Goal: Task Accomplishment & Management: Manage account settings

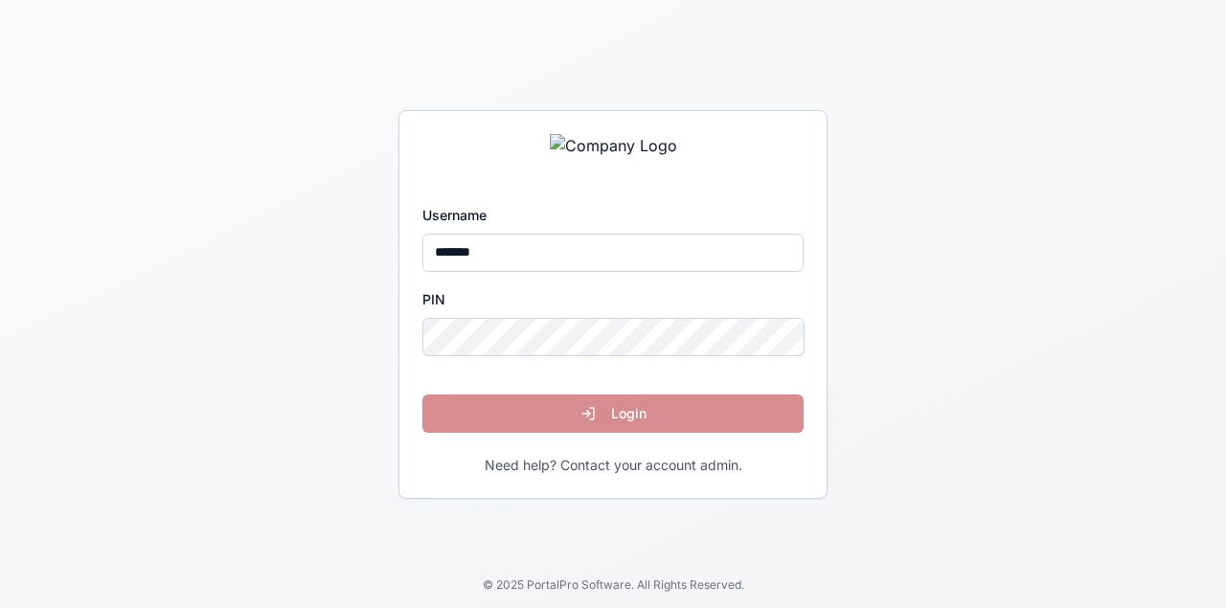
type input "*******"
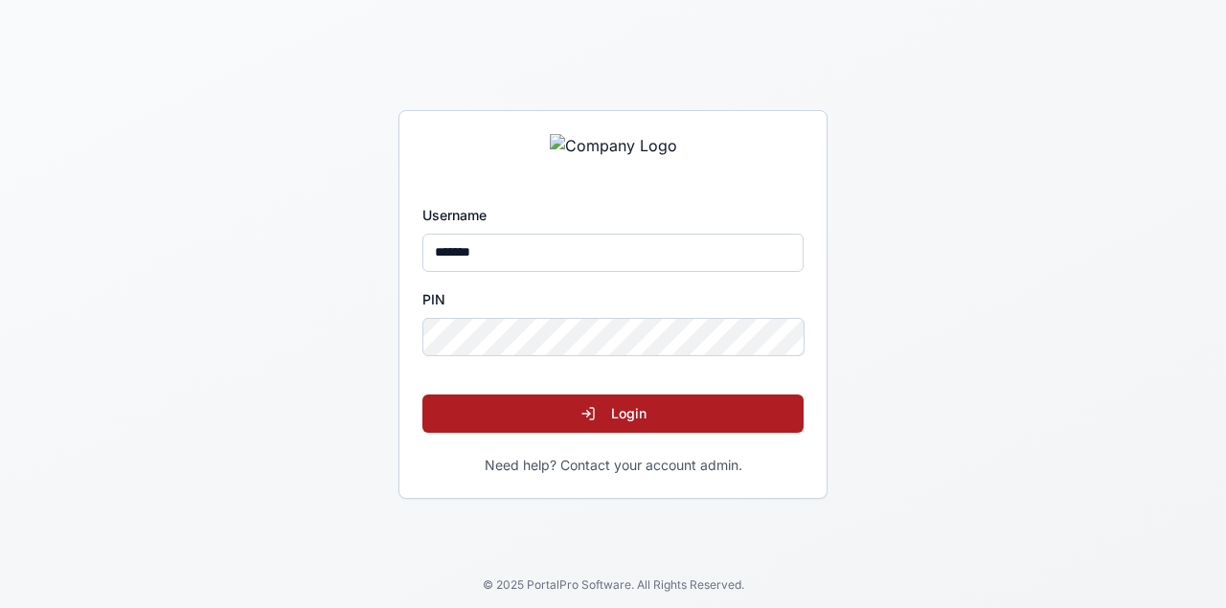
click button "Login" at bounding box center [612, 414] width 381 height 38
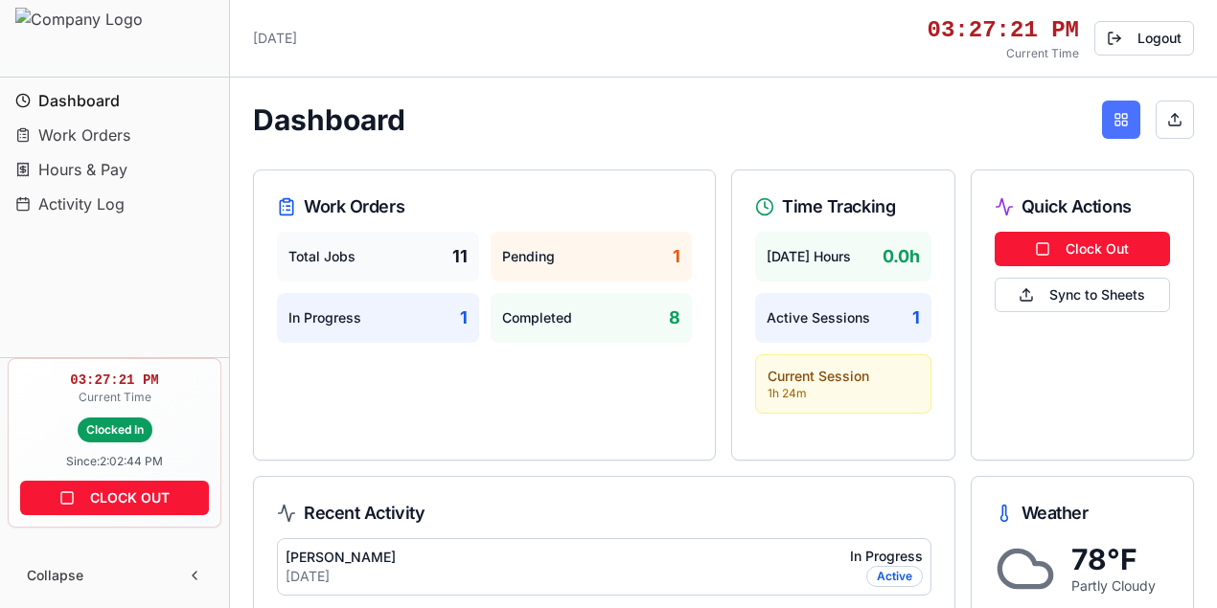
click at [1117, 123] on button at bounding box center [1121, 120] width 38 height 38
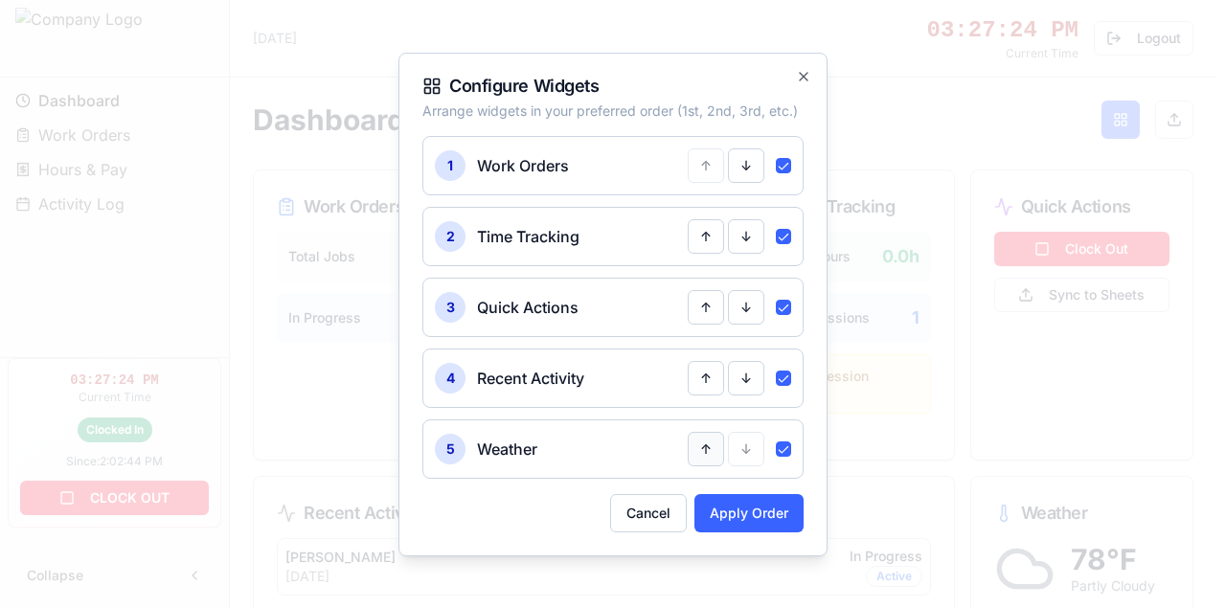
click at [709, 453] on button "↑" at bounding box center [706, 449] width 36 height 34
click at [715, 383] on button "↑" at bounding box center [706, 378] width 36 height 34
click at [726, 516] on button "Apply Order" at bounding box center [748, 513] width 109 height 38
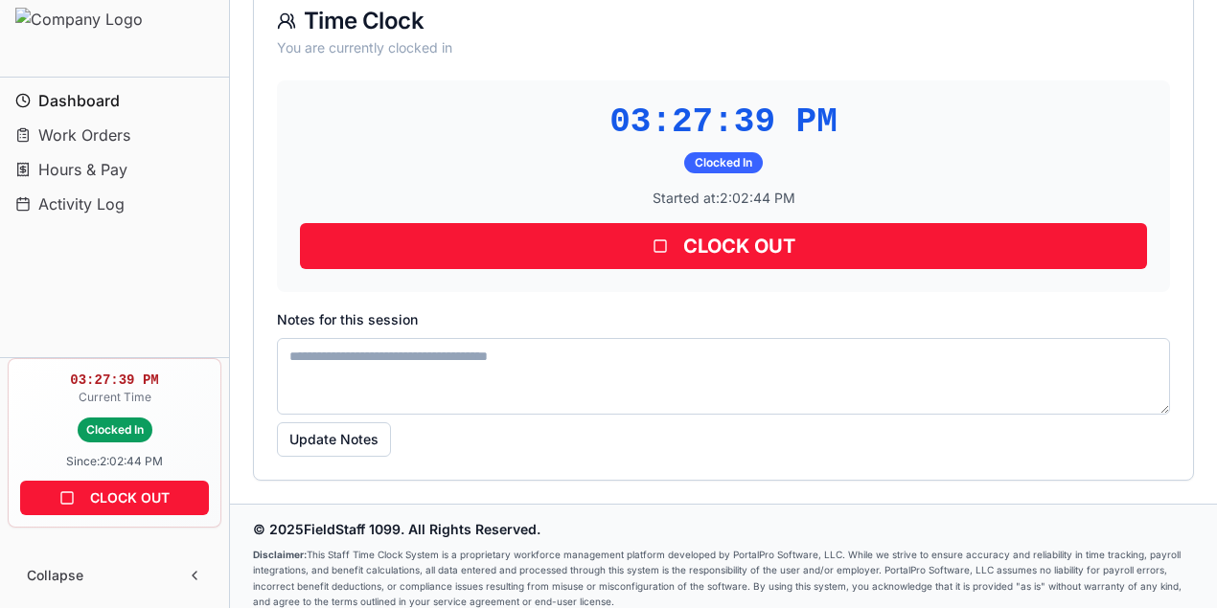
scroll to position [826, 0]
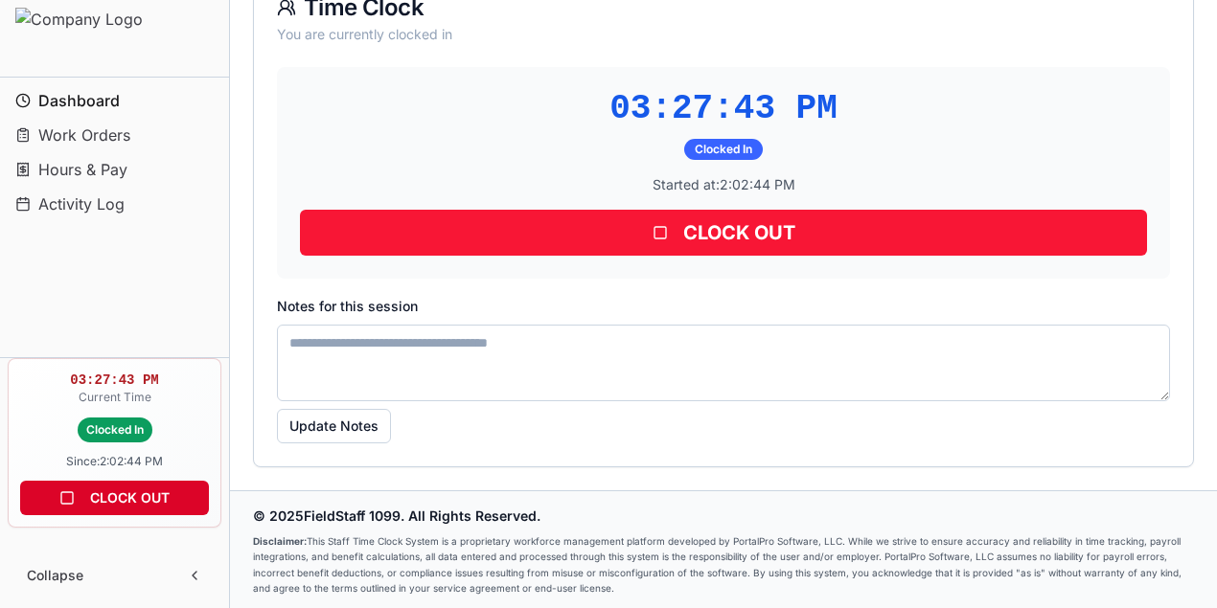
click at [143, 500] on button "CLOCK OUT" at bounding box center [114, 498] width 189 height 34
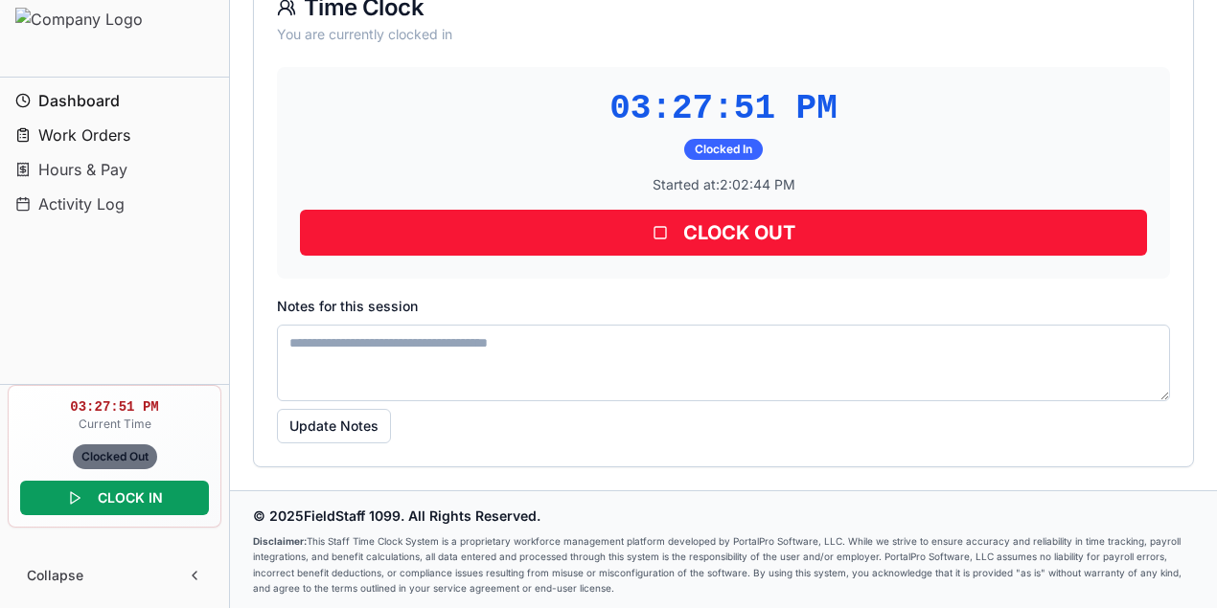
click at [106, 137] on span "Work Orders" at bounding box center [84, 135] width 92 height 23
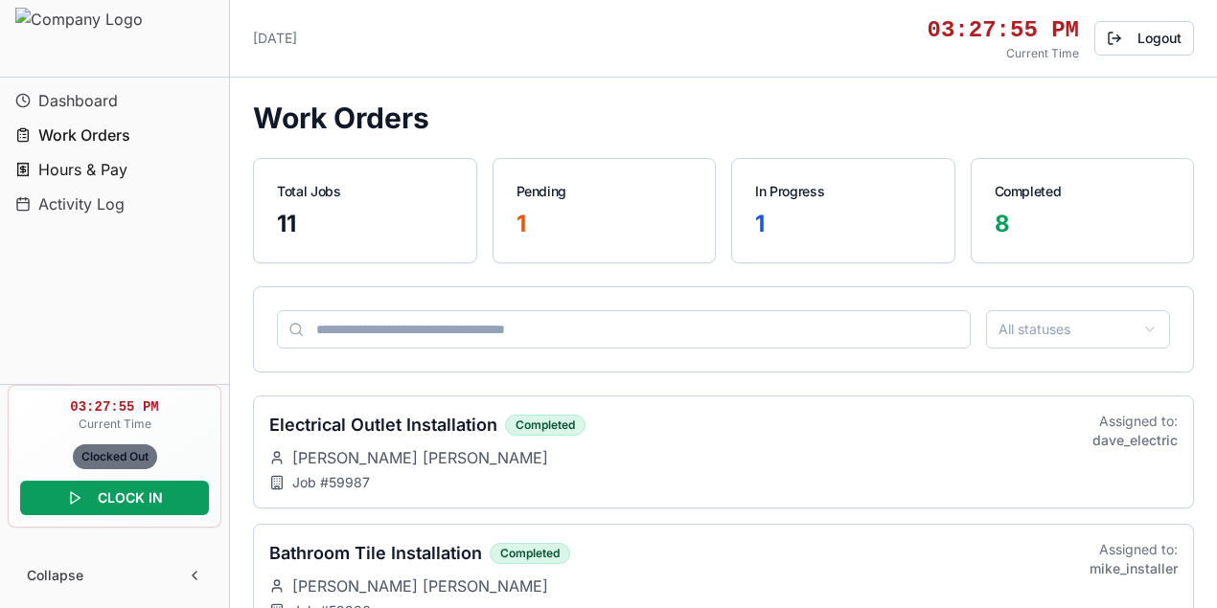
click at [102, 171] on span "Hours & Pay" at bounding box center [82, 169] width 89 height 23
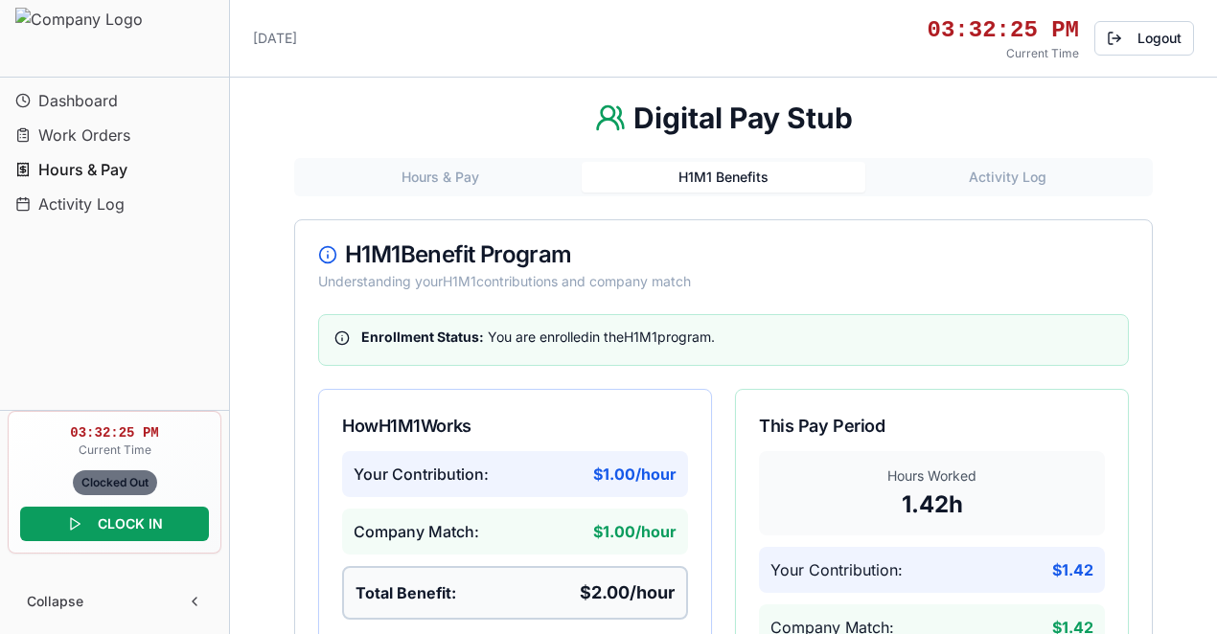
click at [715, 180] on button "H1M1 Benefits" at bounding box center [723, 177] width 284 height 31
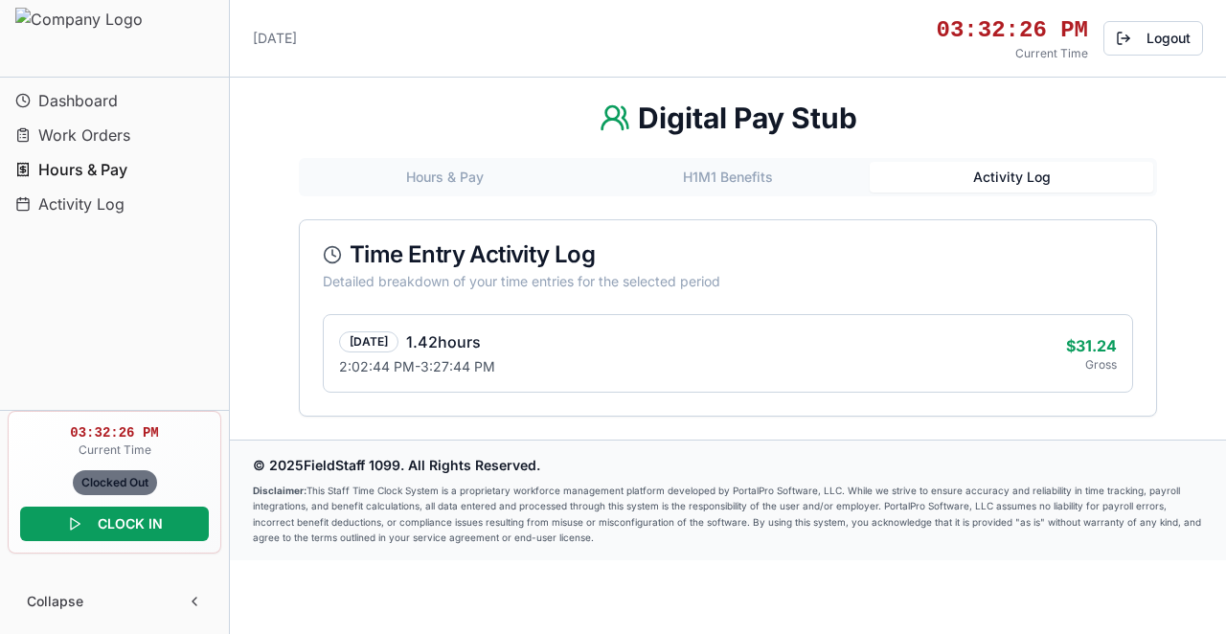
click at [1019, 176] on button "Activity Log" at bounding box center [1012, 177] width 284 height 31
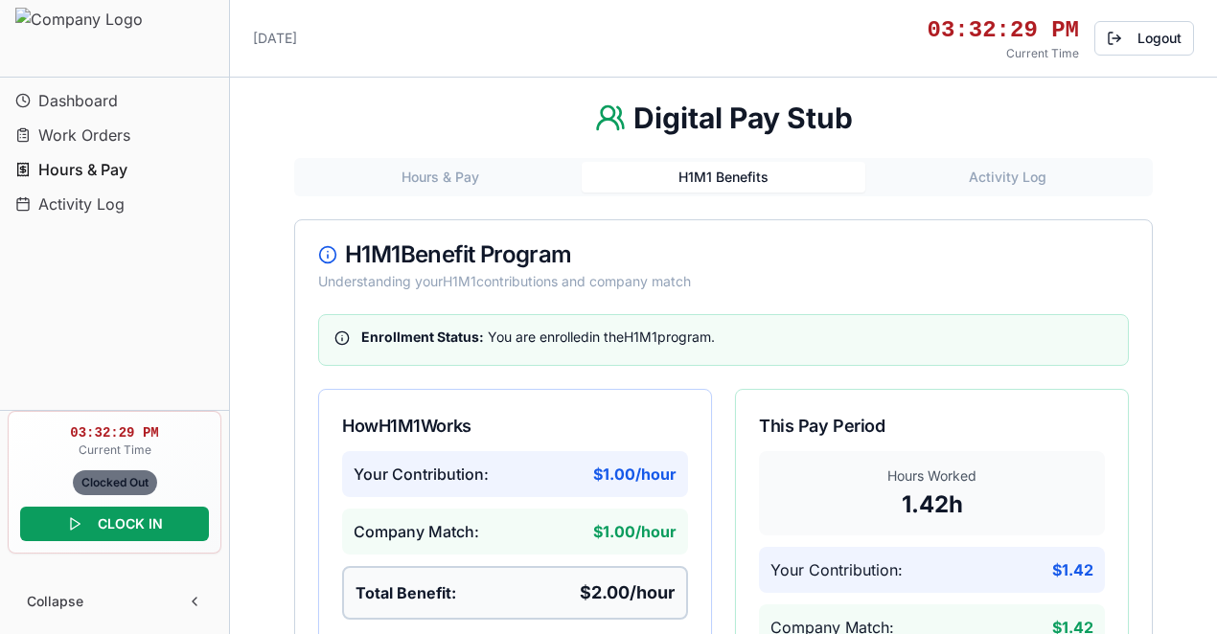
click at [731, 180] on button "H1M1 Benefits" at bounding box center [723, 177] width 284 height 31
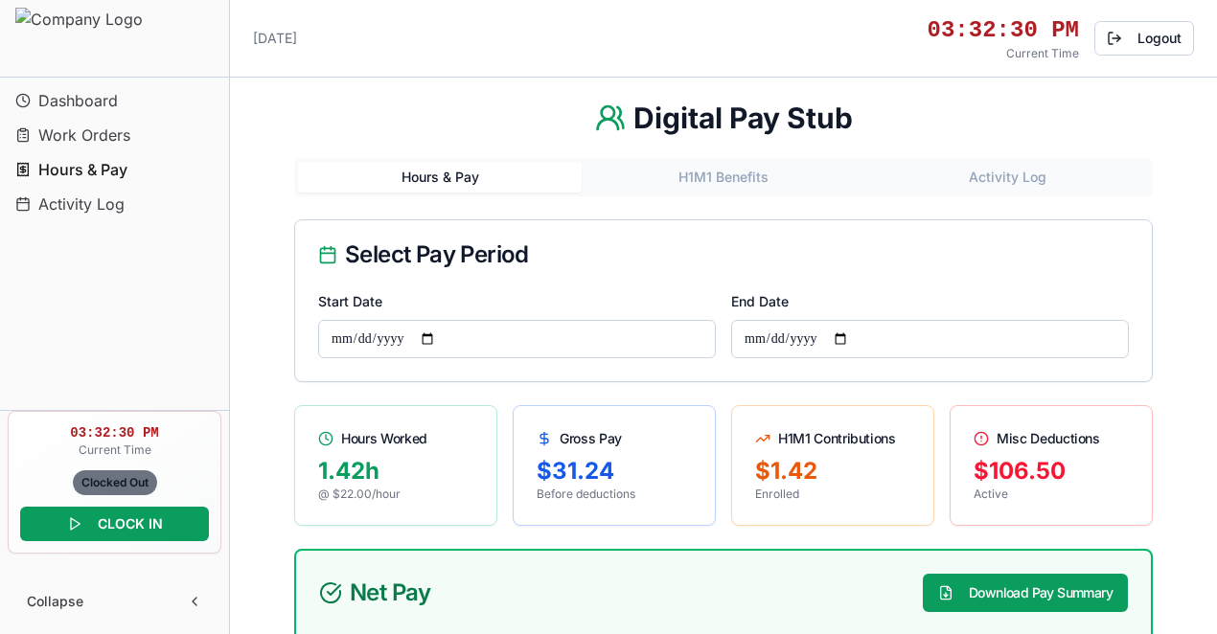
click at [429, 176] on button "Hours & Pay" at bounding box center [440, 177] width 284 height 31
click at [1140, 37] on button "Logout" at bounding box center [1144, 38] width 100 height 34
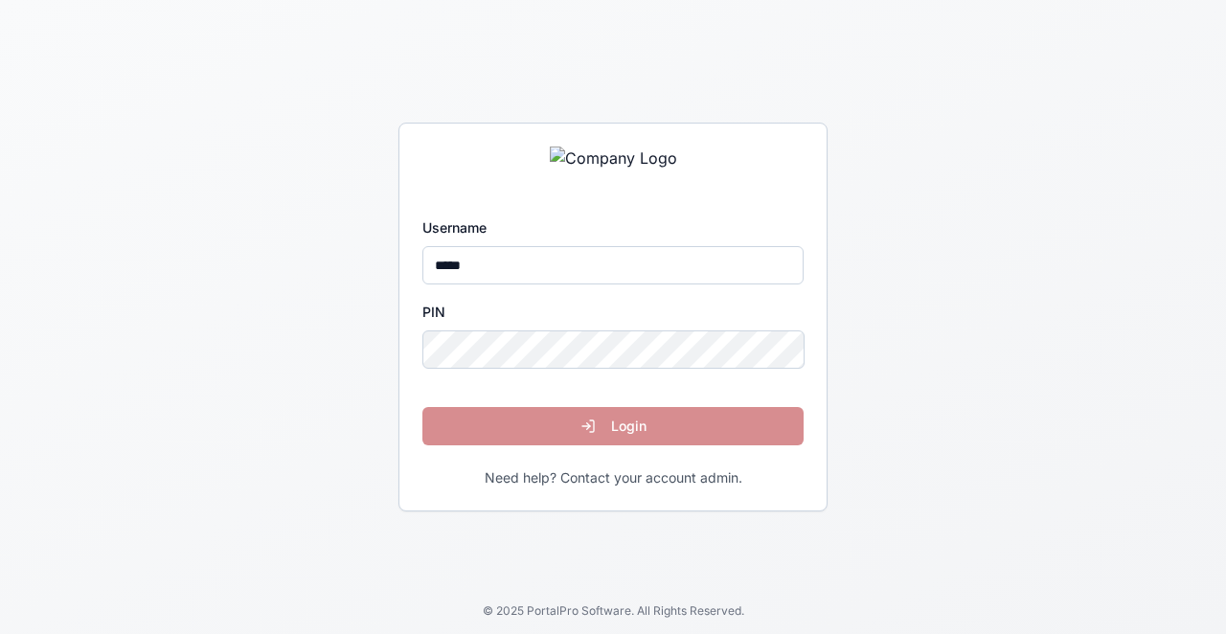
type input "*****"
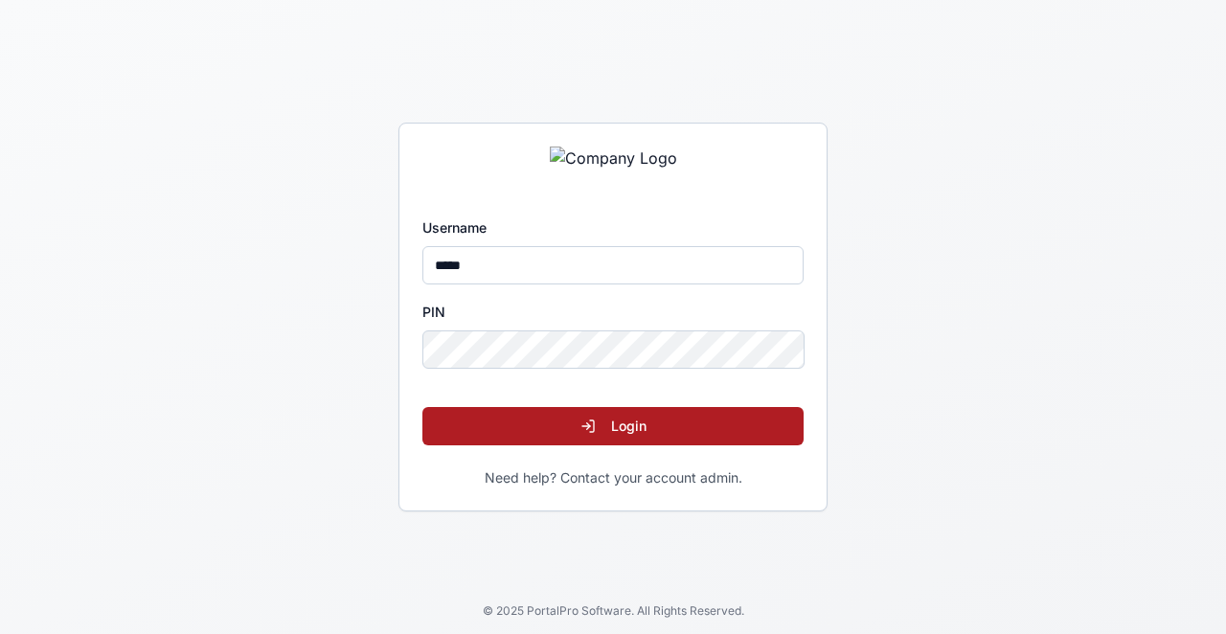
click button "Login" at bounding box center [612, 426] width 381 height 38
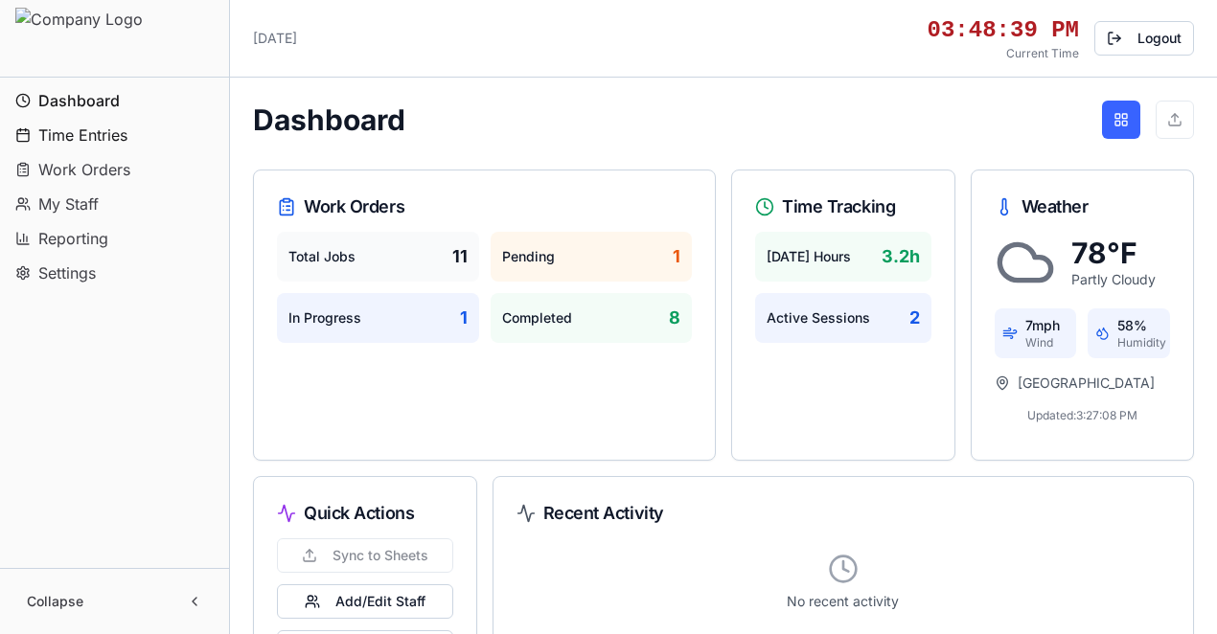
click at [97, 133] on span "Time Entries" at bounding box center [82, 135] width 89 height 23
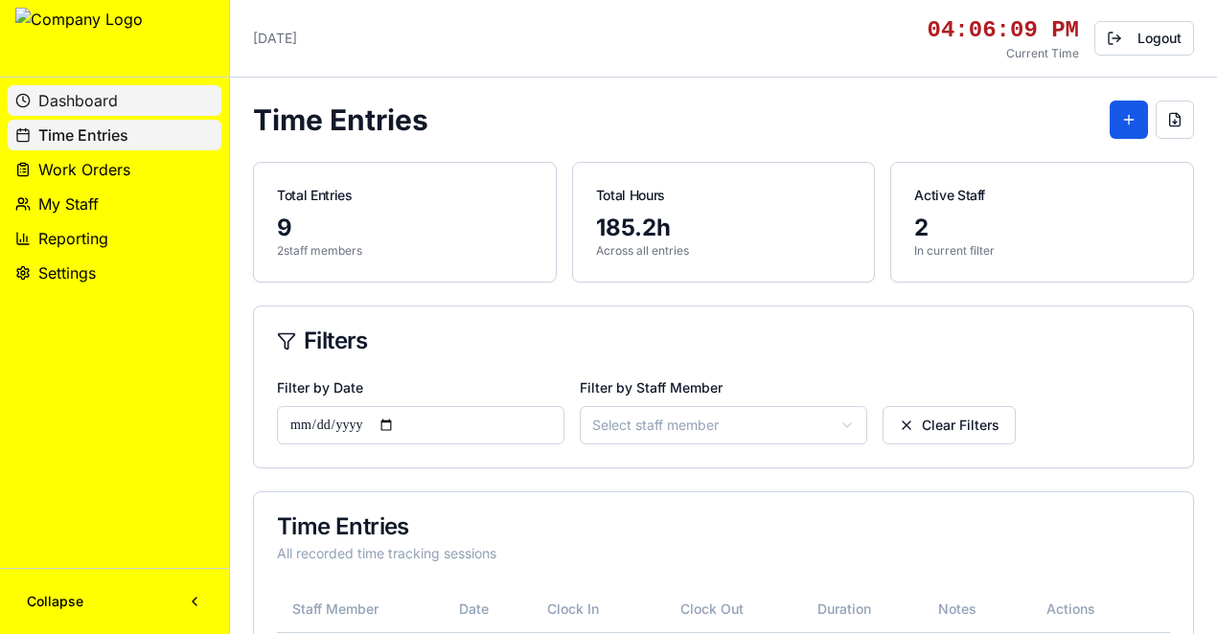
click at [71, 102] on span "Dashboard" at bounding box center [78, 100] width 80 height 23
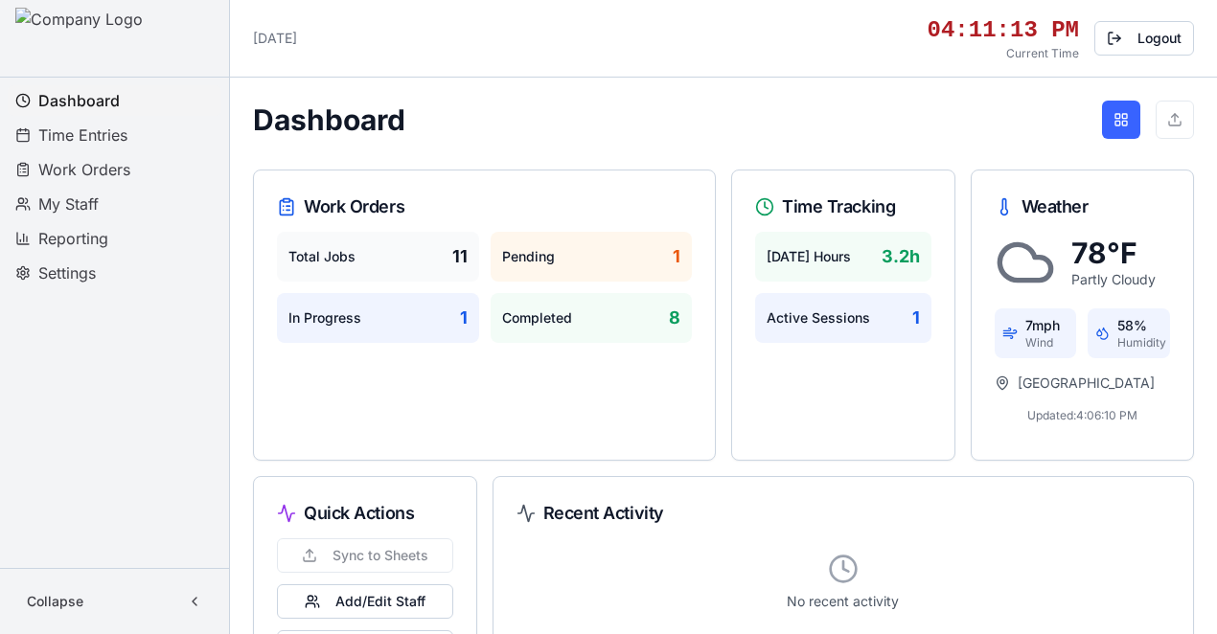
click at [79, 169] on span "Work Orders" at bounding box center [84, 169] width 92 height 23
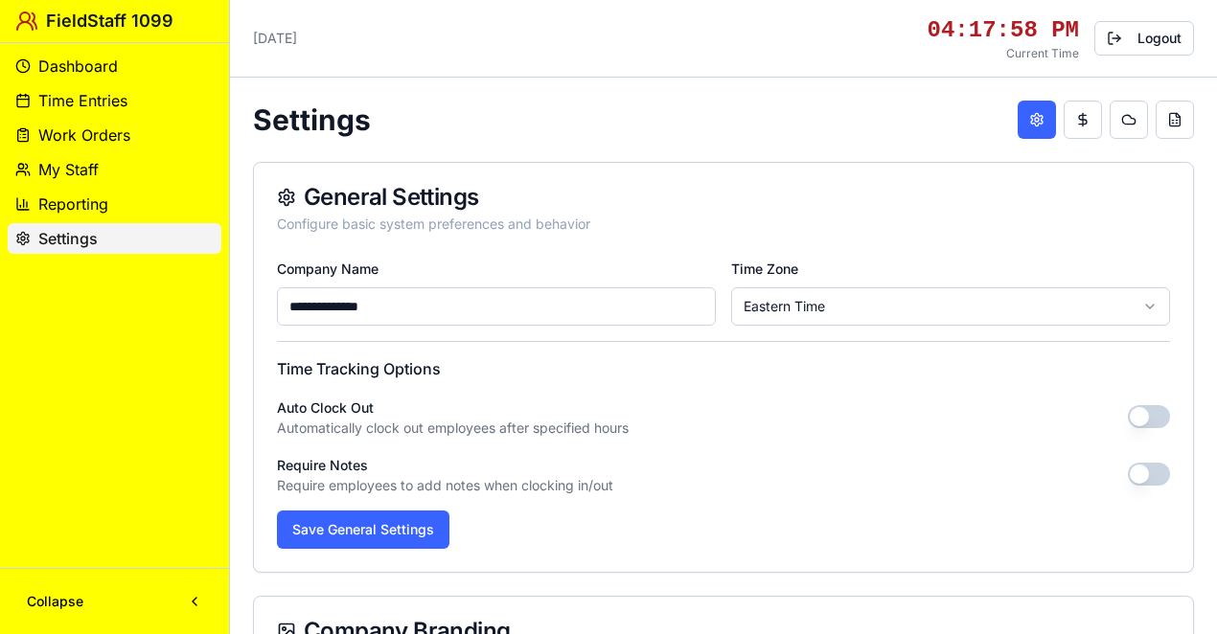
type input "**********"
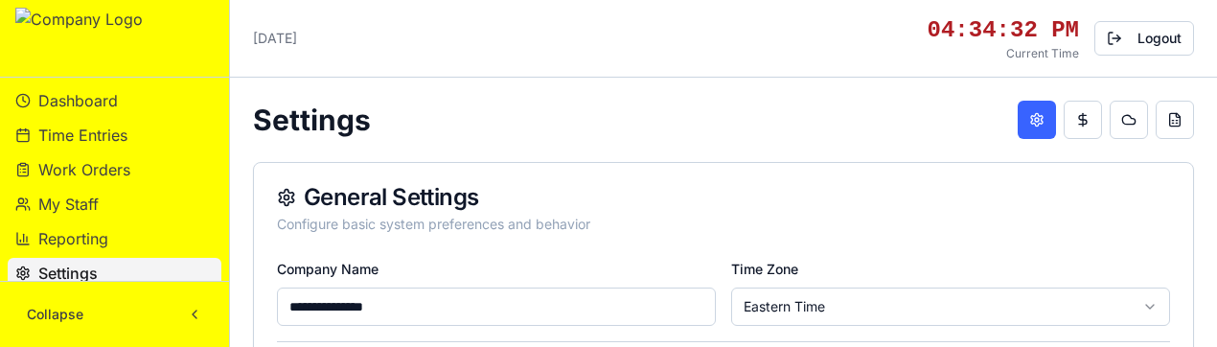
drag, startPoint x: 135, startPoint y: 320, endPoint x: 209, endPoint y: 61, distance: 268.9
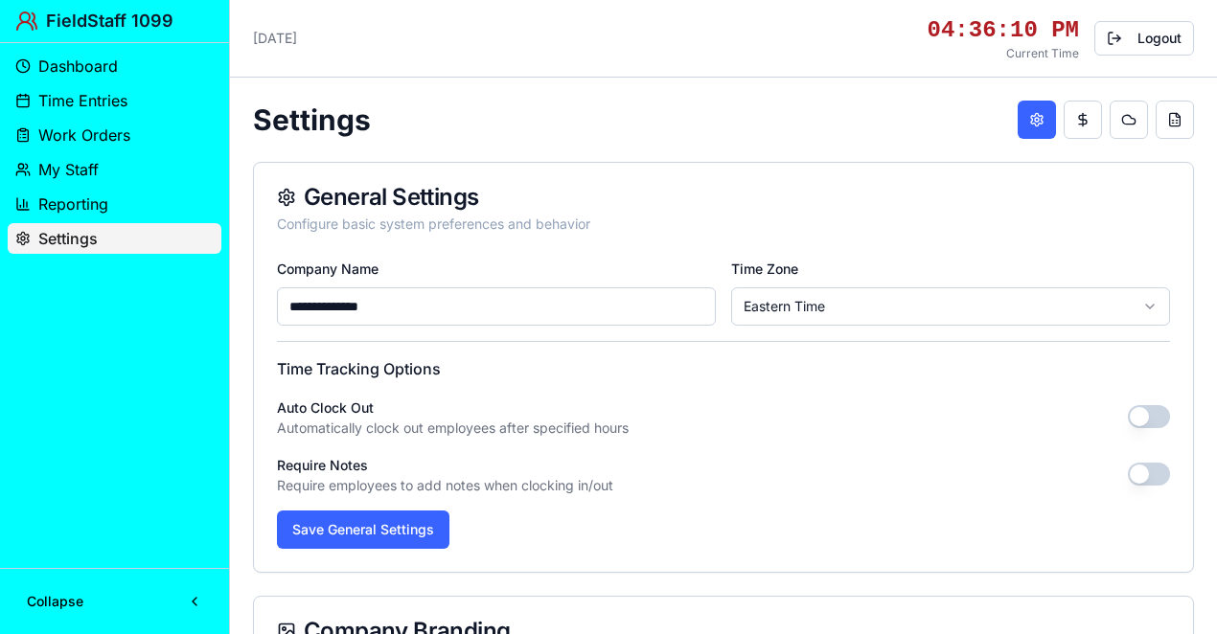
type input "**********"
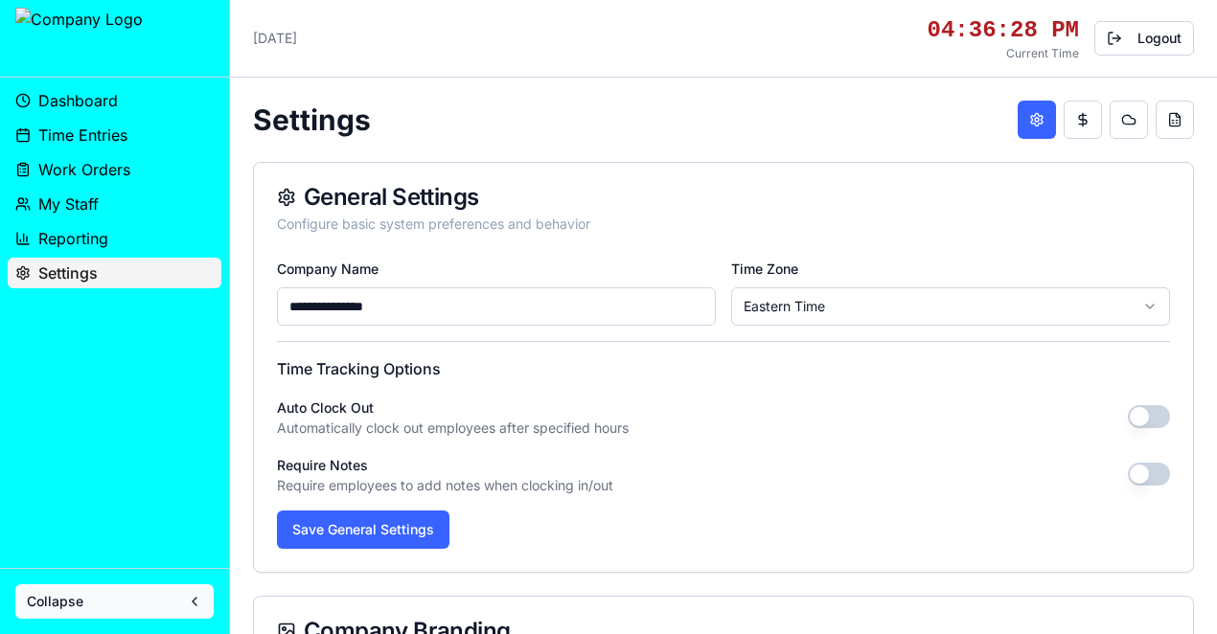
click at [211, 596] on button "Collapse" at bounding box center [114, 601] width 198 height 34
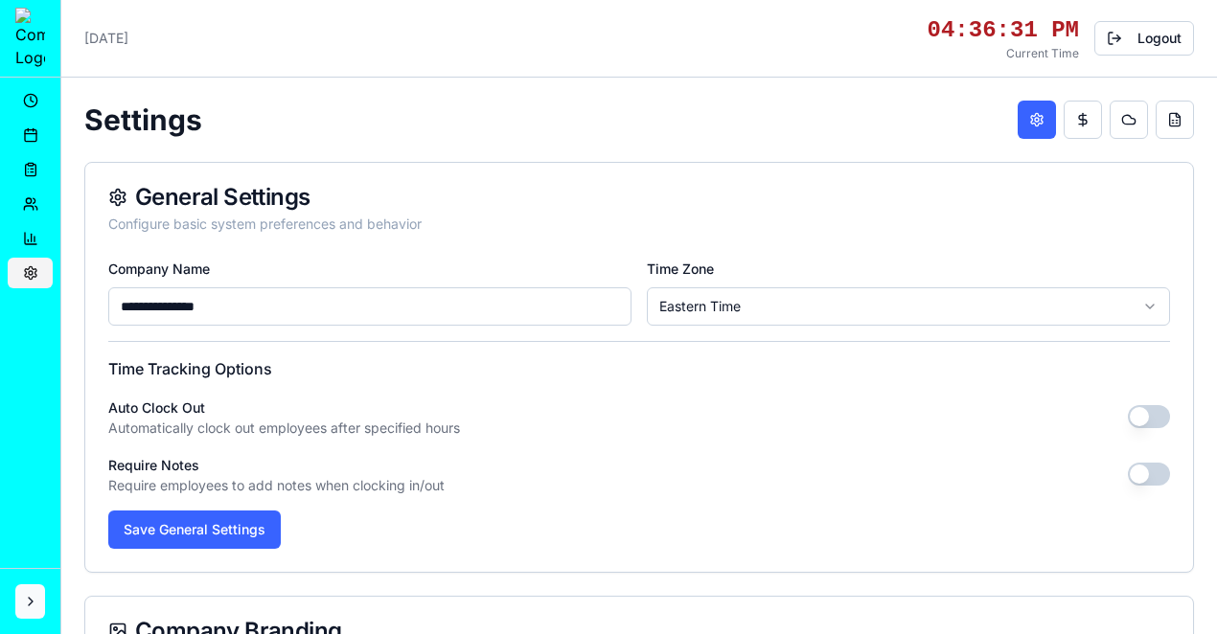
click at [29, 604] on button at bounding box center [30, 601] width 30 height 34
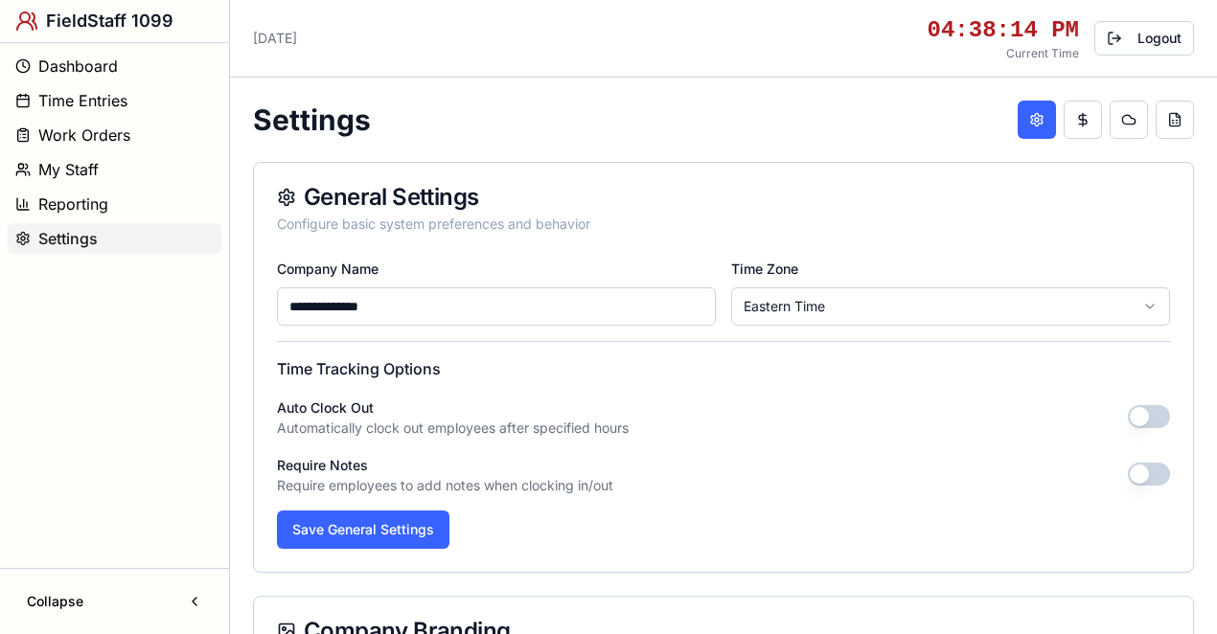
type input "**********"
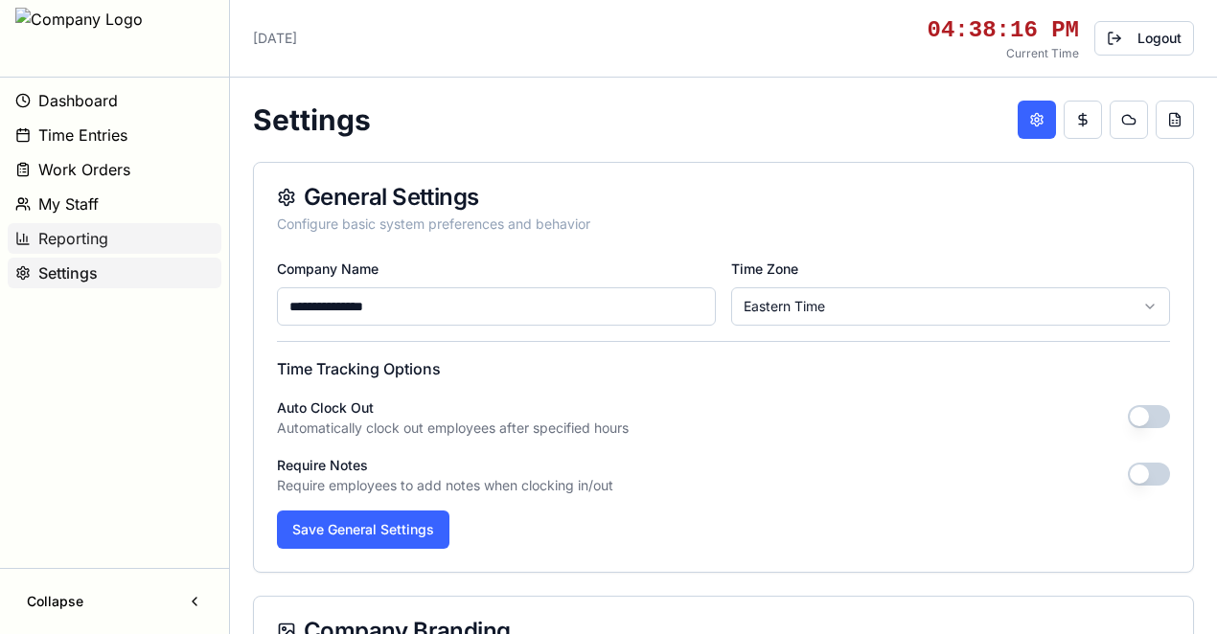
click at [167, 237] on button "Reporting" at bounding box center [115, 238] width 214 height 31
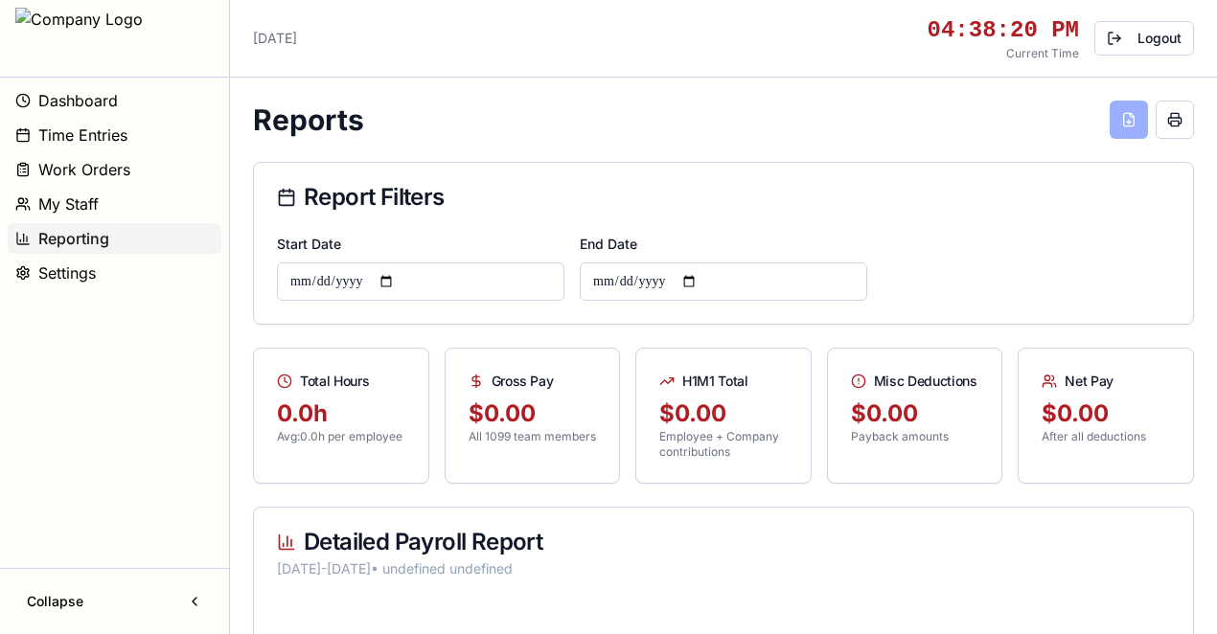
click at [79, 197] on span "My Staff" at bounding box center [68, 204] width 60 height 23
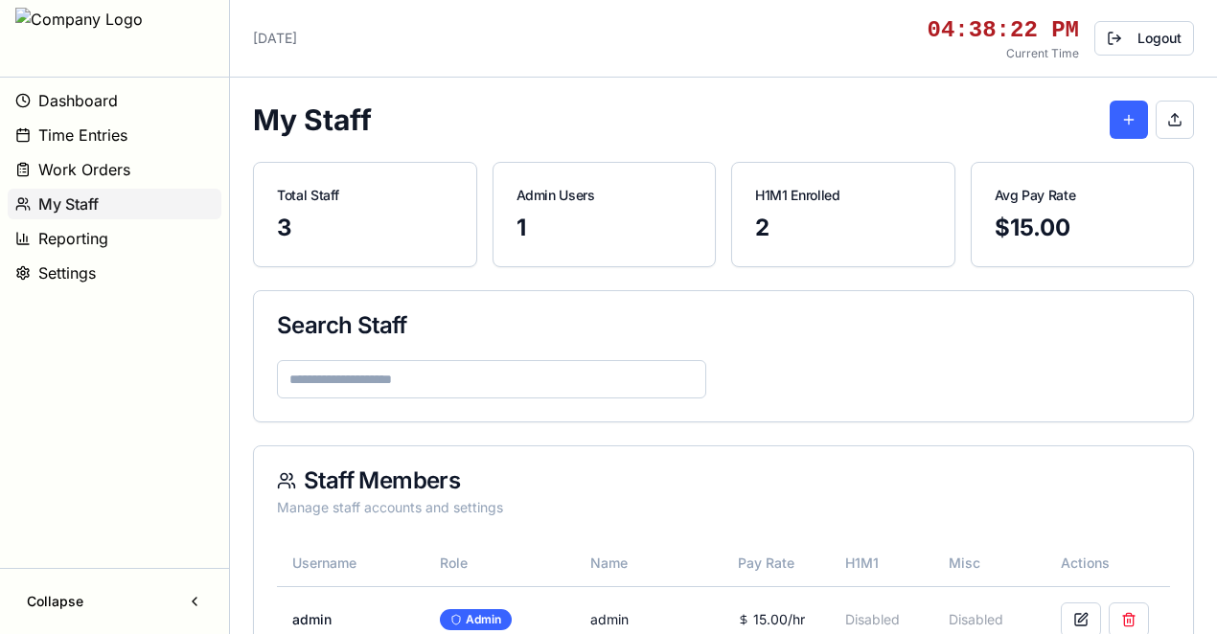
click at [88, 165] on span "Work Orders" at bounding box center [84, 169] width 92 height 23
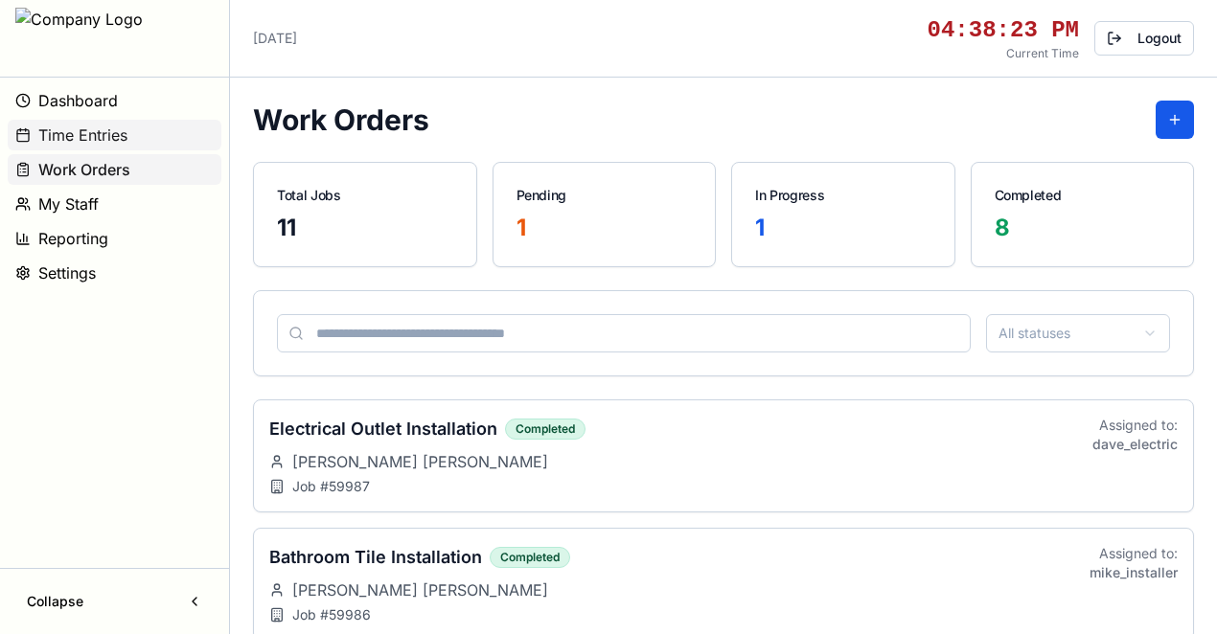
click at [86, 133] on span "Time Entries" at bounding box center [82, 135] width 89 height 23
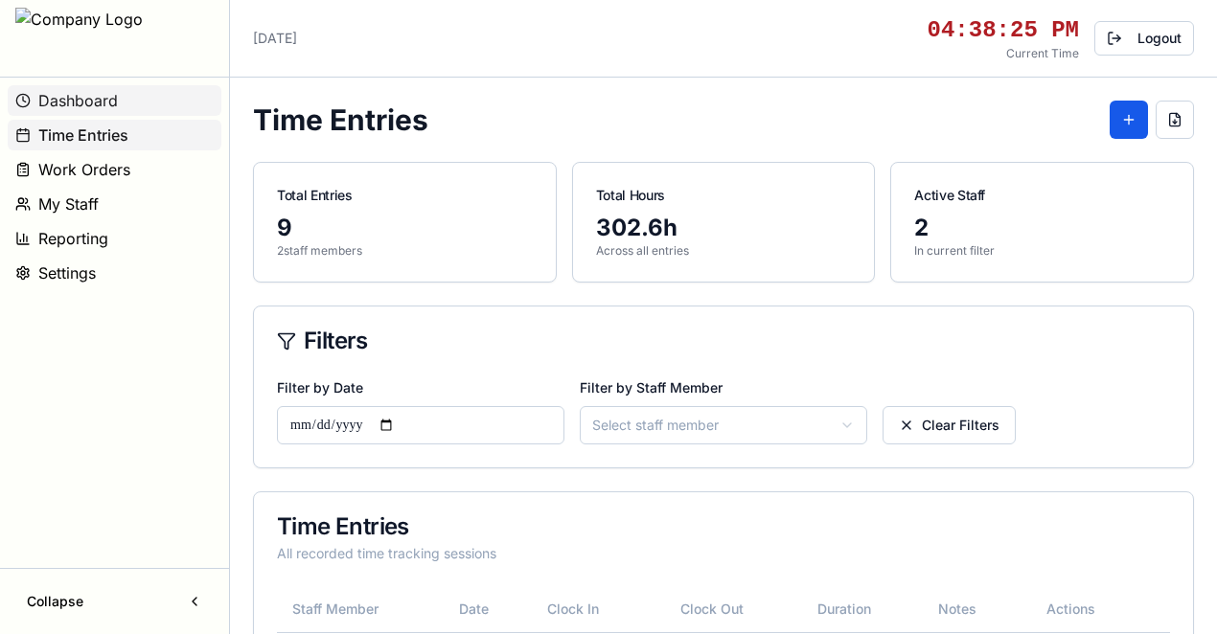
click at [90, 96] on span "Dashboard" at bounding box center [78, 100] width 80 height 23
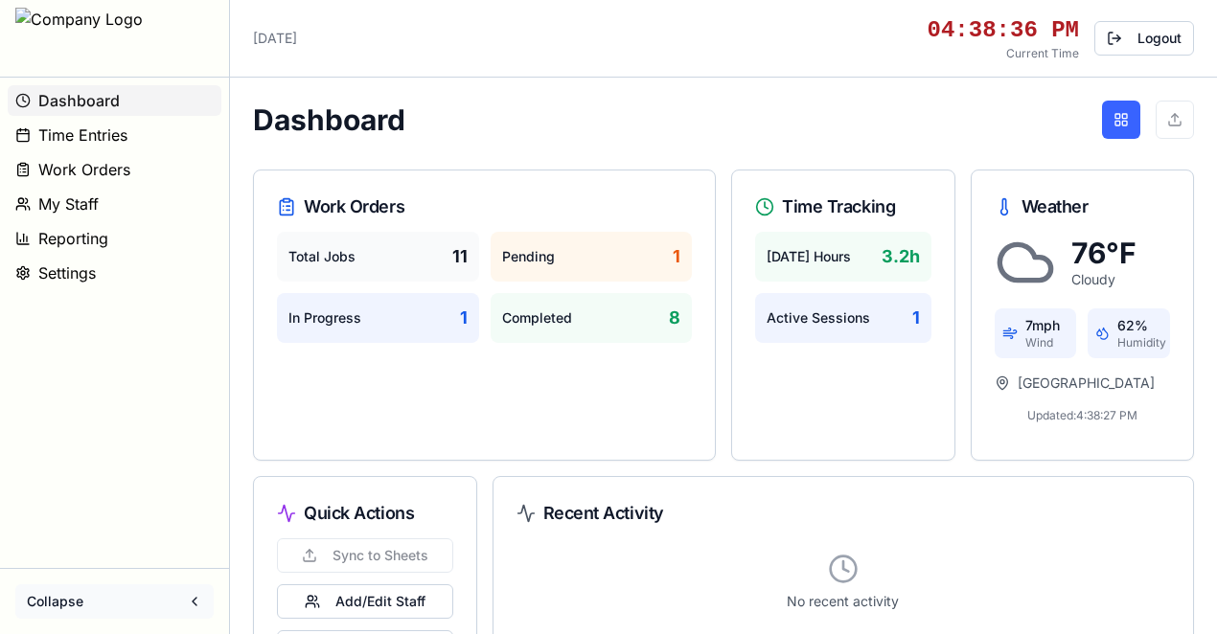
click at [196, 607] on button "Collapse" at bounding box center [114, 601] width 198 height 34
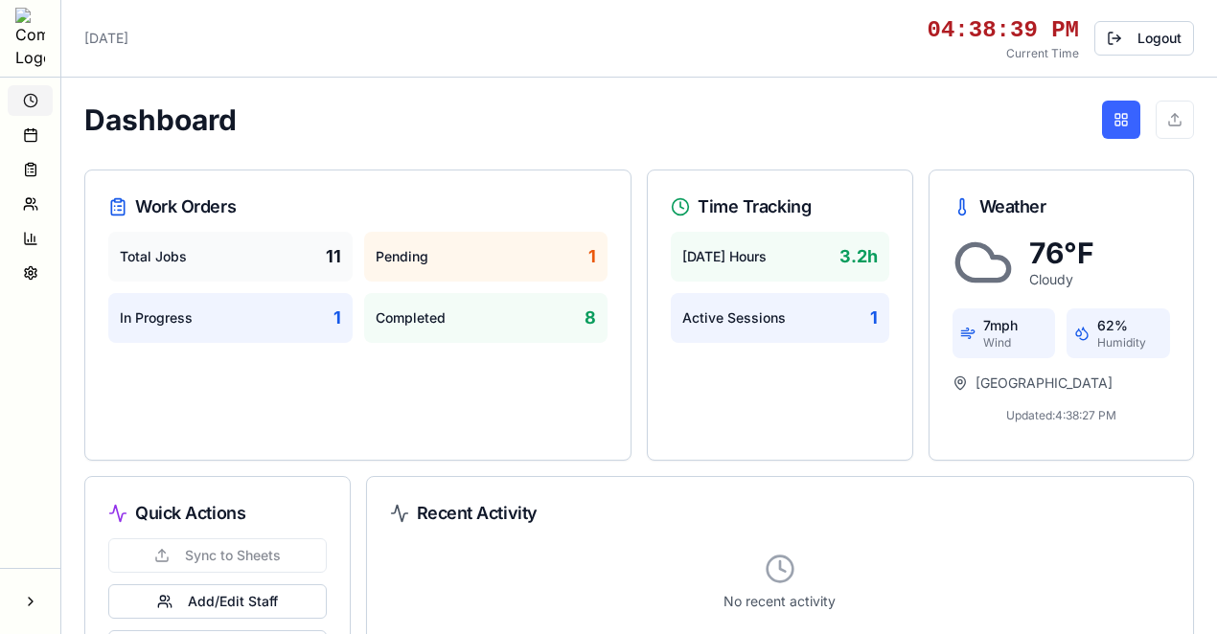
click at [33, 169] on icon at bounding box center [32, 169] width 3 height 0
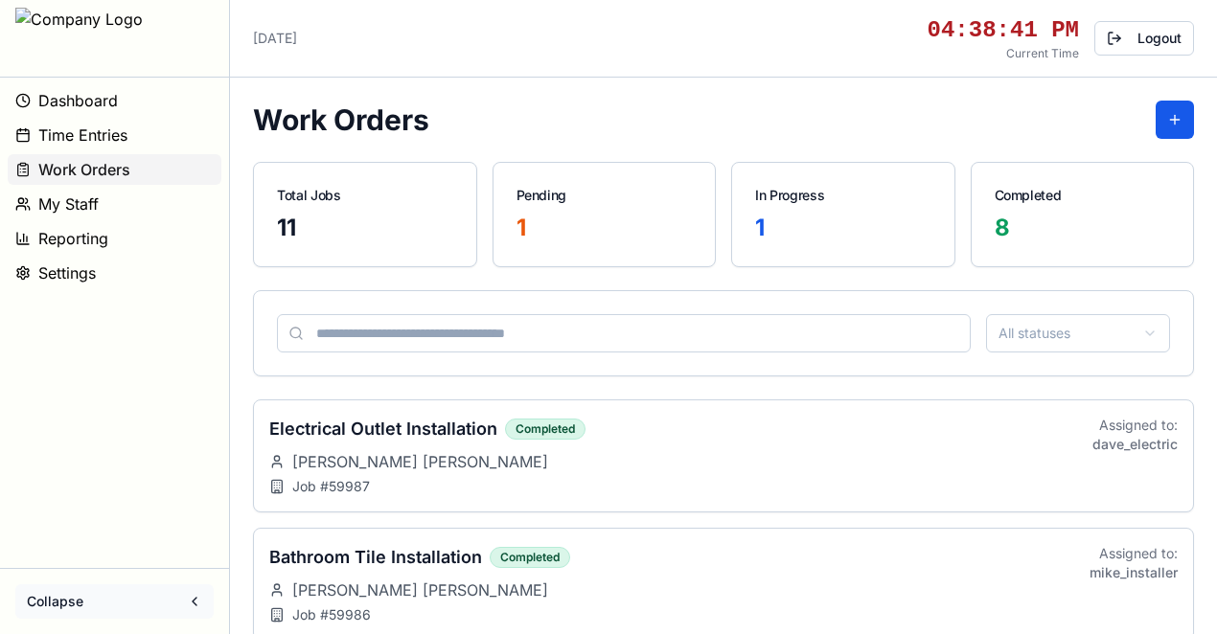
click at [193, 598] on button "Collapse" at bounding box center [114, 601] width 198 height 34
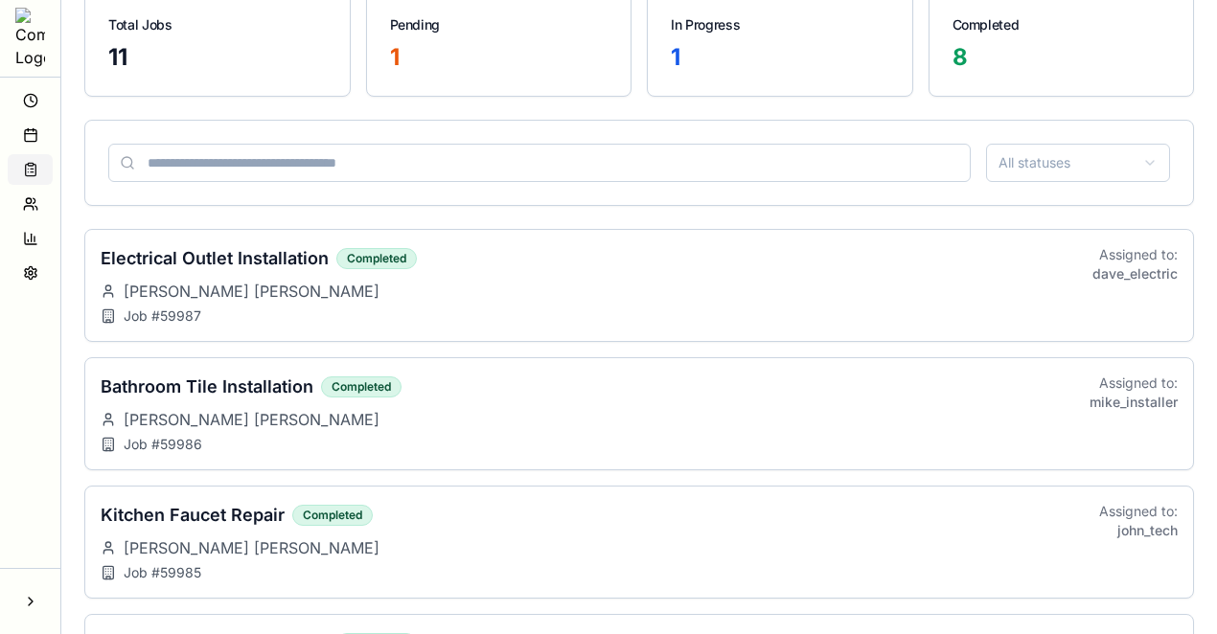
scroll to position [255, 0]
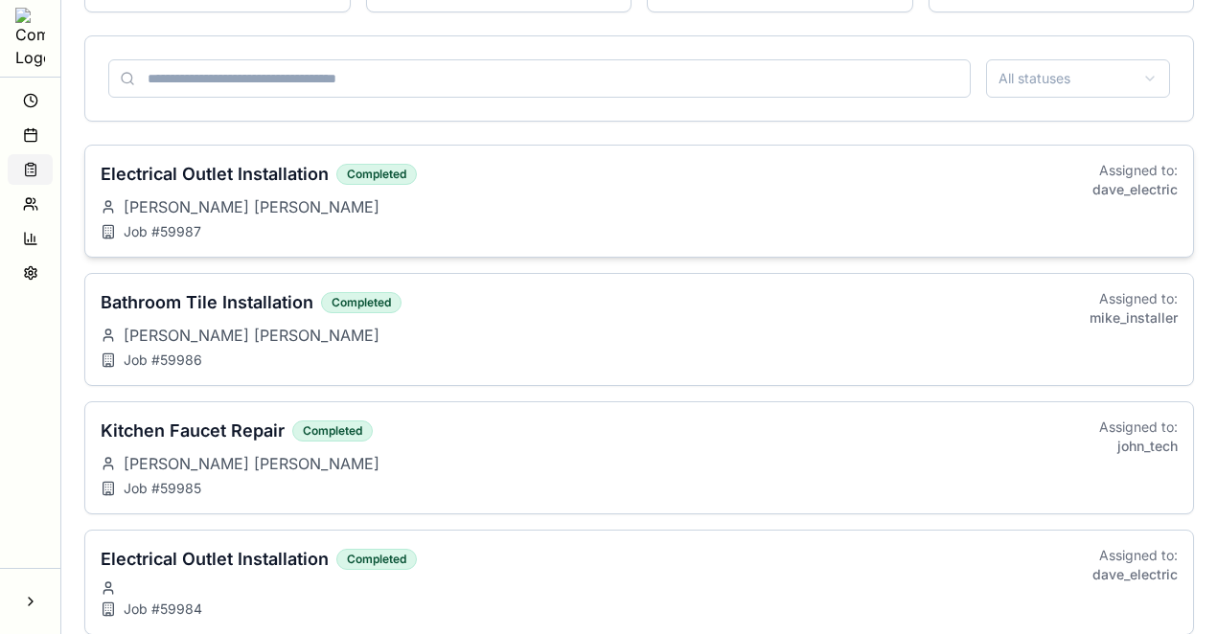
click at [215, 174] on h3 "Electrical Outlet Installation" at bounding box center [215, 174] width 228 height 27
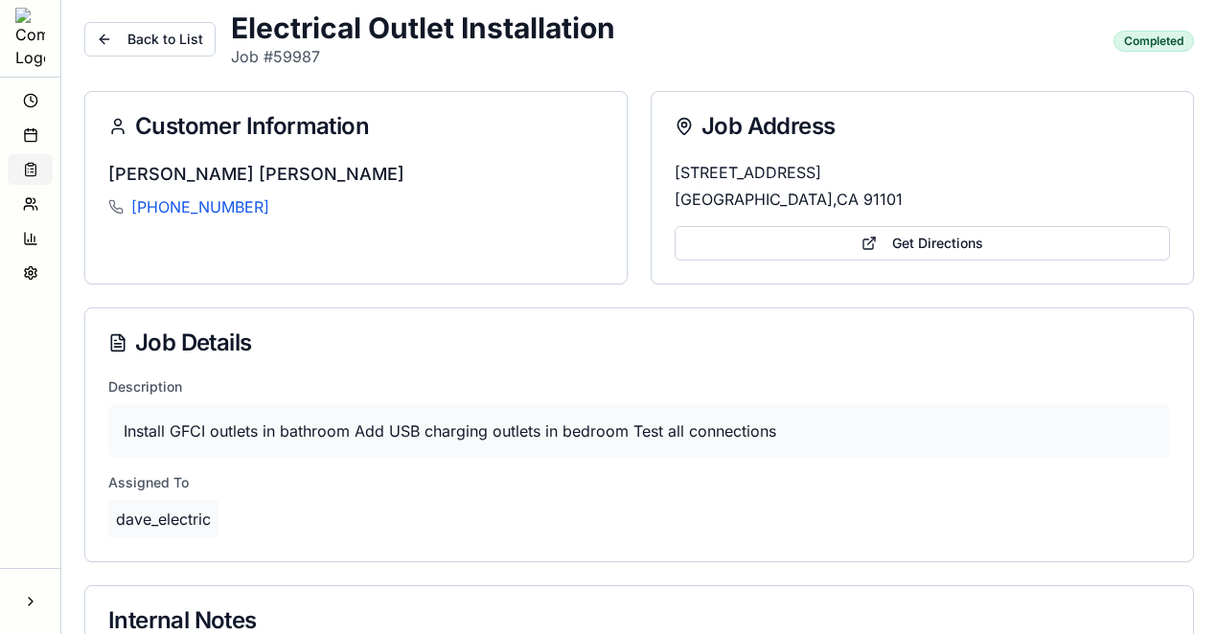
scroll to position [0, 0]
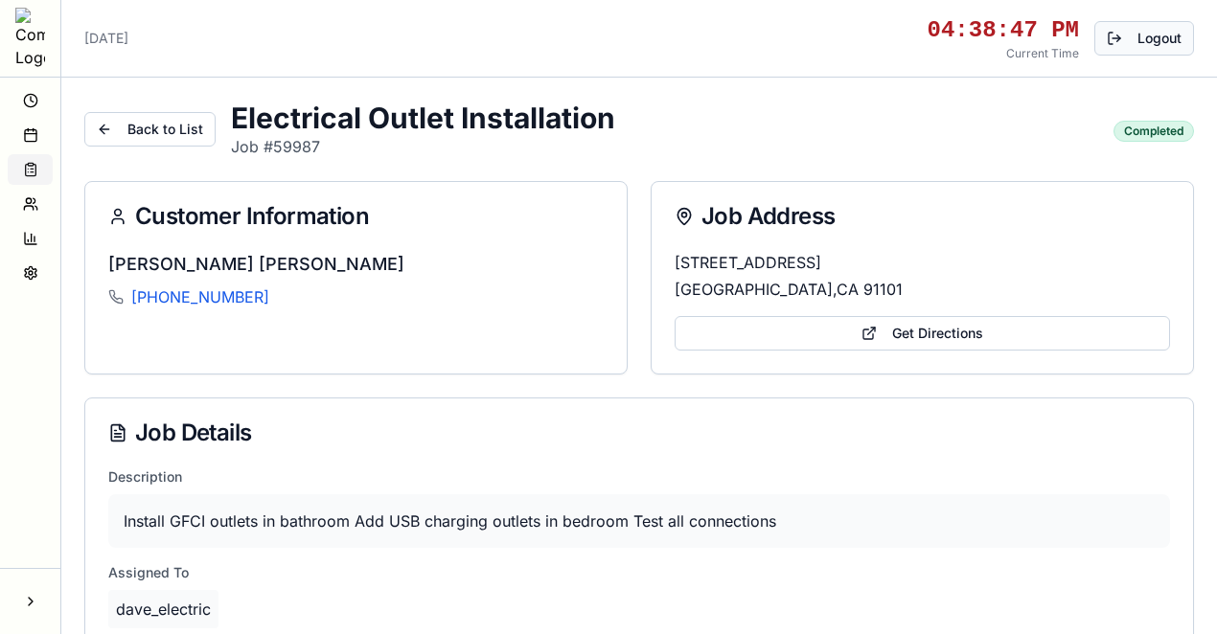
click at [1140, 36] on button "Logout" at bounding box center [1144, 38] width 100 height 34
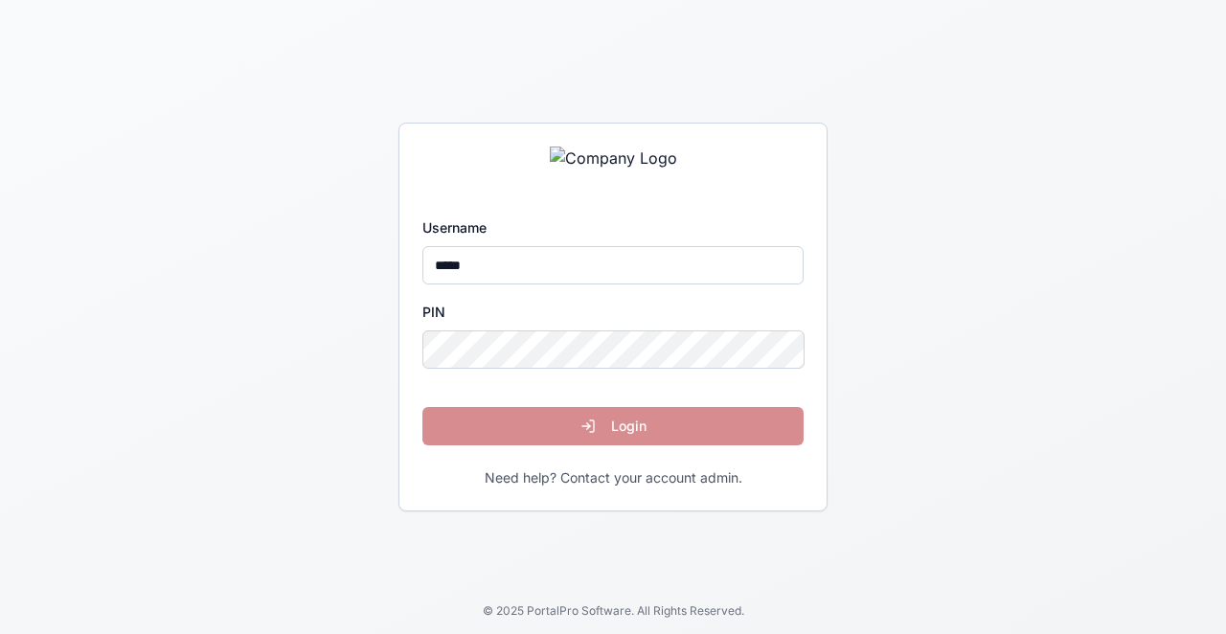
type input "*****"
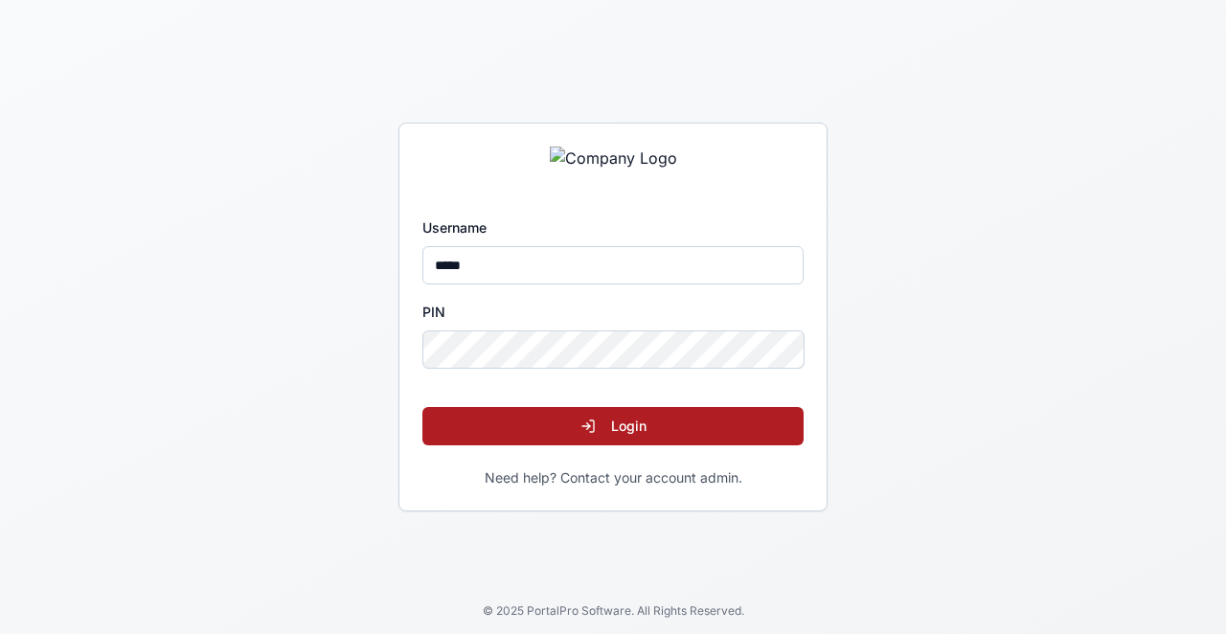
click button "Login" at bounding box center [612, 426] width 381 height 38
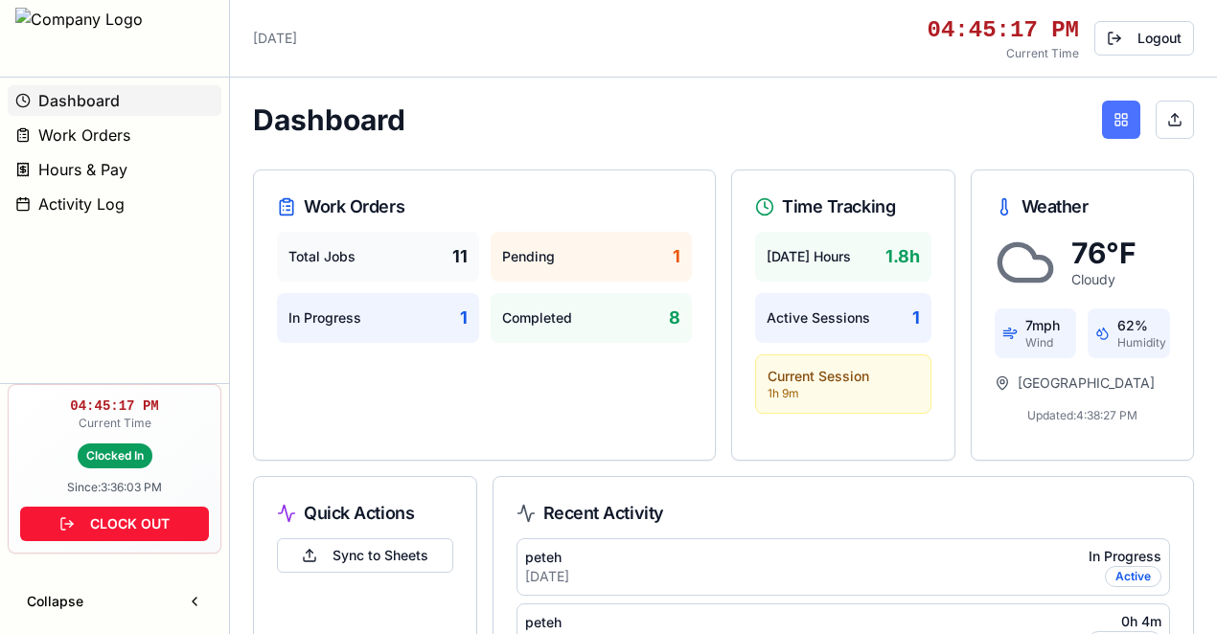
click at [1119, 126] on button at bounding box center [1121, 120] width 38 height 38
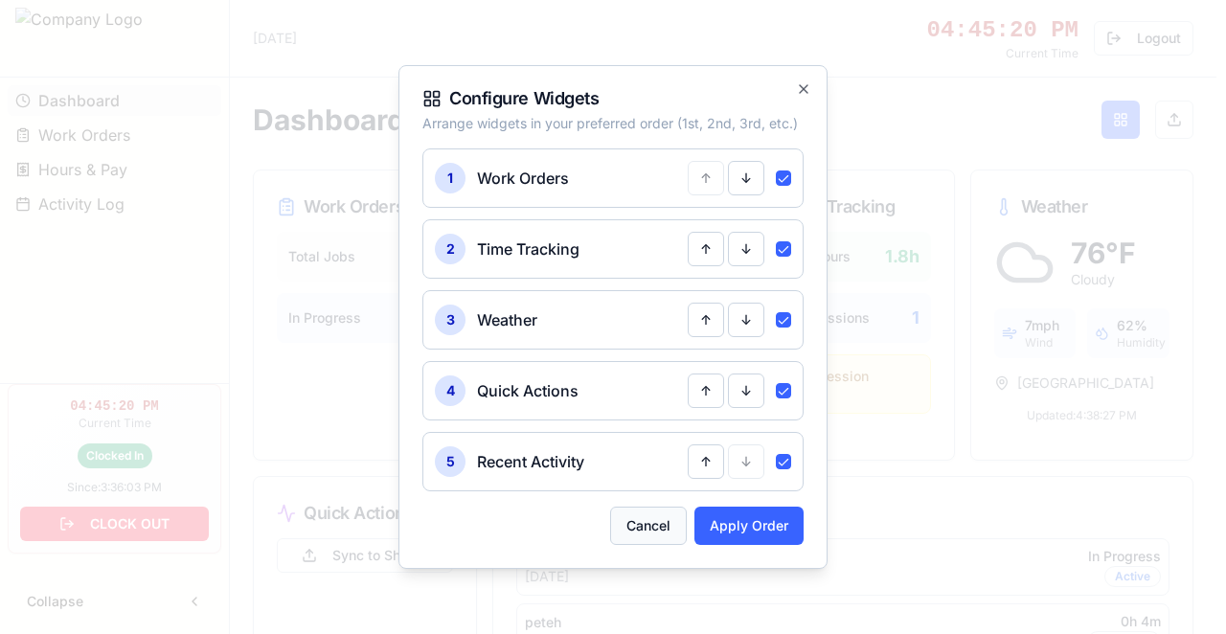
click at [662, 515] on button "Cancel" at bounding box center [648, 526] width 77 height 38
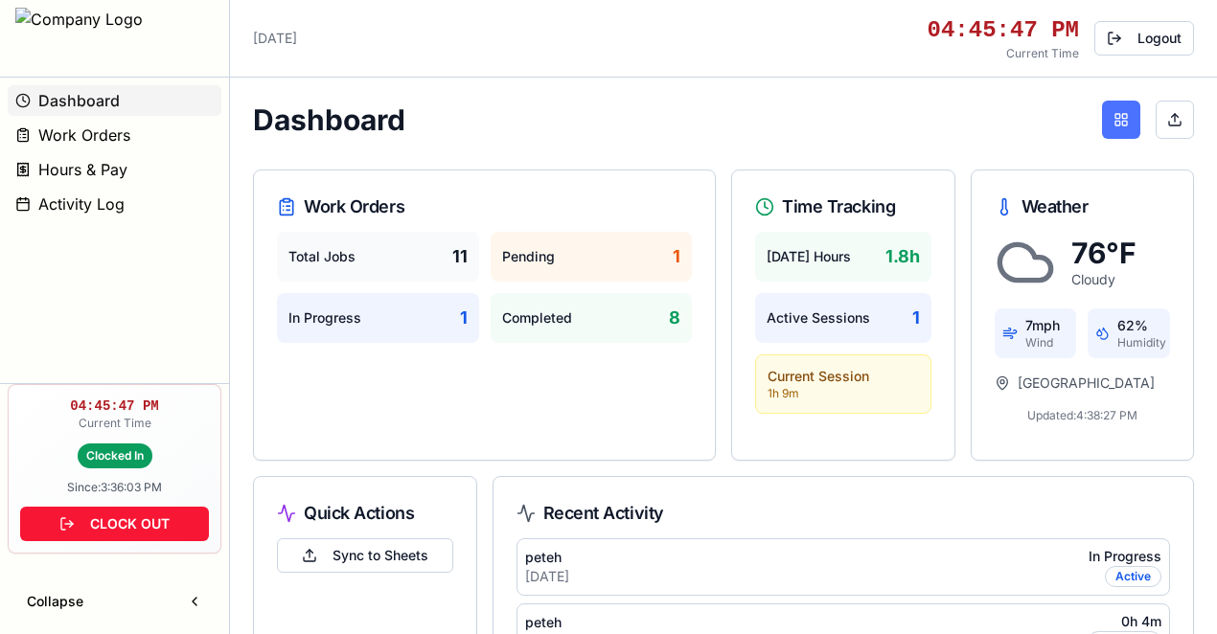
click at [1136, 120] on button at bounding box center [1121, 120] width 38 height 38
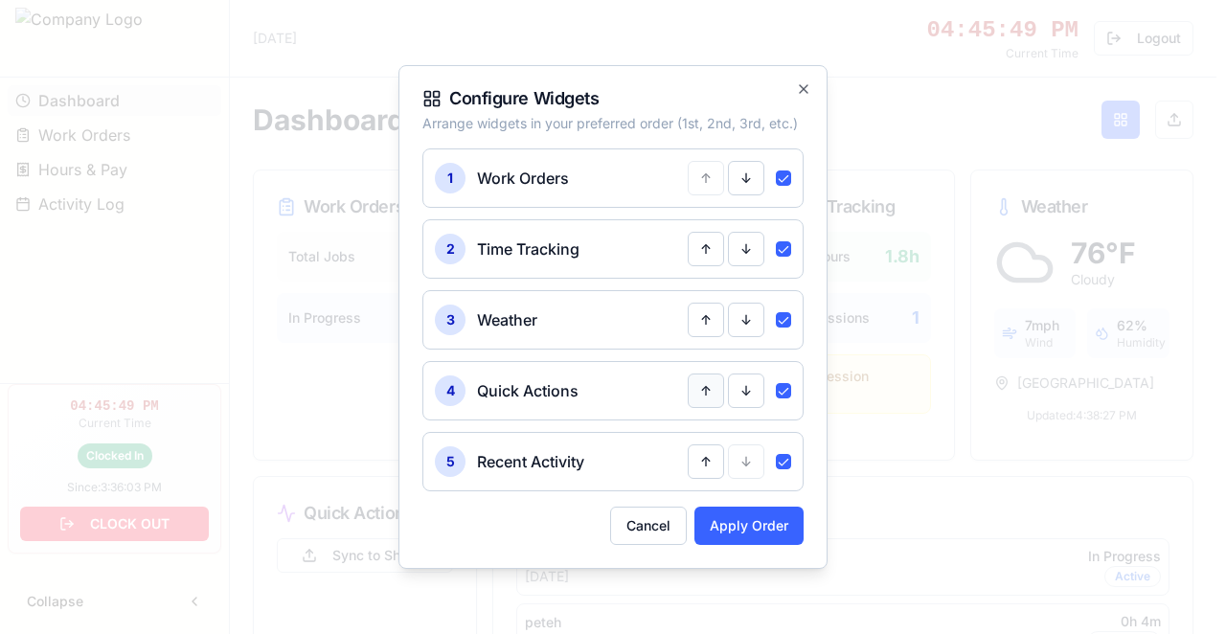
click at [710, 385] on button "↑" at bounding box center [706, 391] width 36 height 34
click at [707, 316] on button "↑" at bounding box center [706, 320] width 36 height 34
click at [699, 254] on button "↑" at bounding box center [706, 249] width 36 height 34
click at [709, 397] on button "↑" at bounding box center [706, 391] width 36 height 34
click at [710, 321] on button "↑" at bounding box center [706, 320] width 36 height 34
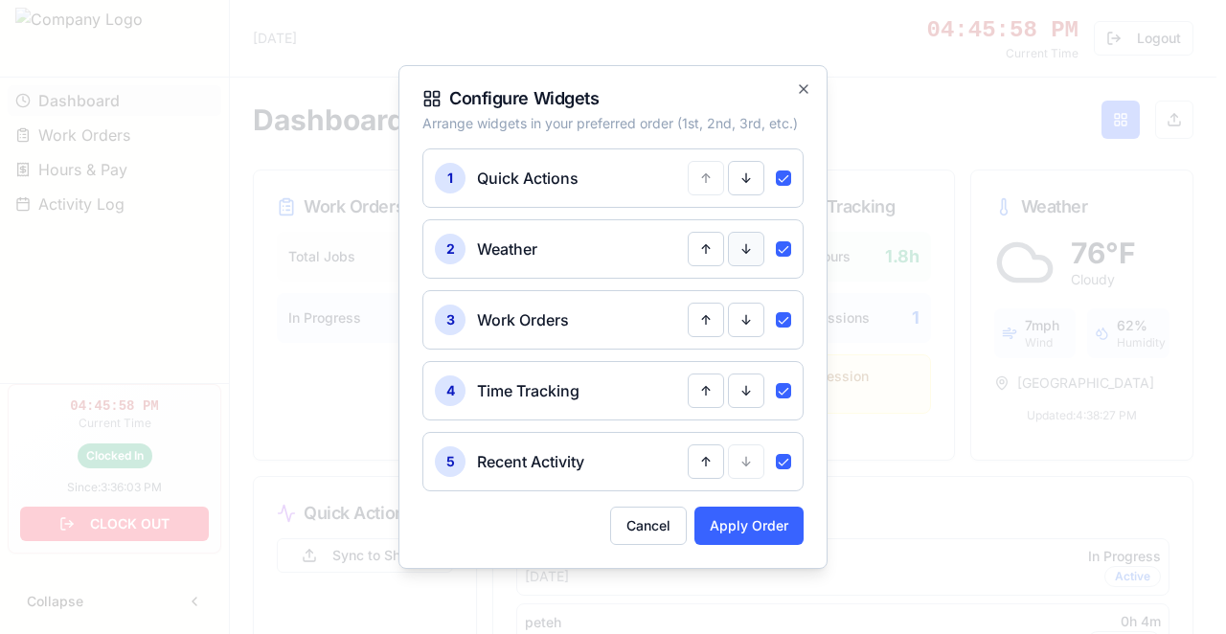
click at [751, 172] on button "↓" at bounding box center [746, 178] width 36 height 34
click at [741, 253] on button "↓" at bounding box center [746, 249] width 36 height 34
click at [736, 527] on button "Apply Order" at bounding box center [748, 526] width 109 height 38
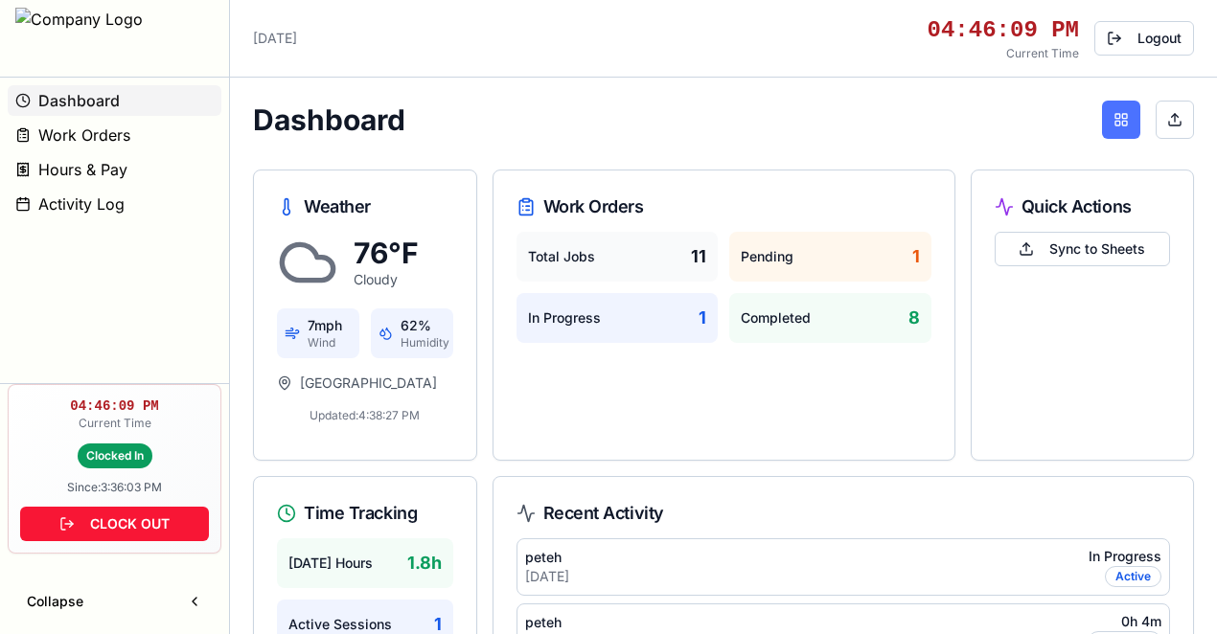
click at [1121, 117] on button at bounding box center [1121, 120] width 38 height 38
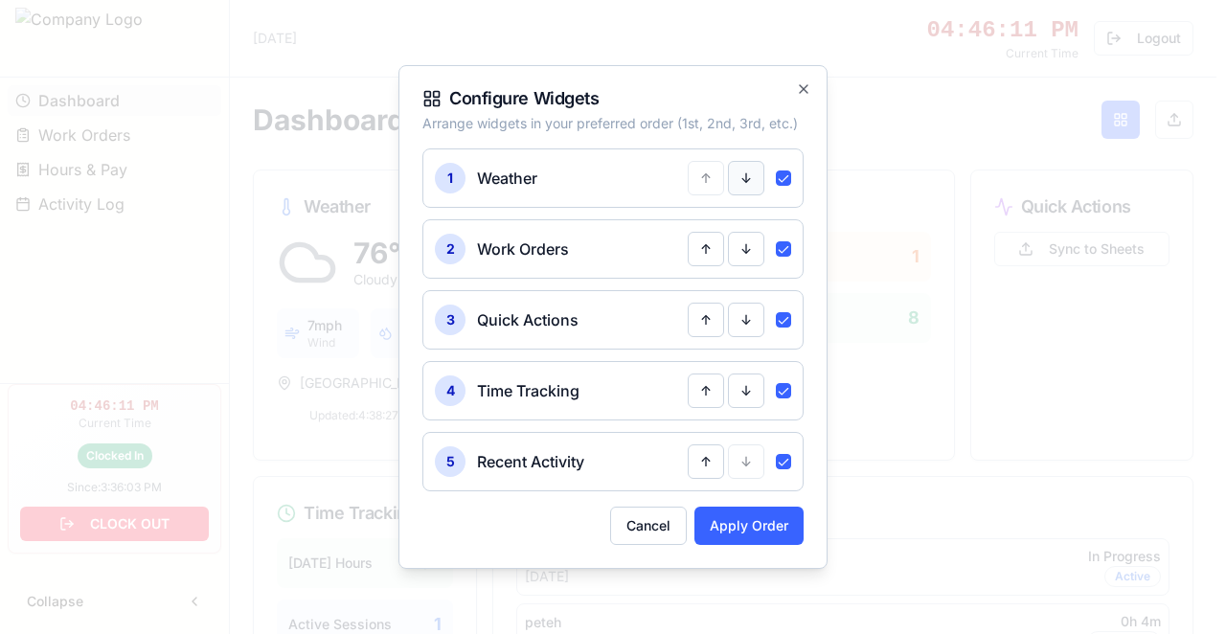
click at [751, 175] on button "↓" at bounding box center [746, 178] width 36 height 34
click at [751, 253] on button "↓" at bounding box center [746, 249] width 36 height 34
click at [753, 527] on button "Apply Order" at bounding box center [748, 526] width 109 height 38
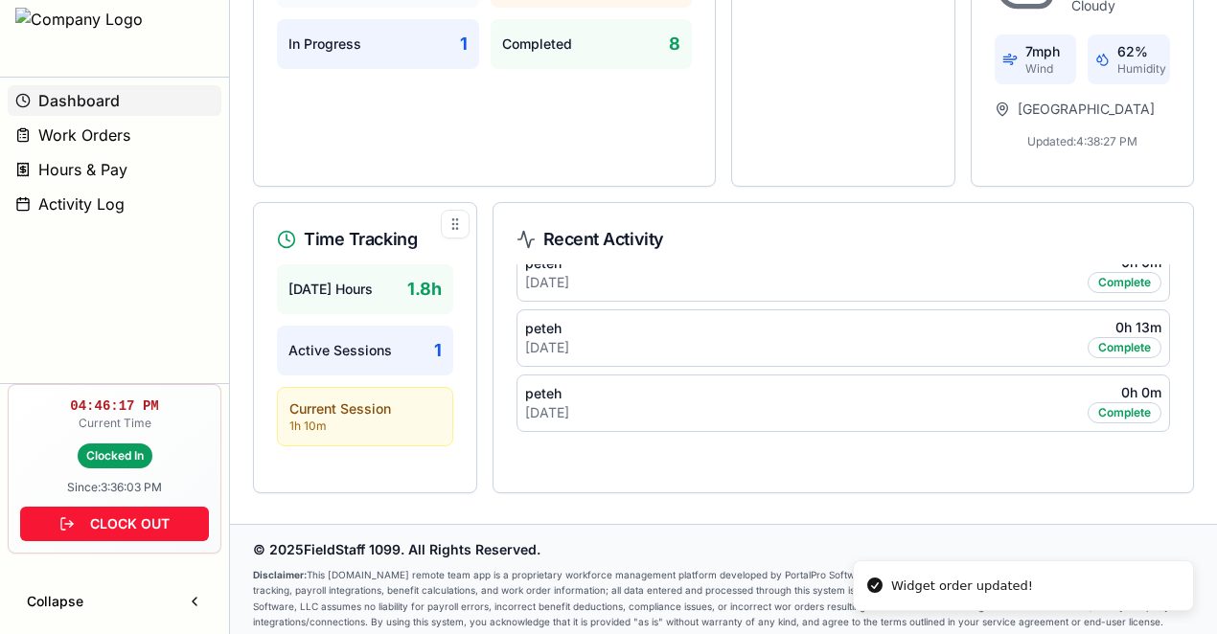
scroll to position [284, 0]
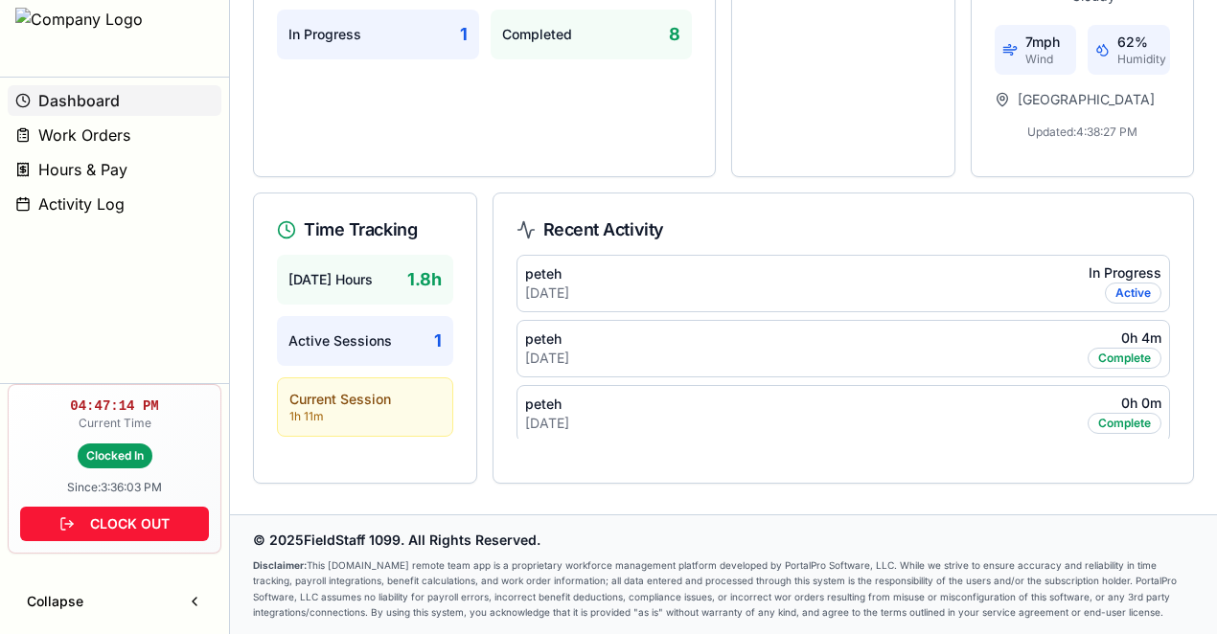
drag, startPoint x: 308, startPoint y: 564, endPoint x: 1183, endPoint y: 622, distance: 876.5
click at [1183, 622] on footer "© 2025 FieldStaff 1099 . All Rights Reserved. Disclaimer: This FieldStaff1099.c…" at bounding box center [723, 574] width 987 height 121
copy p "This [DOMAIN_NAME] remote team app is a proprietary workforce management platfo…"
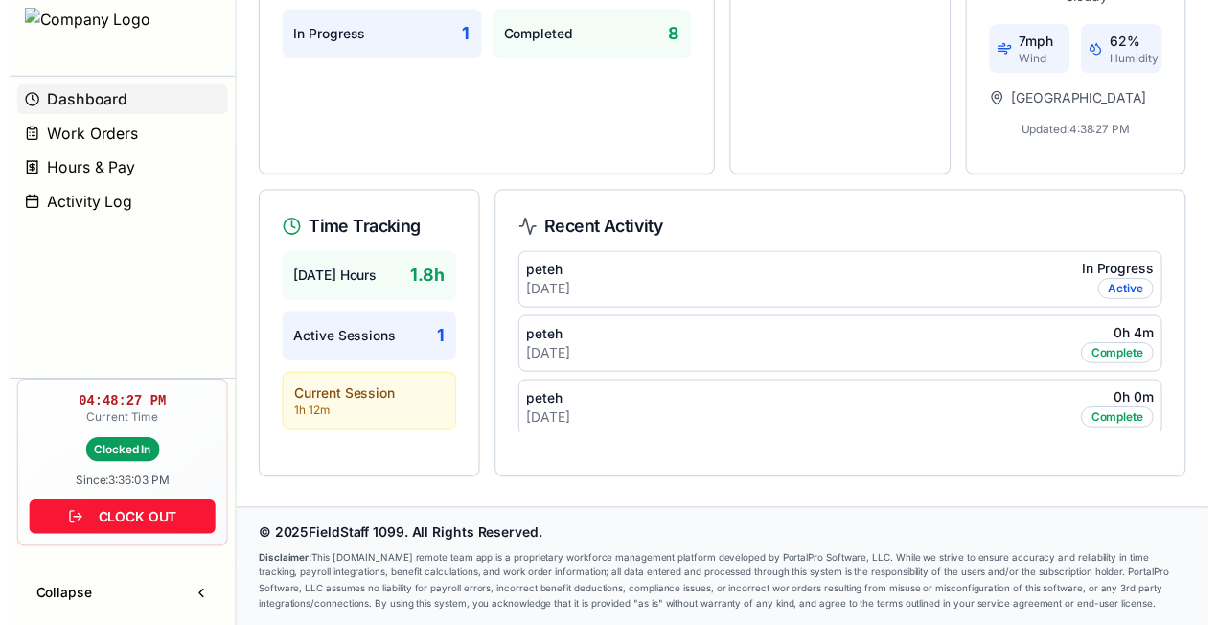
scroll to position [0, 0]
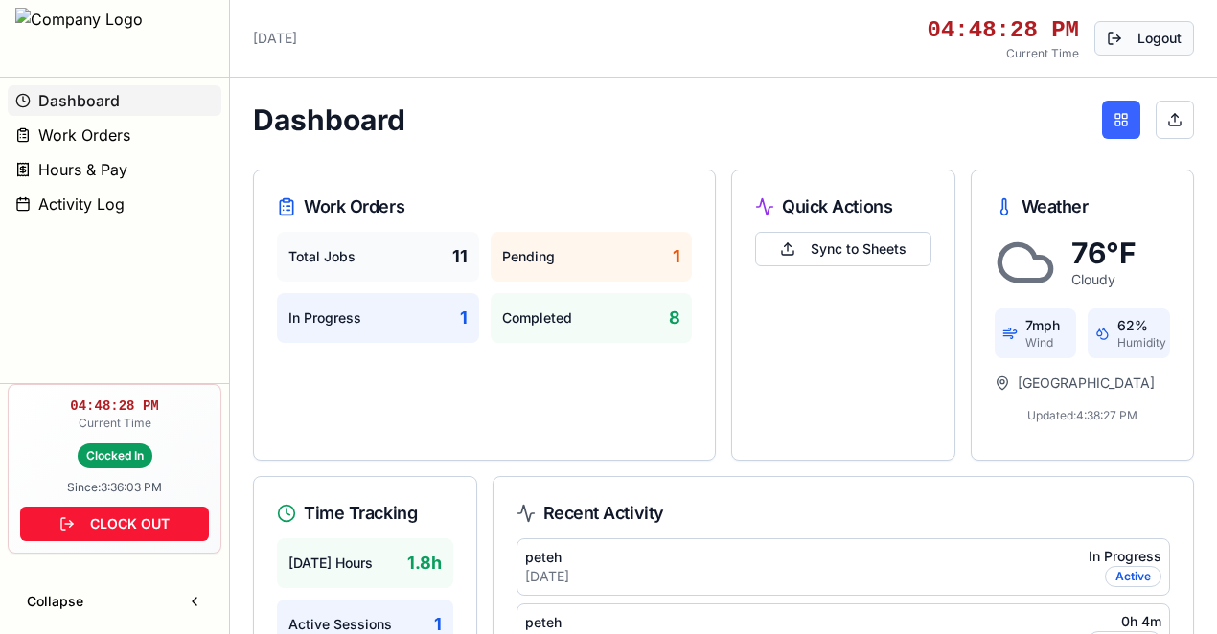
click at [1151, 40] on button "Logout" at bounding box center [1144, 38] width 100 height 34
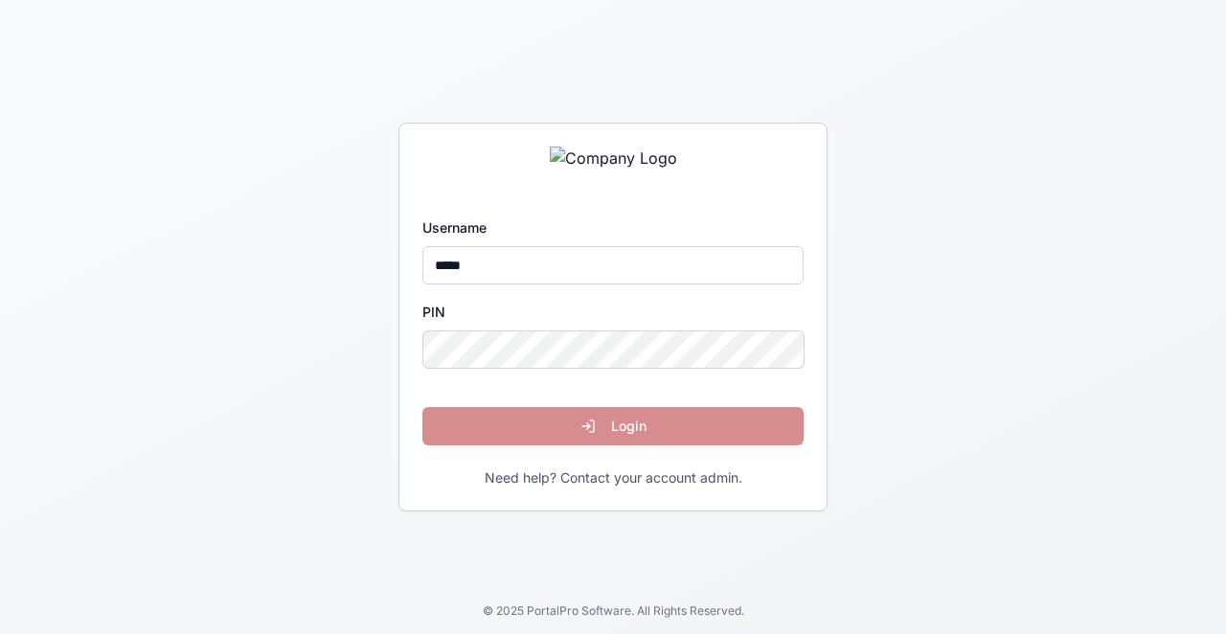
type input "*****"
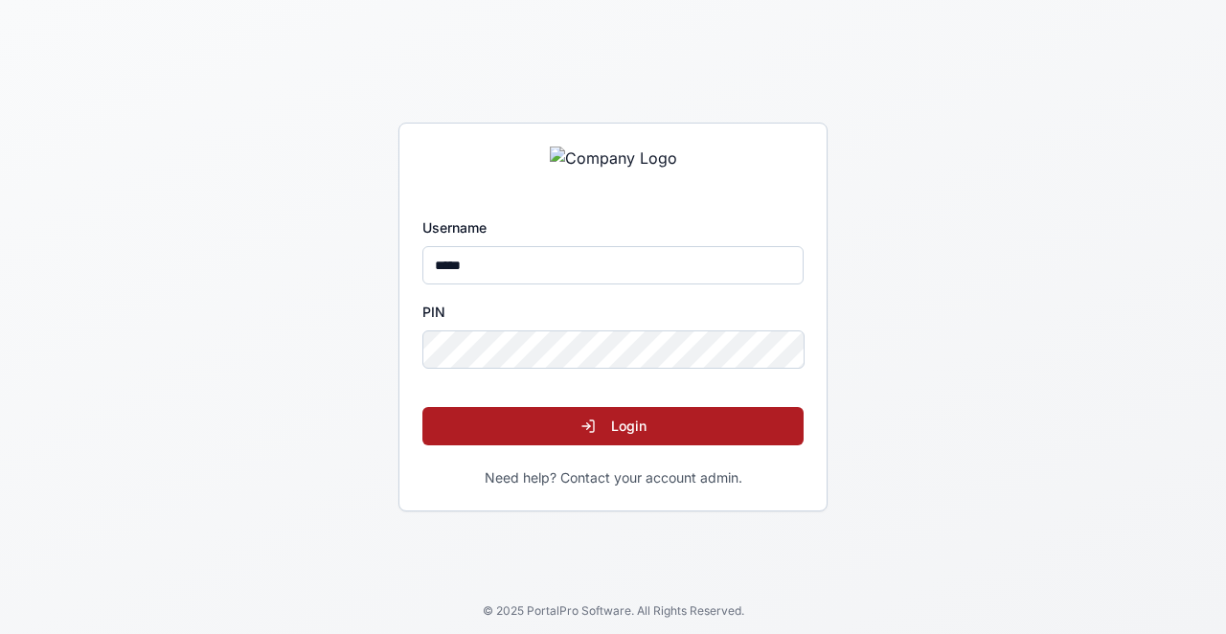
click button "Login" at bounding box center [612, 426] width 381 height 38
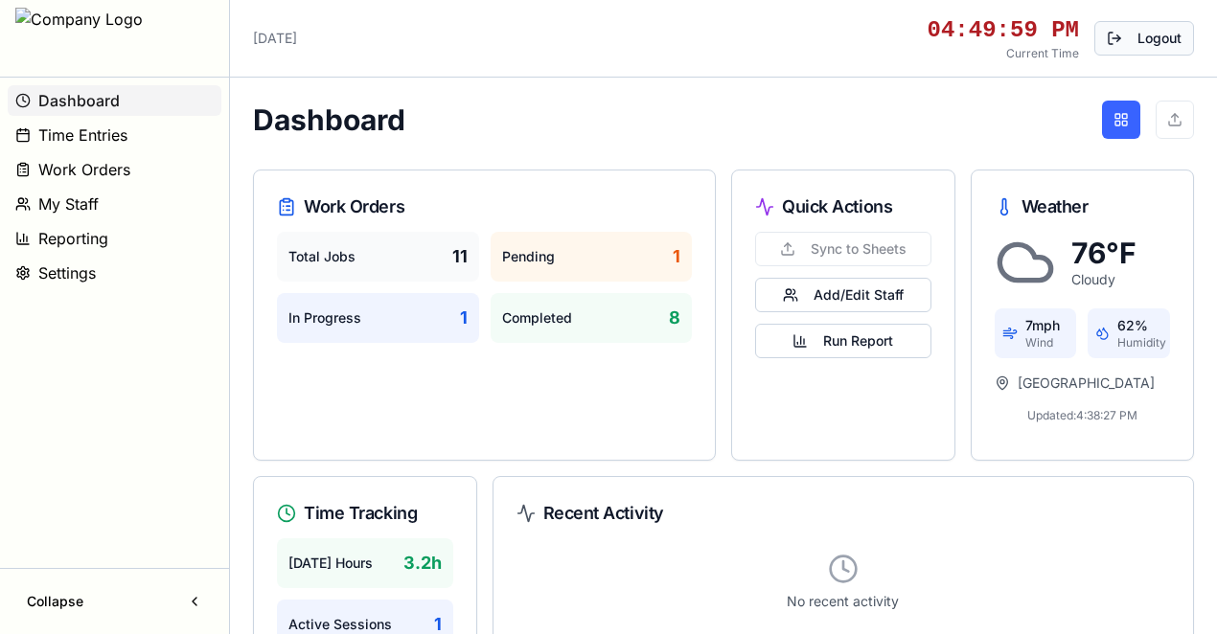
click at [1121, 38] on button "Logout" at bounding box center [1144, 38] width 100 height 34
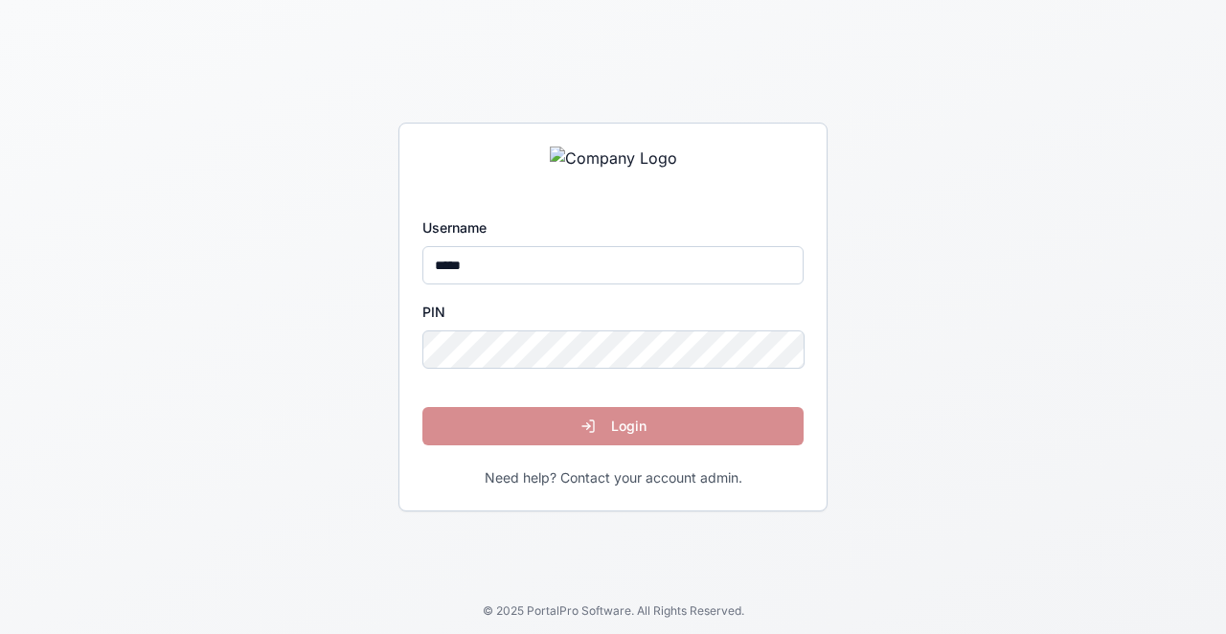
type input "*****"
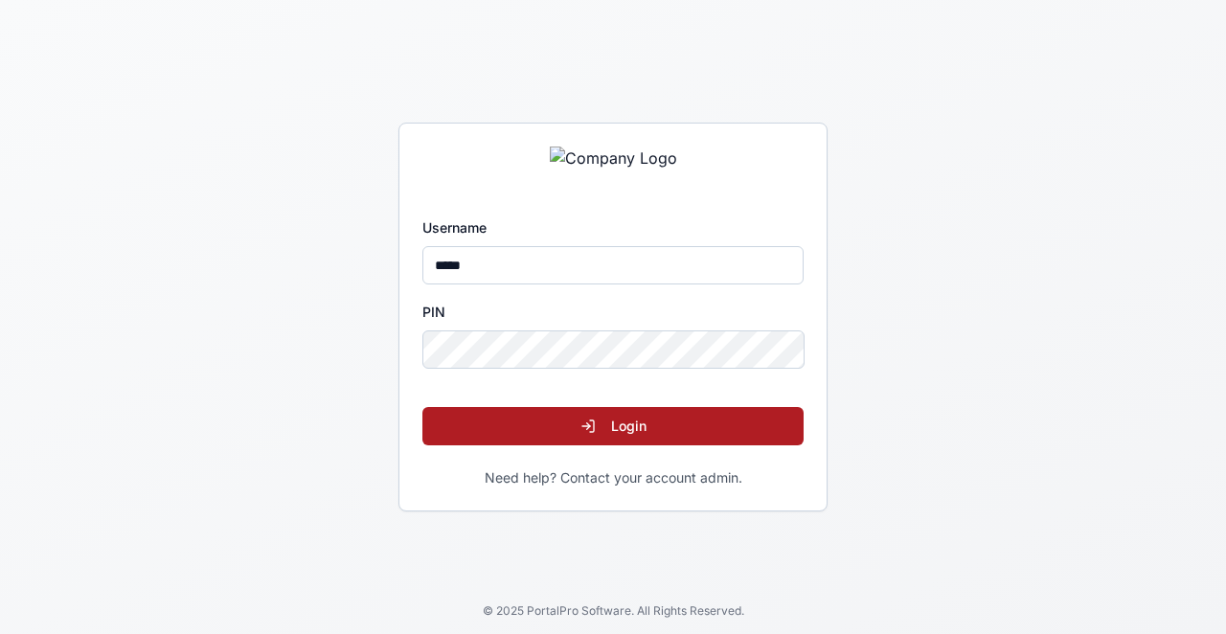
click button "Login" at bounding box center [612, 426] width 381 height 38
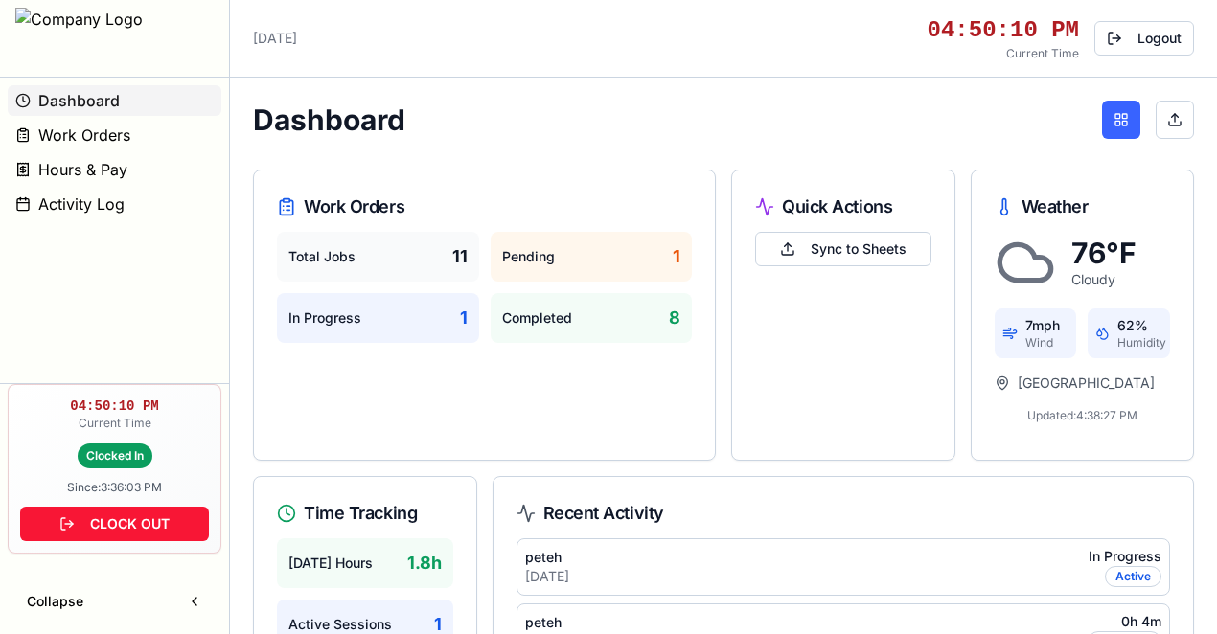
click at [141, 520] on button "CLOCK OUT" at bounding box center [114, 524] width 189 height 34
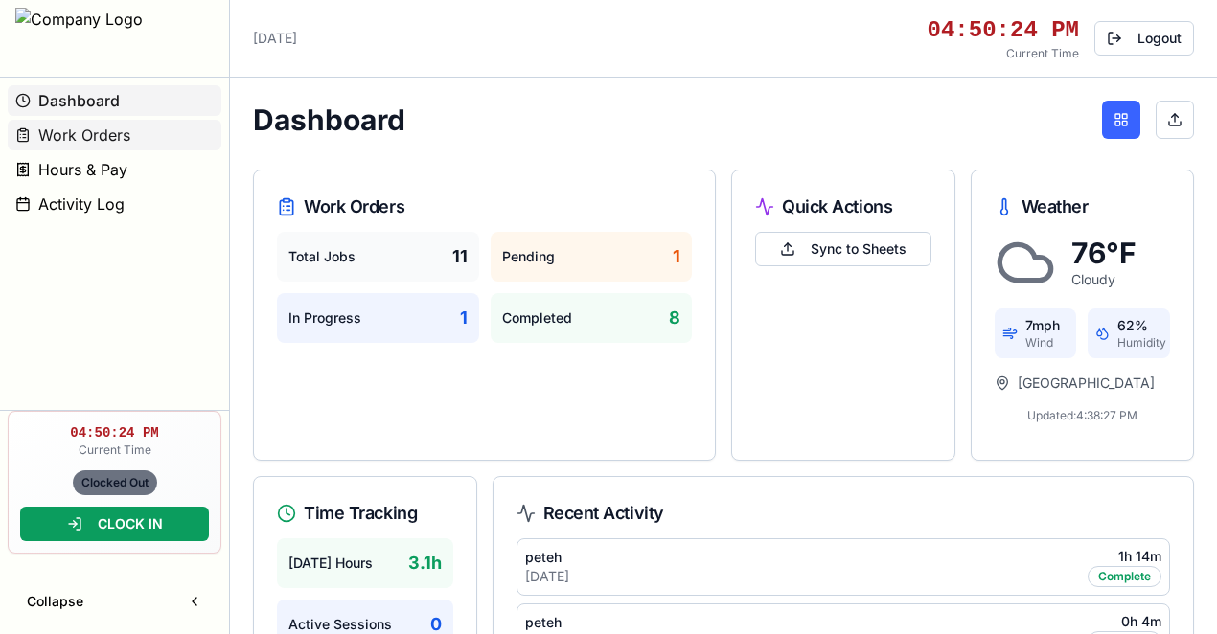
click at [79, 138] on span "Work Orders" at bounding box center [84, 135] width 92 height 23
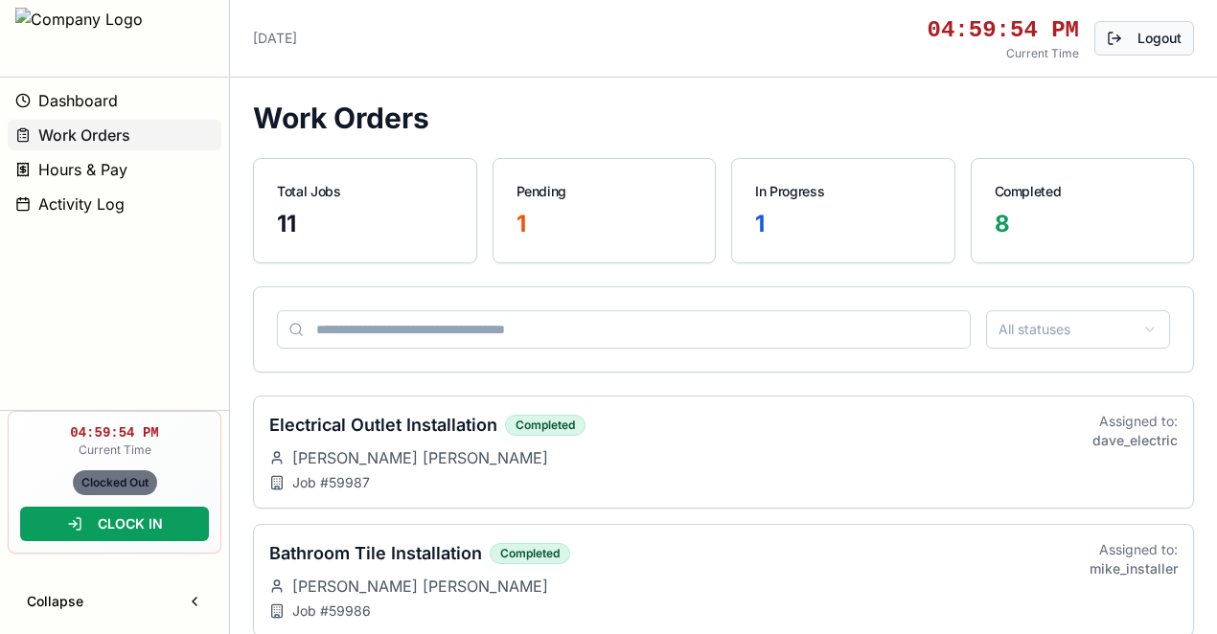
click at [1138, 41] on button "Logout" at bounding box center [1144, 38] width 100 height 34
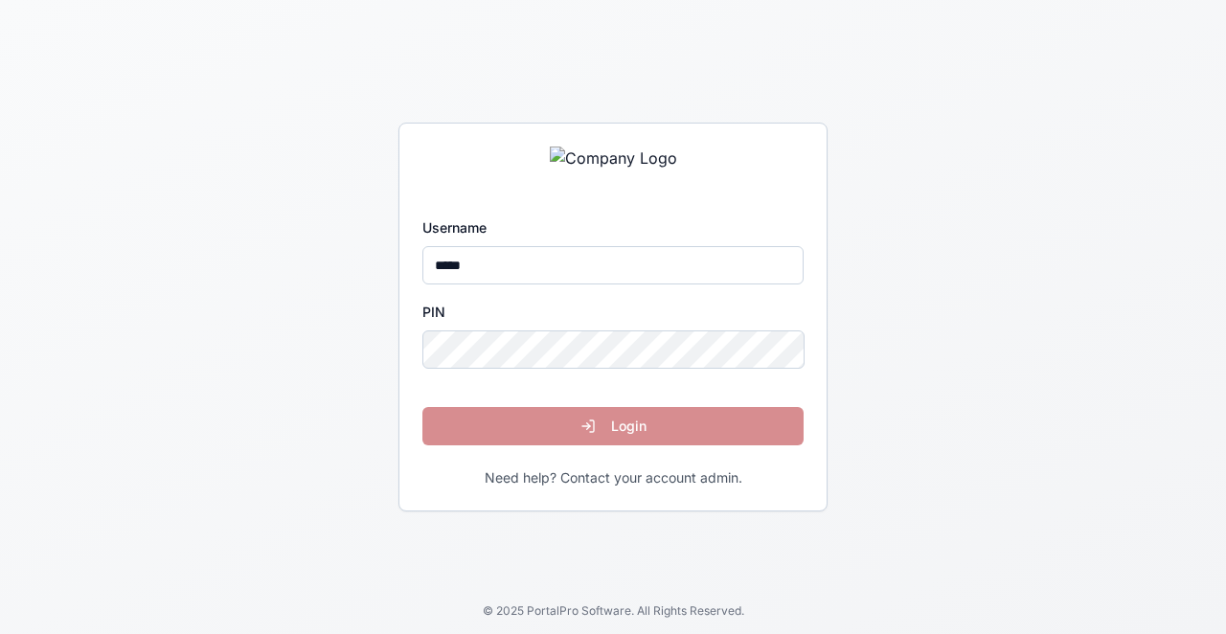
type input "*****"
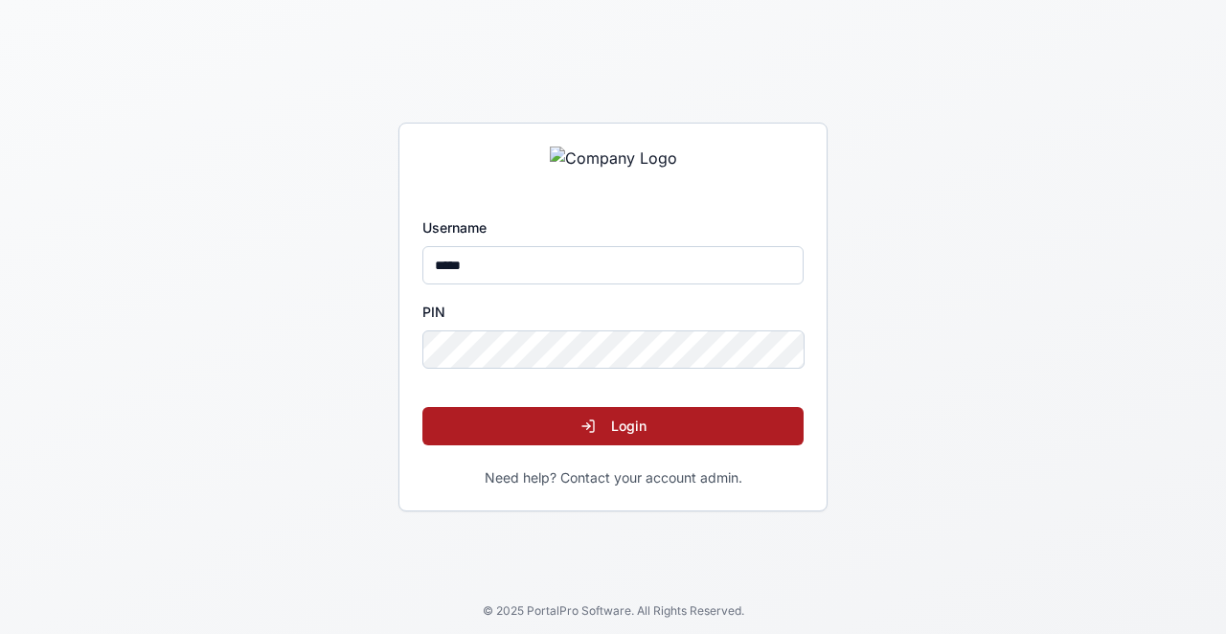
click button "Login" at bounding box center [612, 426] width 381 height 38
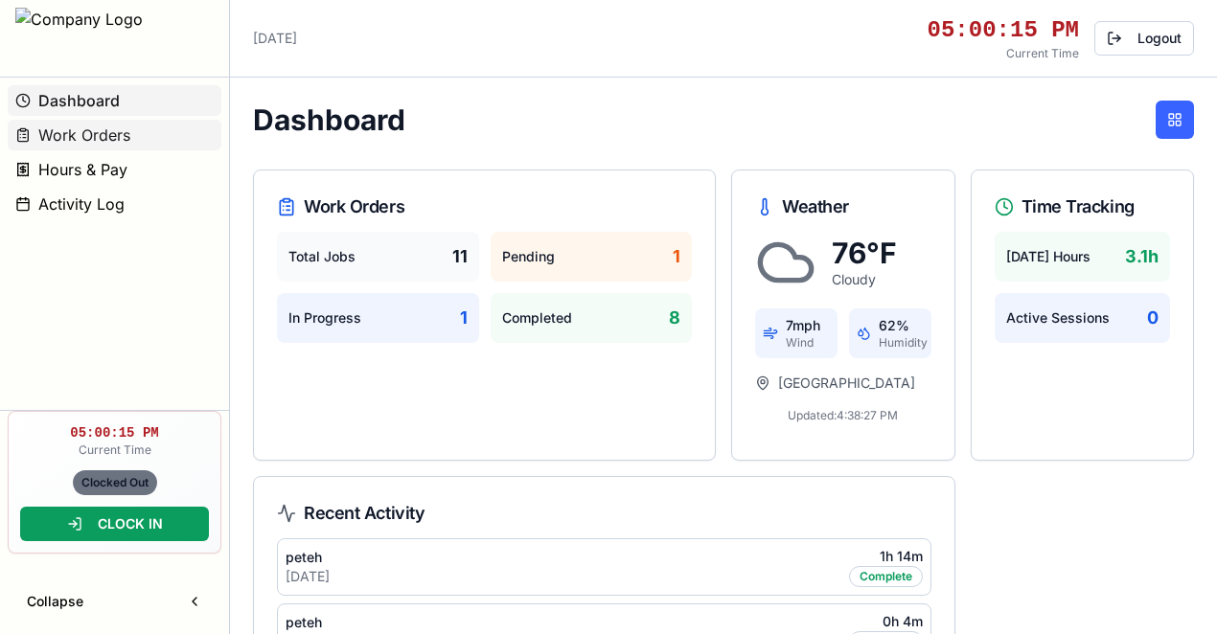
click at [98, 132] on span "Work Orders" at bounding box center [84, 135] width 92 height 23
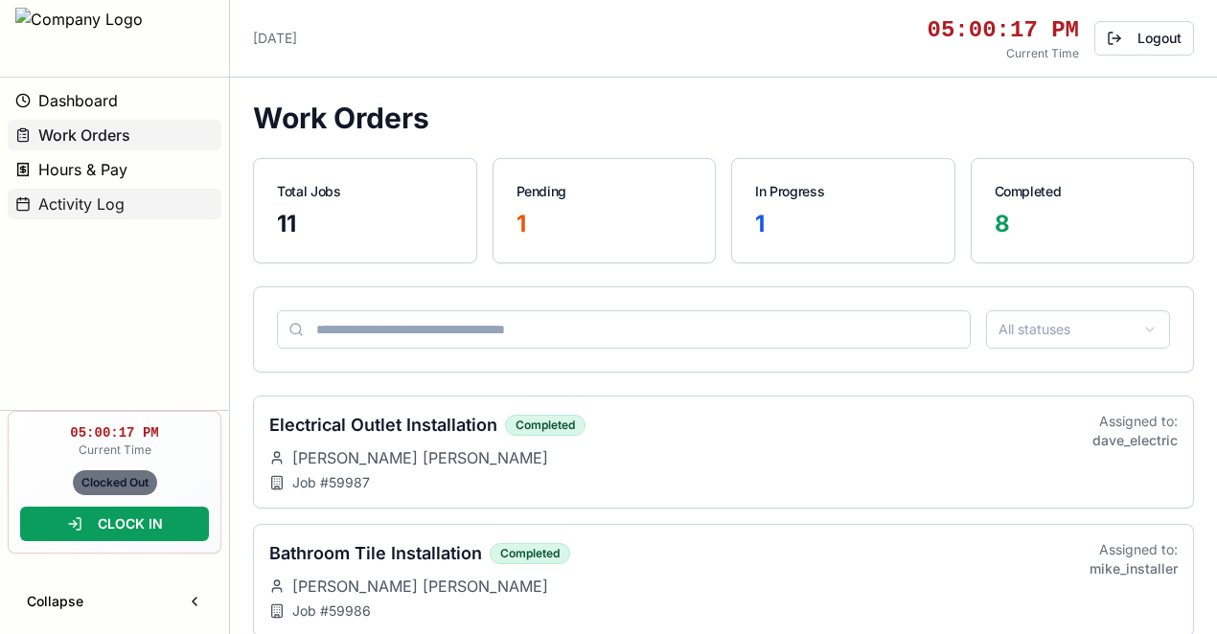
click at [81, 206] on span "Activity Log" at bounding box center [81, 204] width 86 height 23
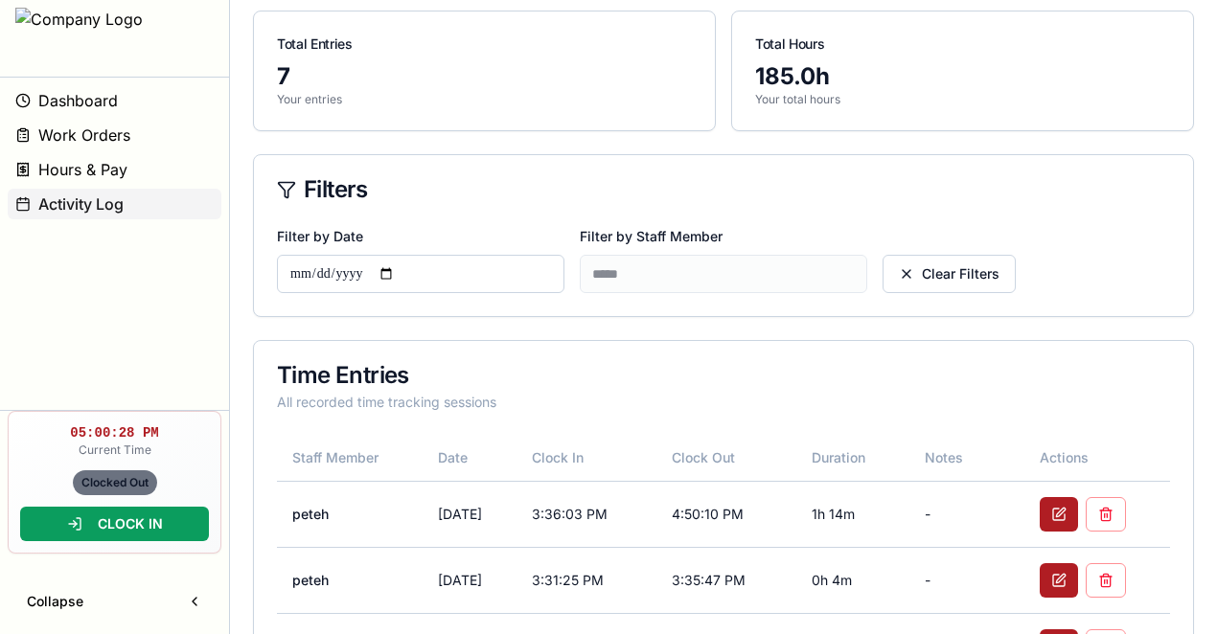
scroll to position [255, 0]
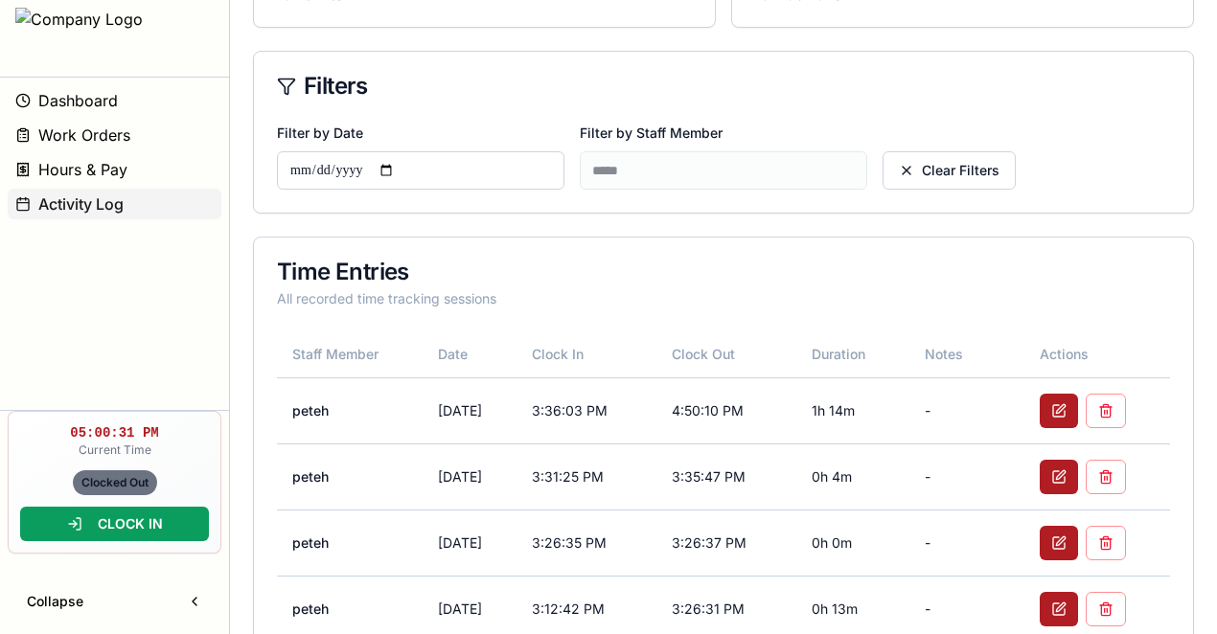
click at [404, 169] on input "Filter by Date" at bounding box center [420, 170] width 287 height 38
click at [509, 252] on div "Time Entries All recorded time tracking sessions" at bounding box center [723, 285] width 939 height 94
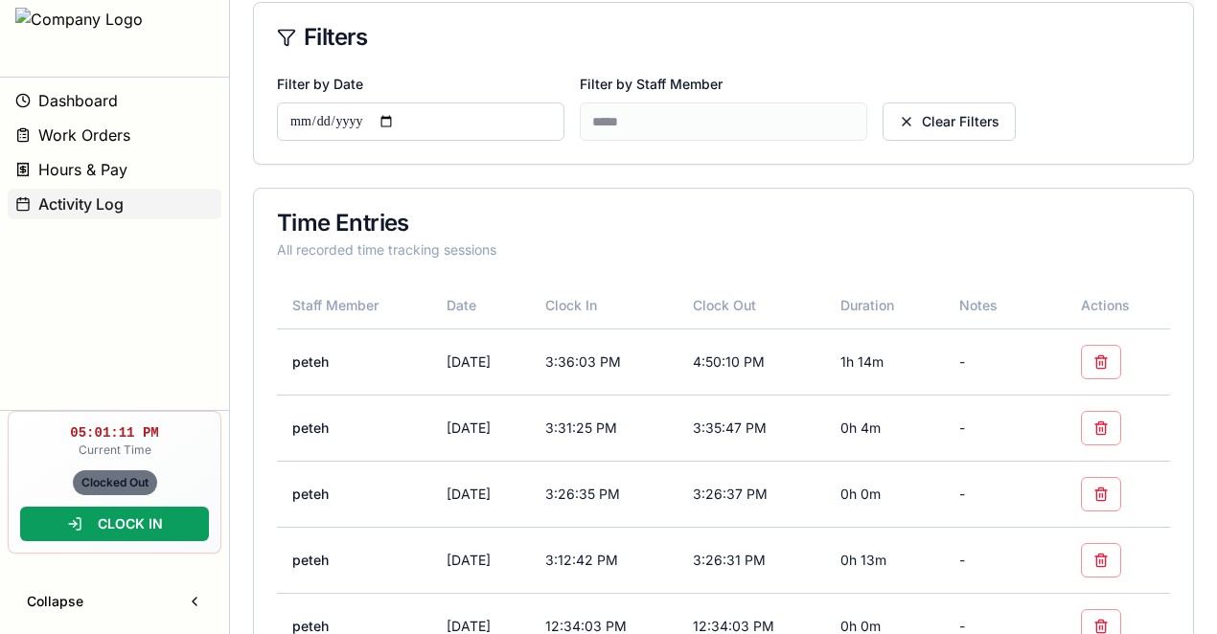
scroll to position [48, 0]
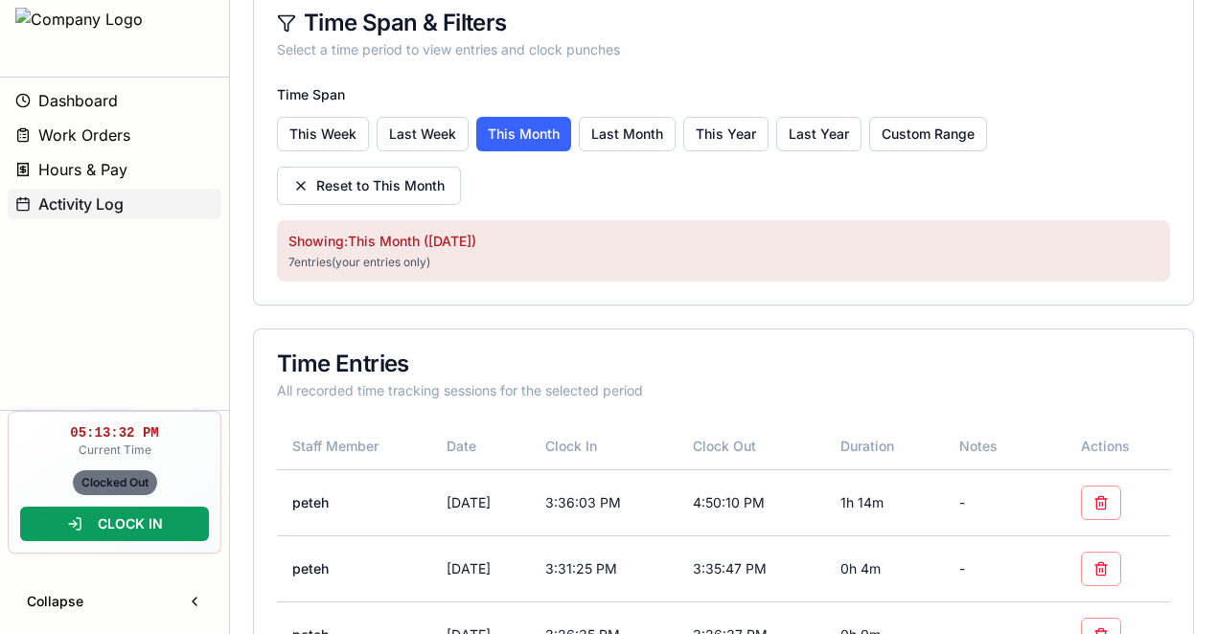
scroll to position [319, 0]
click at [301, 188] on button "Reset to This Month" at bounding box center [369, 185] width 184 height 38
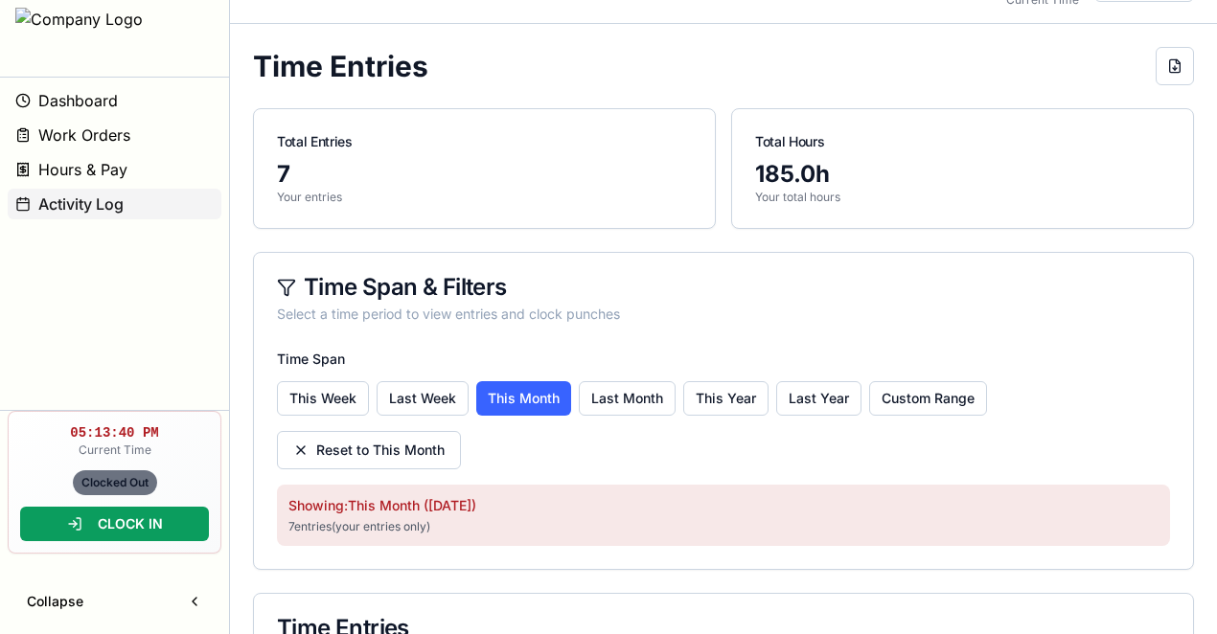
scroll to position [0, 0]
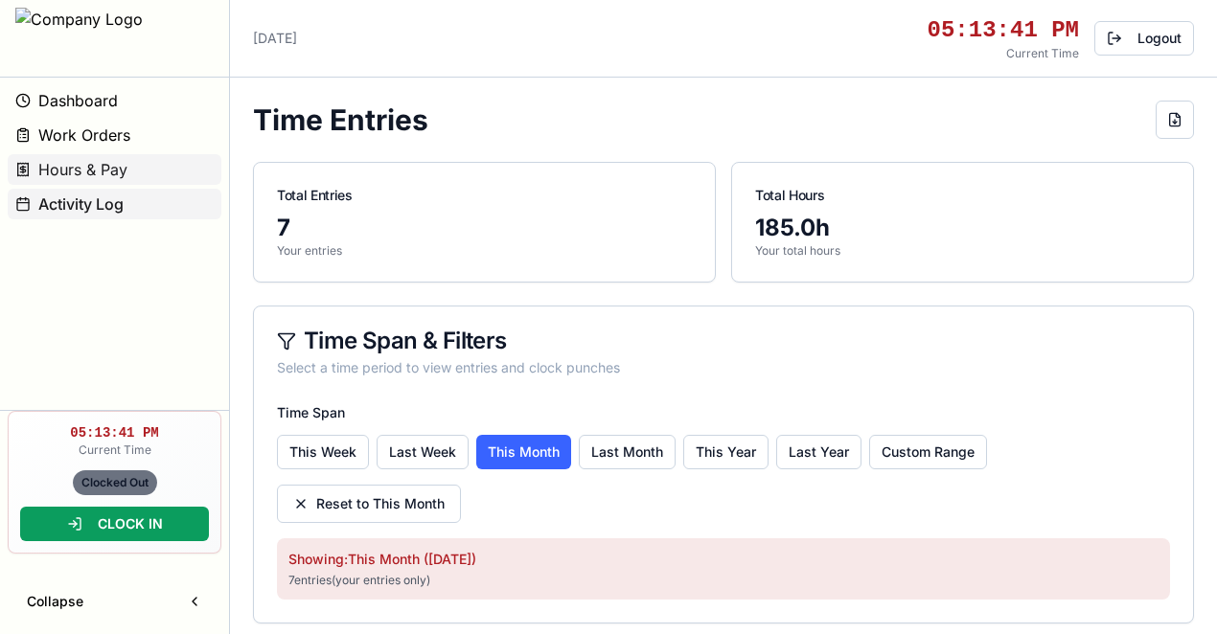
click at [108, 172] on span "Hours & Pay" at bounding box center [82, 169] width 89 height 23
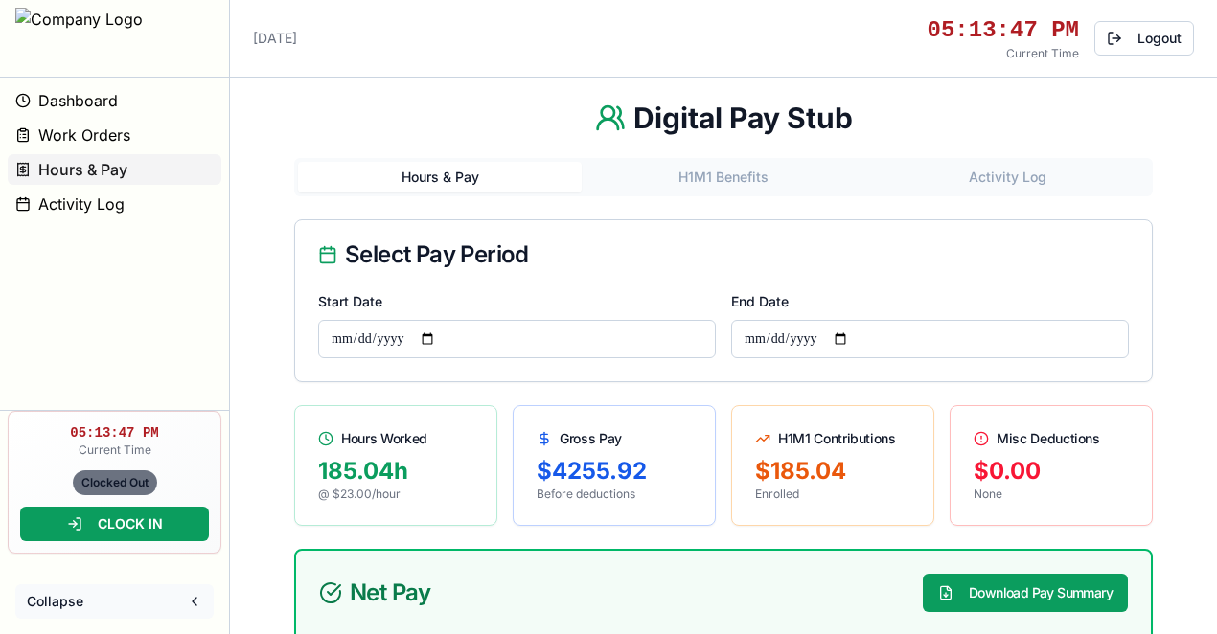
click at [193, 602] on button "Collapse" at bounding box center [114, 601] width 198 height 34
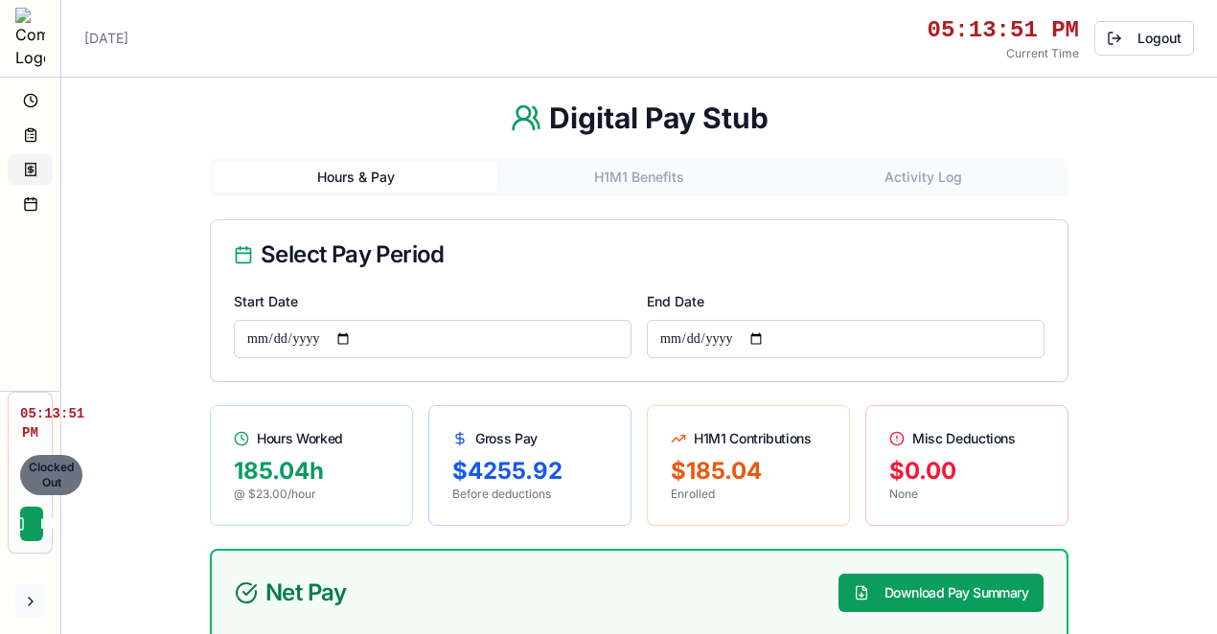
click at [34, 600] on button at bounding box center [30, 601] width 30 height 34
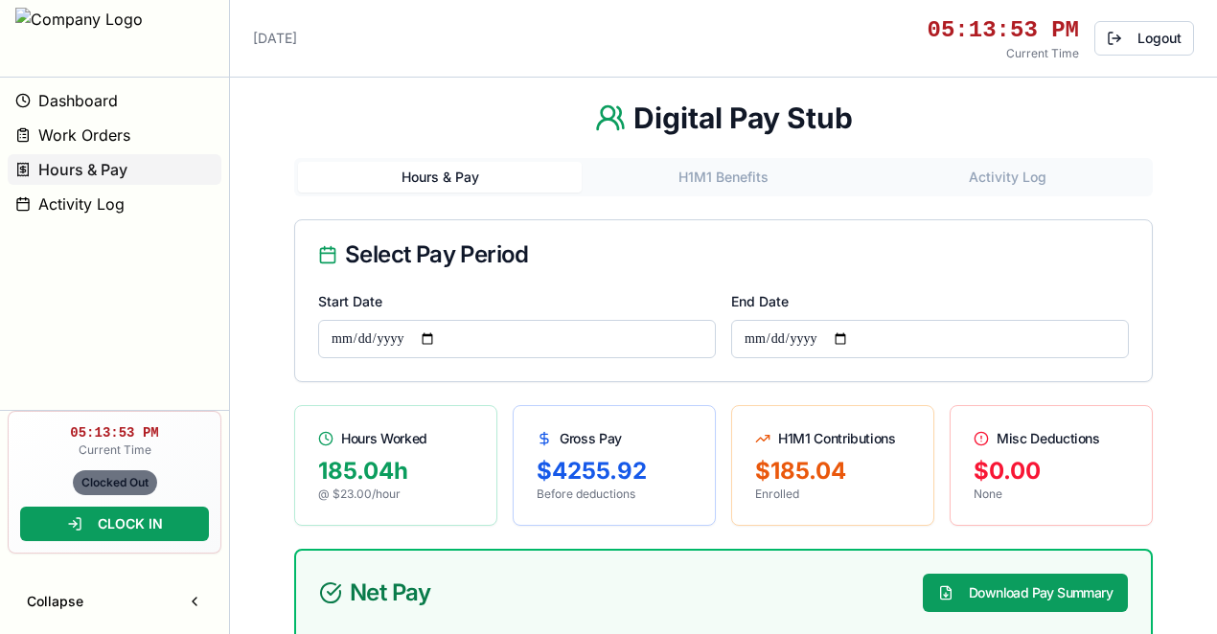
click at [193, 598] on button "Collapse" at bounding box center [114, 601] width 198 height 34
click at [1171, 36] on button "Logout" at bounding box center [1144, 38] width 100 height 34
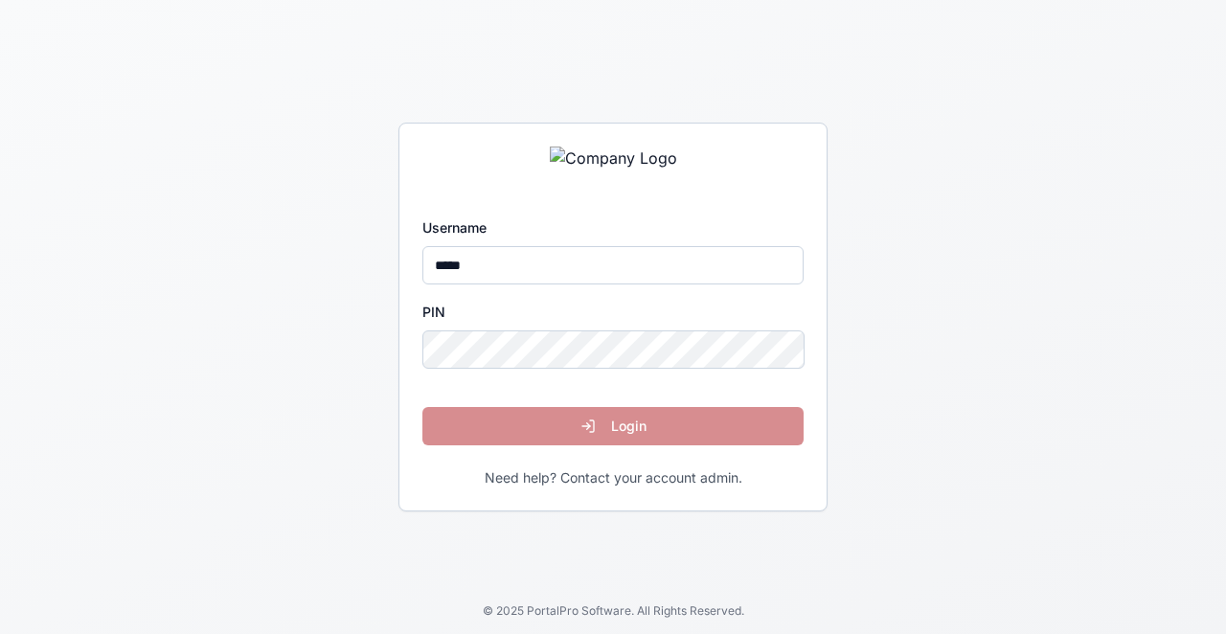
type input "*****"
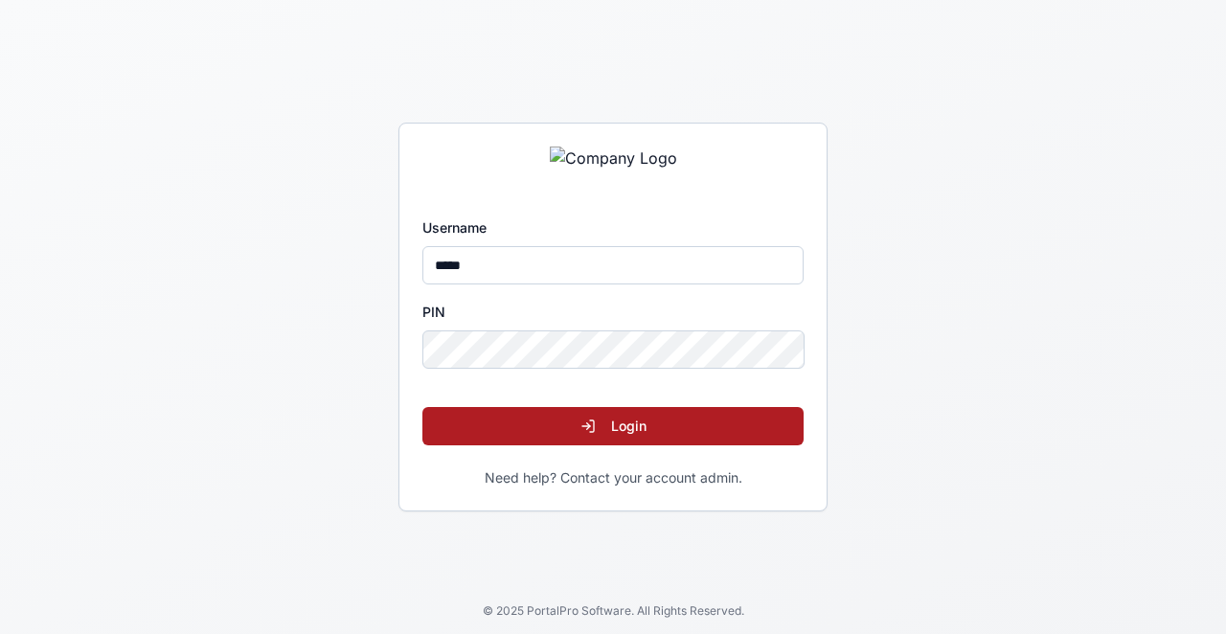
click button "Login" at bounding box center [612, 426] width 381 height 38
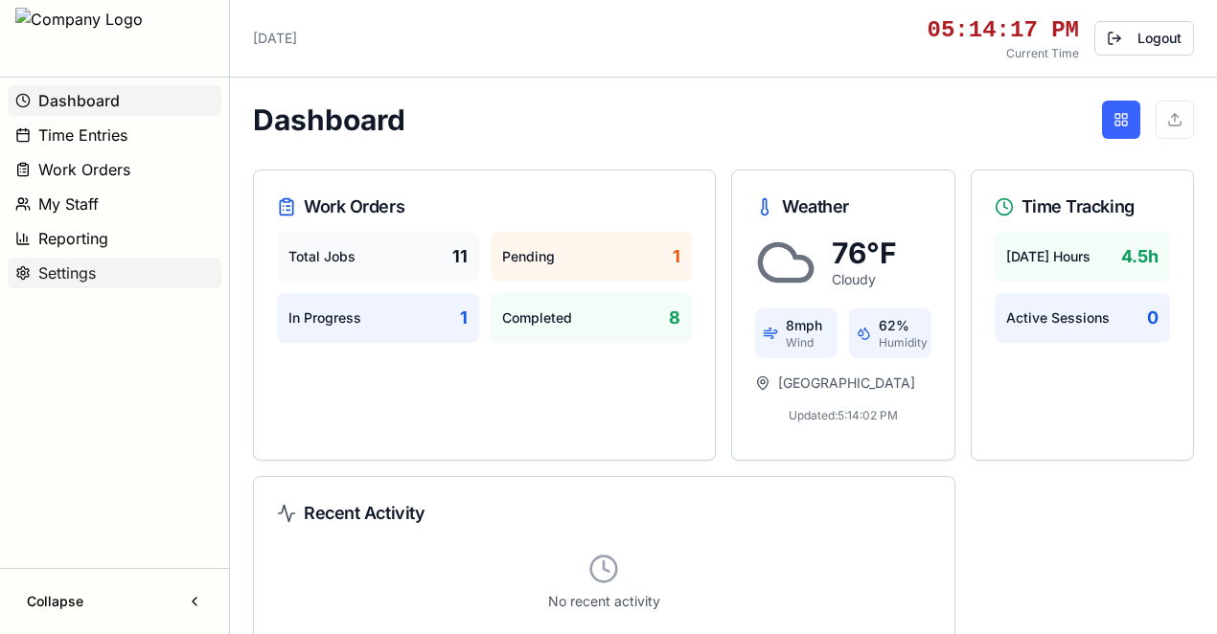
click at [117, 267] on button "Settings" at bounding box center [115, 273] width 214 height 31
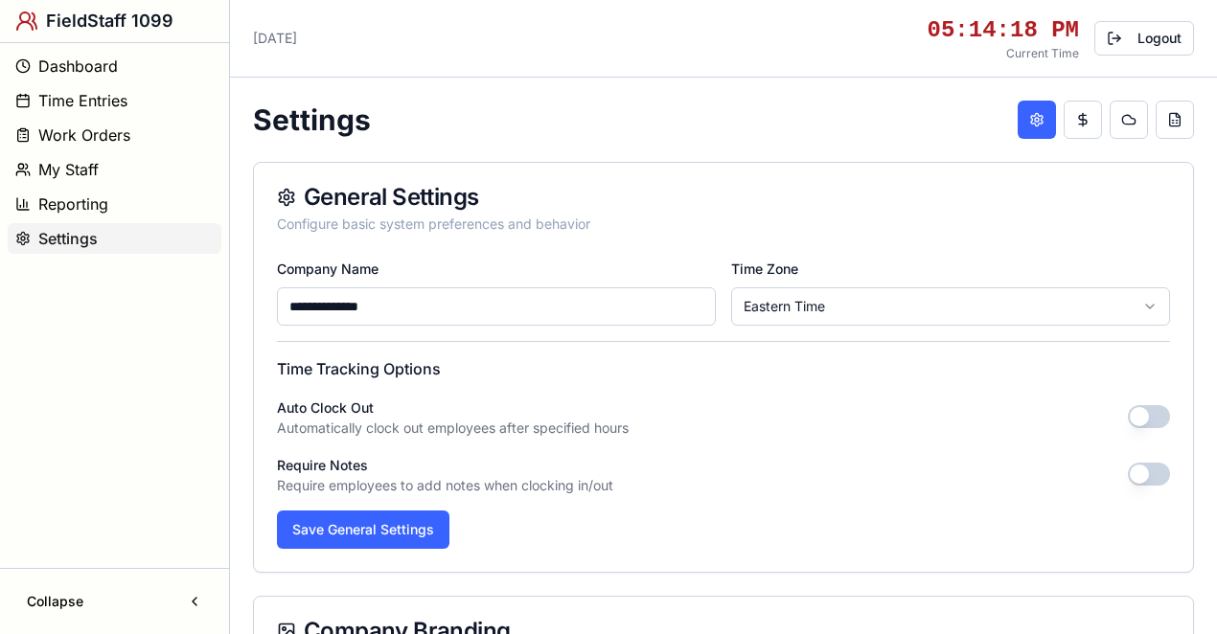
type input "**********"
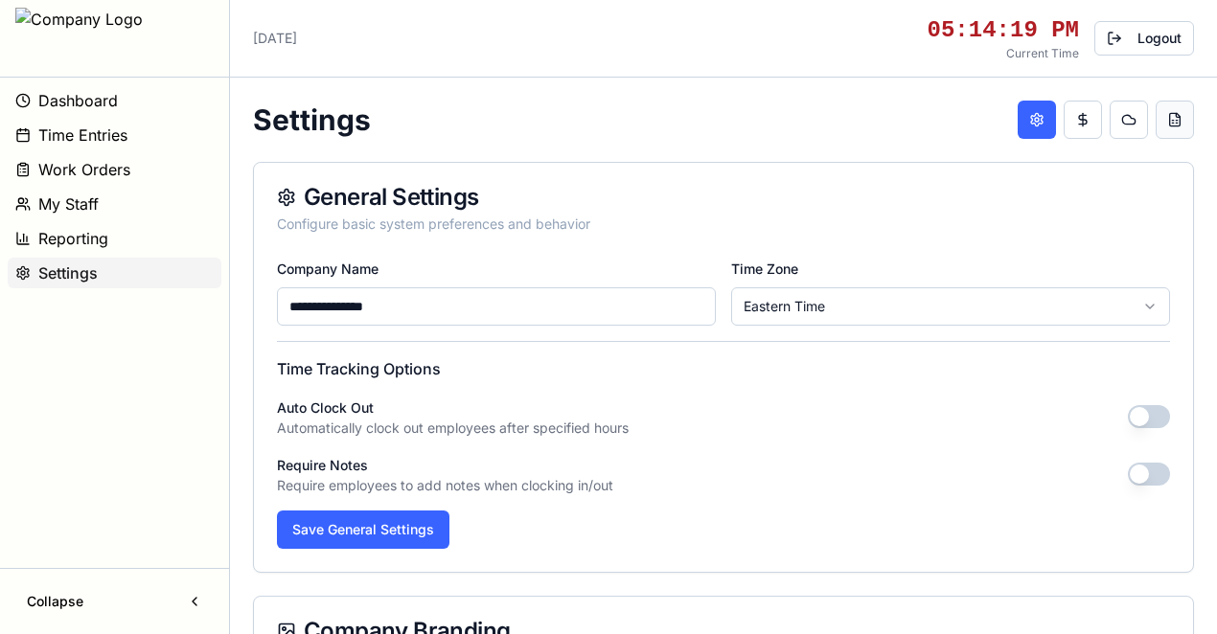
click at [1176, 121] on button at bounding box center [1174, 120] width 38 height 38
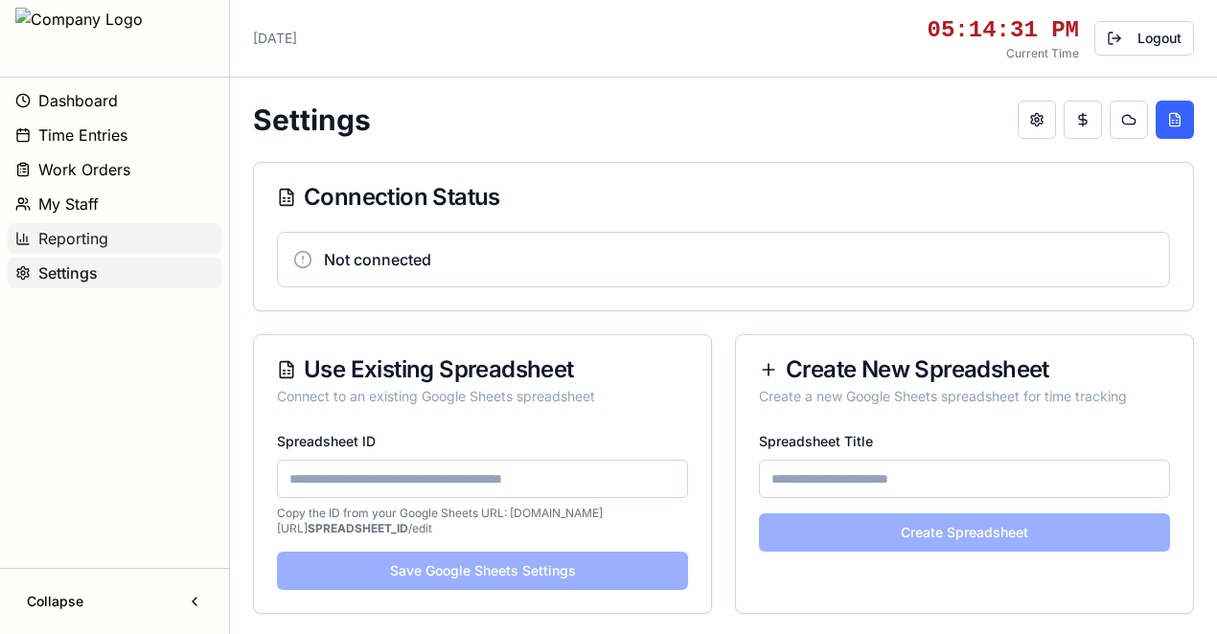
click at [138, 240] on button "Reporting" at bounding box center [115, 238] width 214 height 31
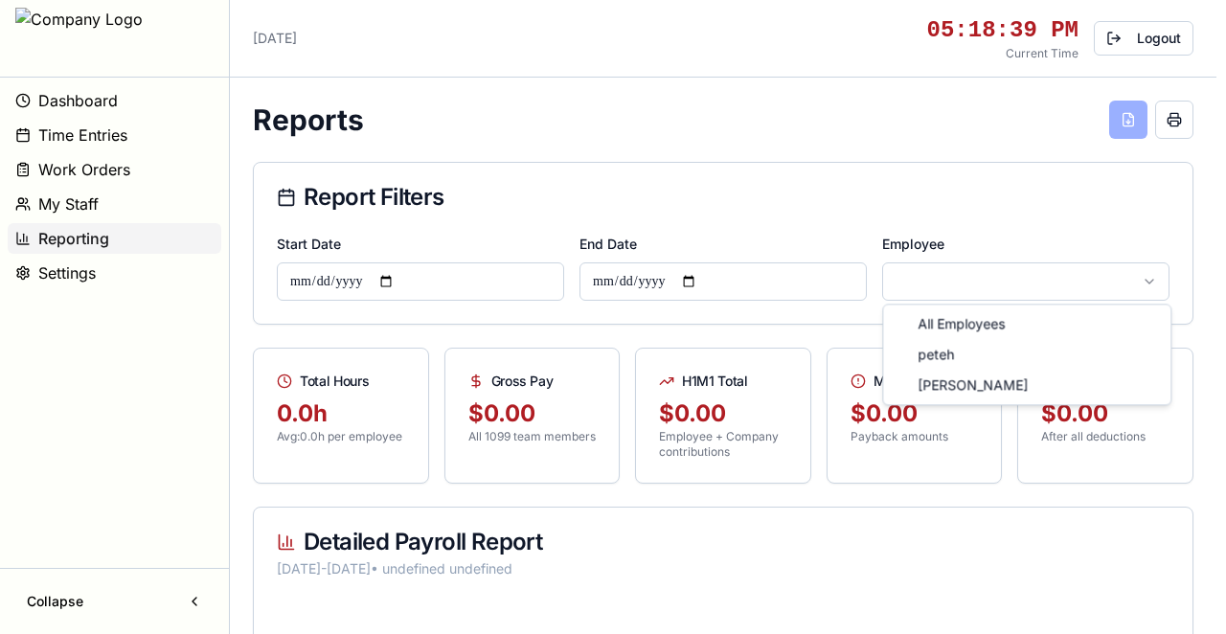
click at [969, 280] on html "**********" at bounding box center [613, 467] width 1226 height 934
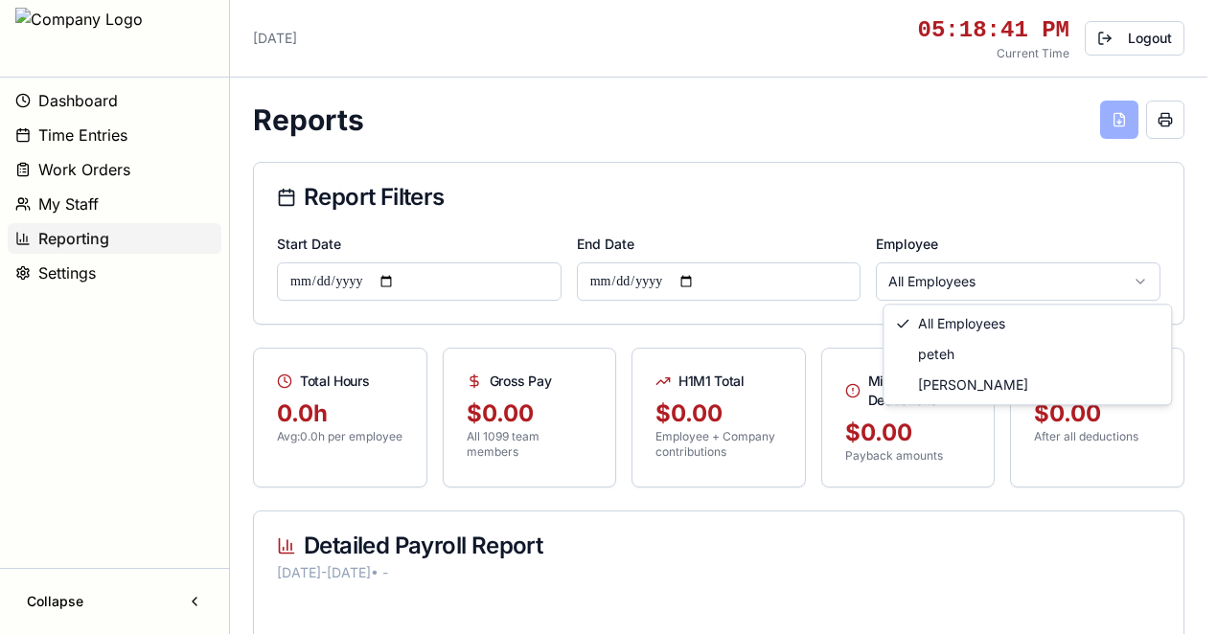
click at [939, 281] on html "**********" at bounding box center [608, 469] width 1217 height 938
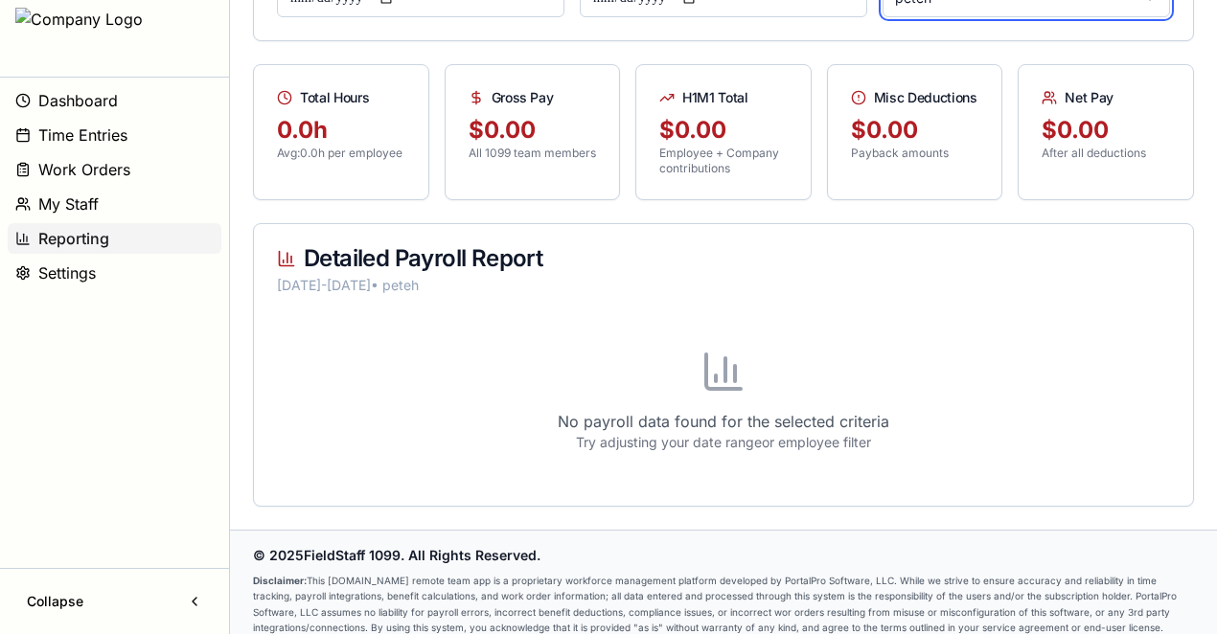
scroll to position [297, 0]
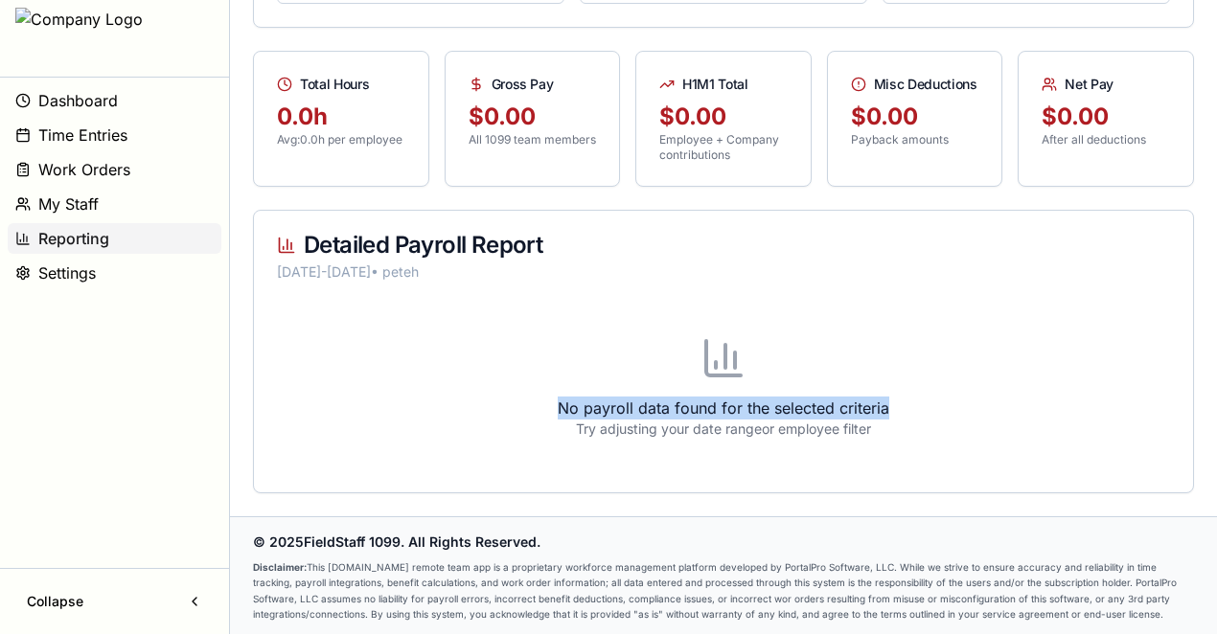
drag, startPoint x: 883, startPoint y: 406, endPoint x: 561, endPoint y: 403, distance: 321.9
click at [561, 403] on p "No payroll data found for the selected criteria" at bounding box center [723, 408] width 893 height 23
copy p "No payroll data found for the selected criteria"
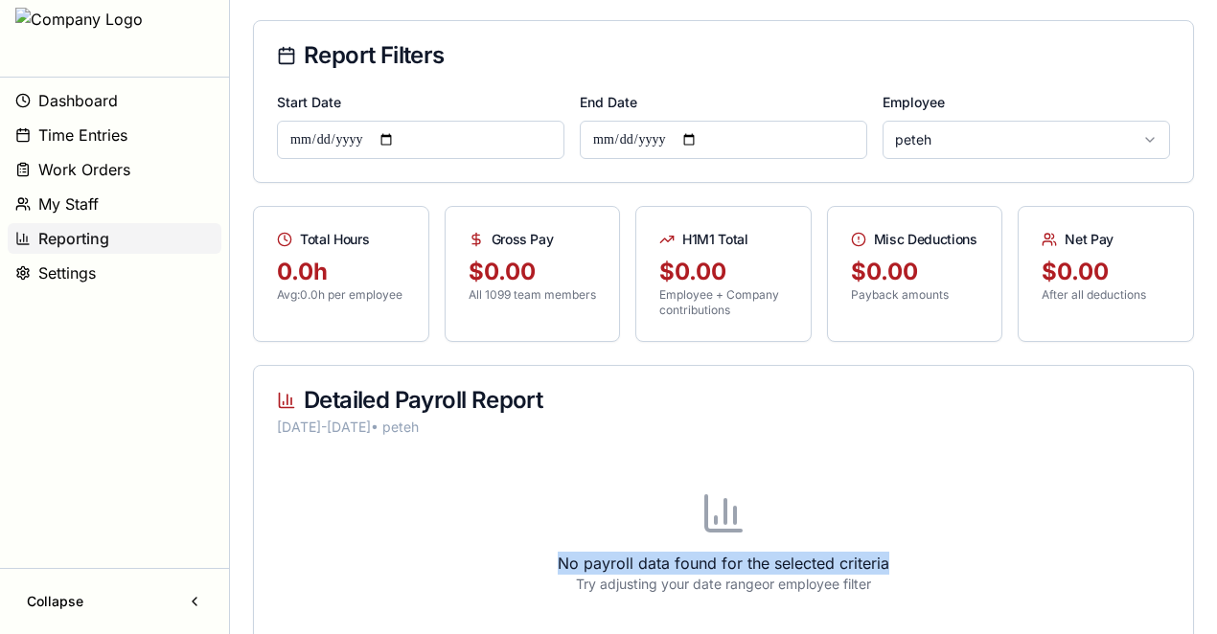
scroll to position [0, 0]
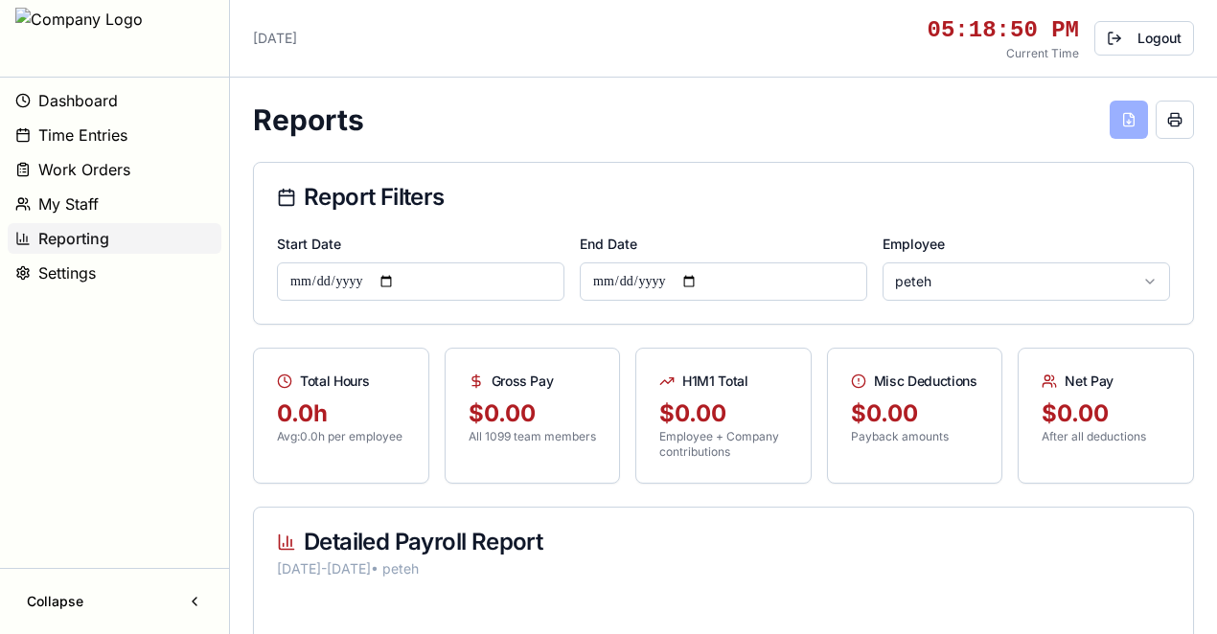
click at [400, 283] on input "**********" at bounding box center [420, 281] width 287 height 38
click at [398, 283] on input "**********" at bounding box center [420, 281] width 287 height 38
click at [524, 210] on div "Report Filters" at bounding box center [723, 197] width 939 height 69
click at [1025, 280] on html "**********" at bounding box center [608, 467] width 1217 height 934
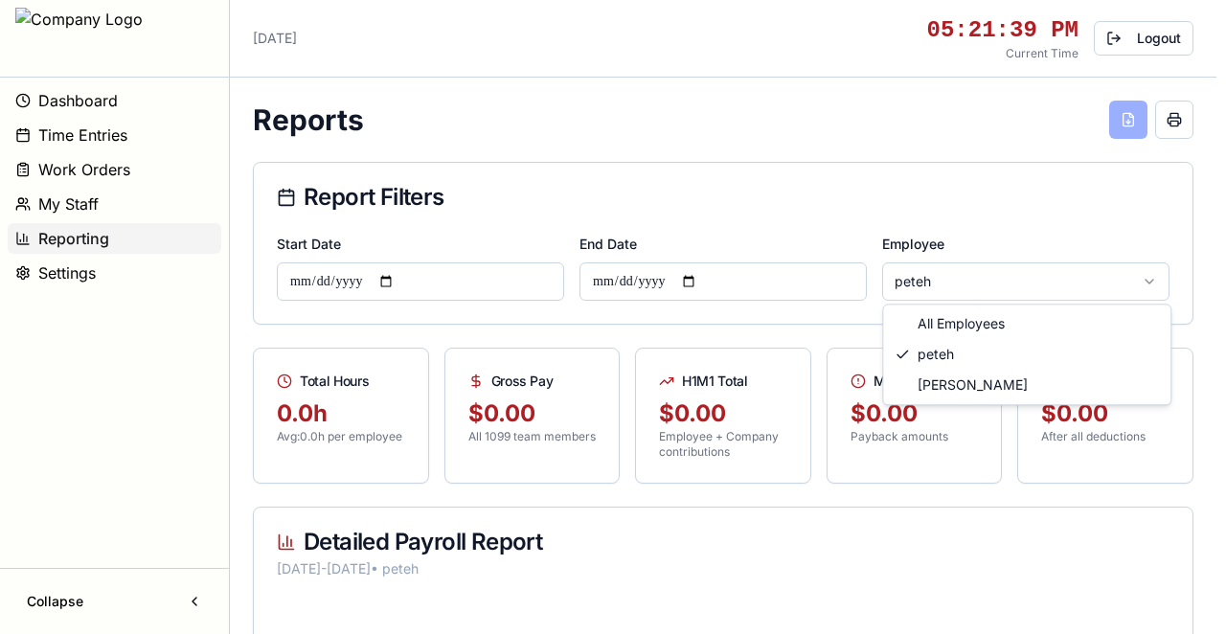
click at [945, 270] on html "**********" at bounding box center [613, 467] width 1226 height 934
click at [925, 276] on html "**********" at bounding box center [613, 467] width 1226 height 934
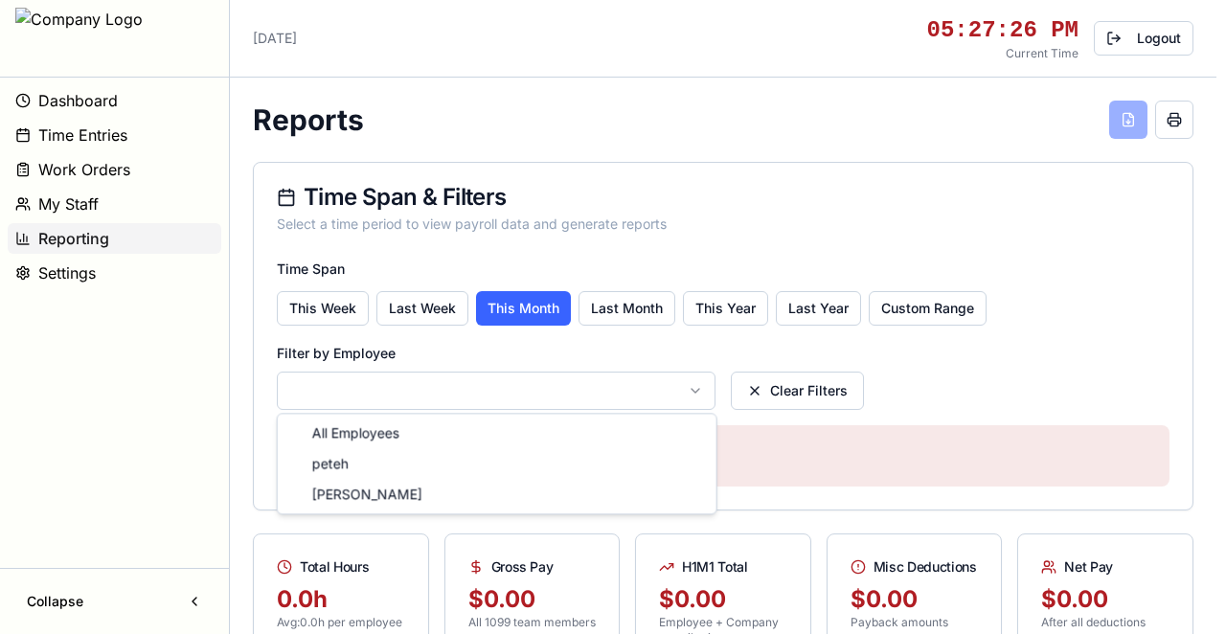
click at [619, 401] on html "Dashboard Time Entries Work Orders My Staff Reporting Settings Collapse Monday,…" at bounding box center [613, 560] width 1226 height 1120
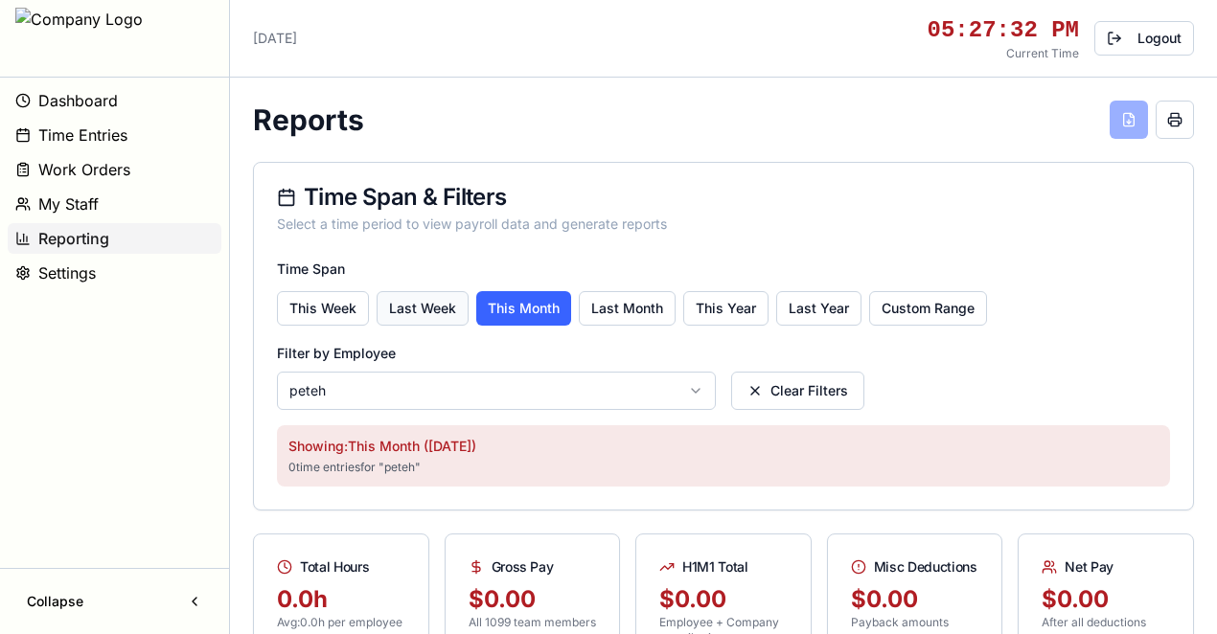
click at [444, 306] on button "Last Week" at bounding box center [422, 308] width 92 height 34
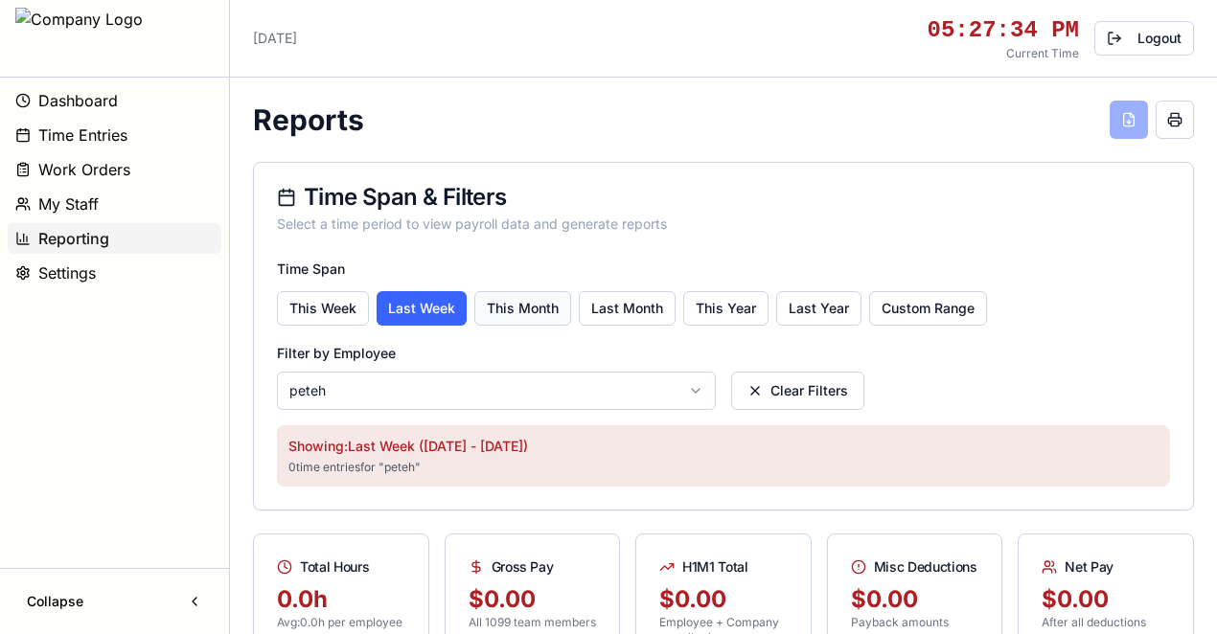
click at [529, 301] on button "This Month" at bounding box center [522, 308] width 97 height 34
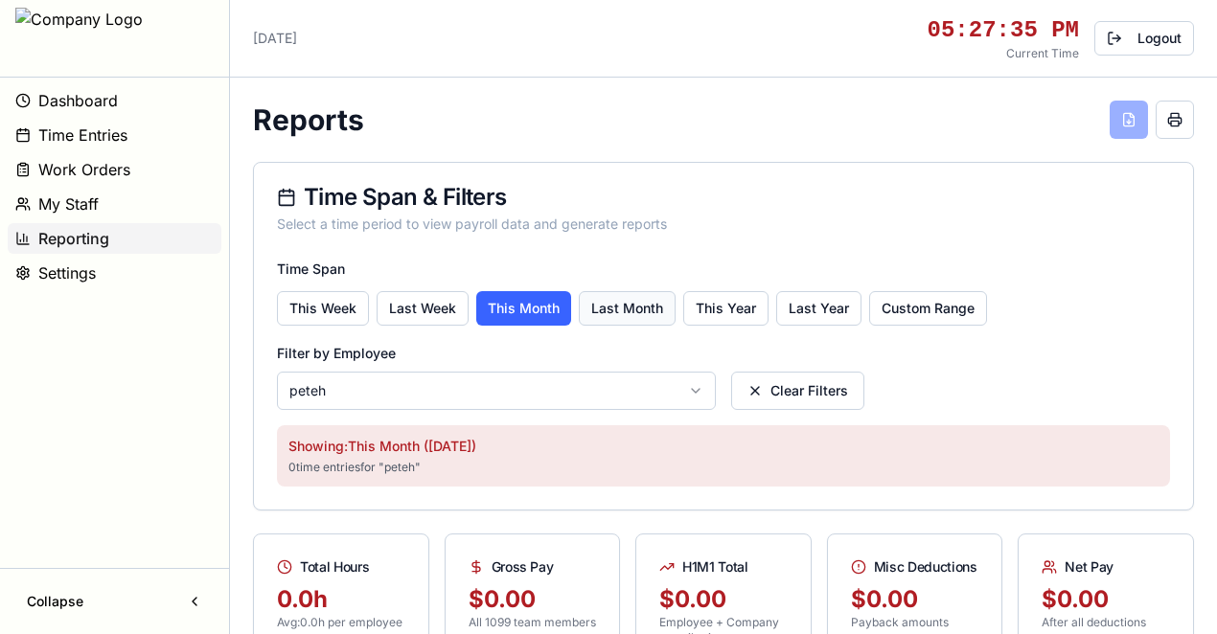
click at [625, 304] on button "Last Month" at bounding box center [627, 308] width 97 height 34
click at [724, 307] on button "This Year" at bounding box center [725, 308] width 85 height 34
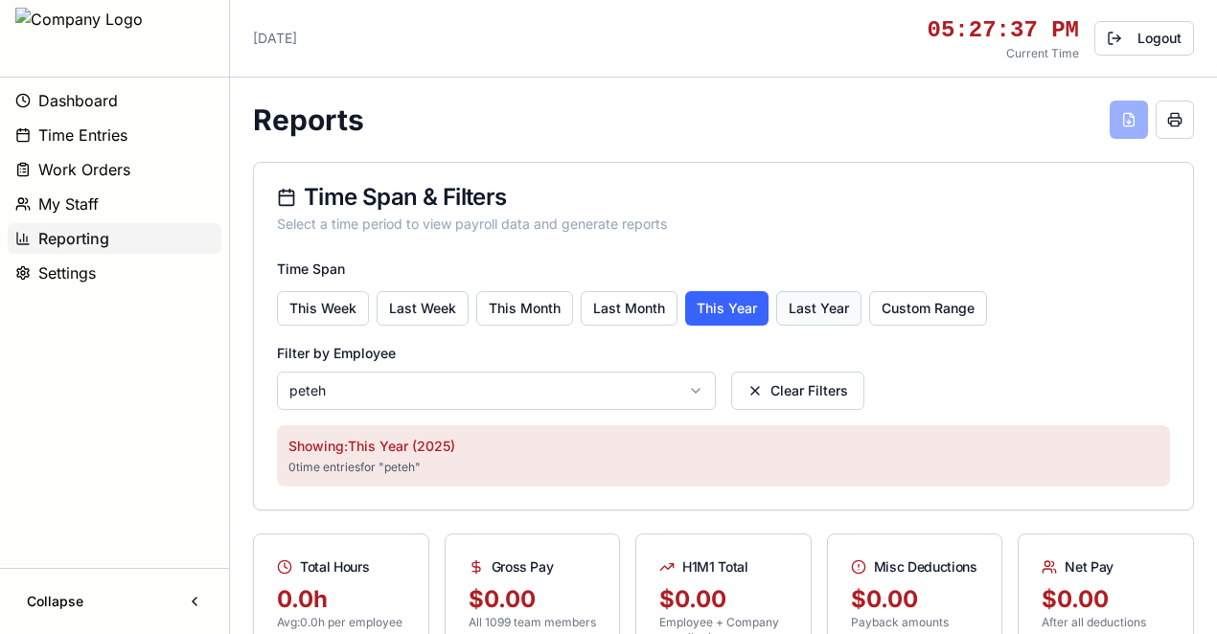
click at [821, 305] on button "Last Year" at bounding box center [818, 308] width 85 height 34
click at [916, 307] on button "Custom Range" at bounding box center [928, 308] width 118 height 34
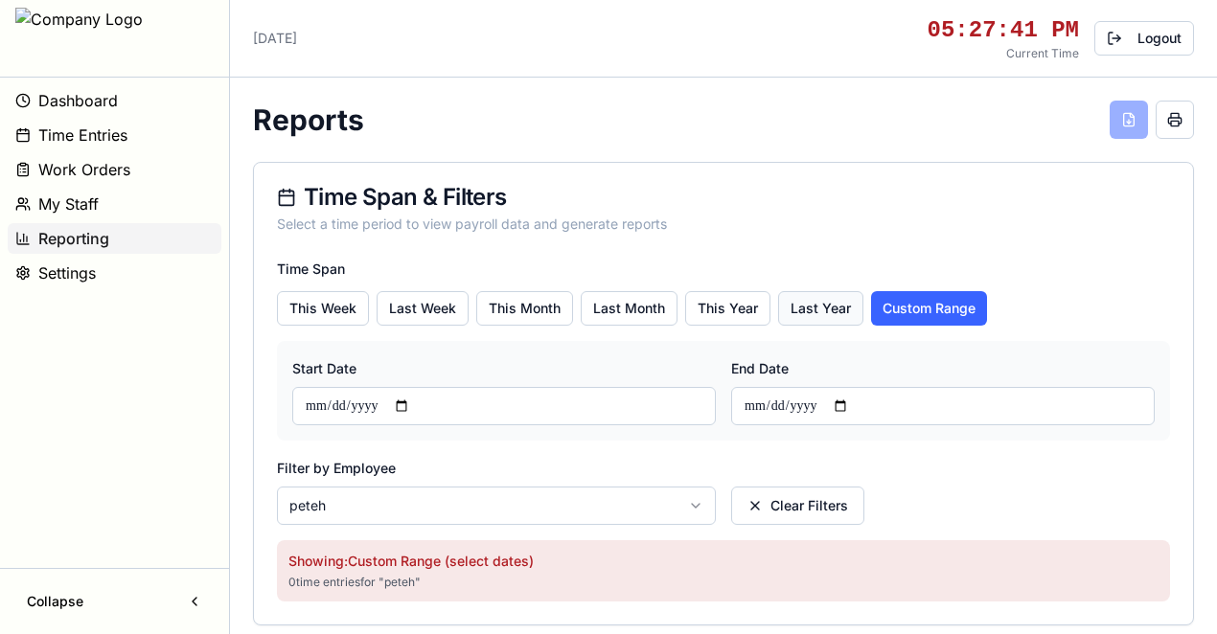
click at [789, 310] on button "Last Year" at bounding box center [820, 308] width 85 height 34
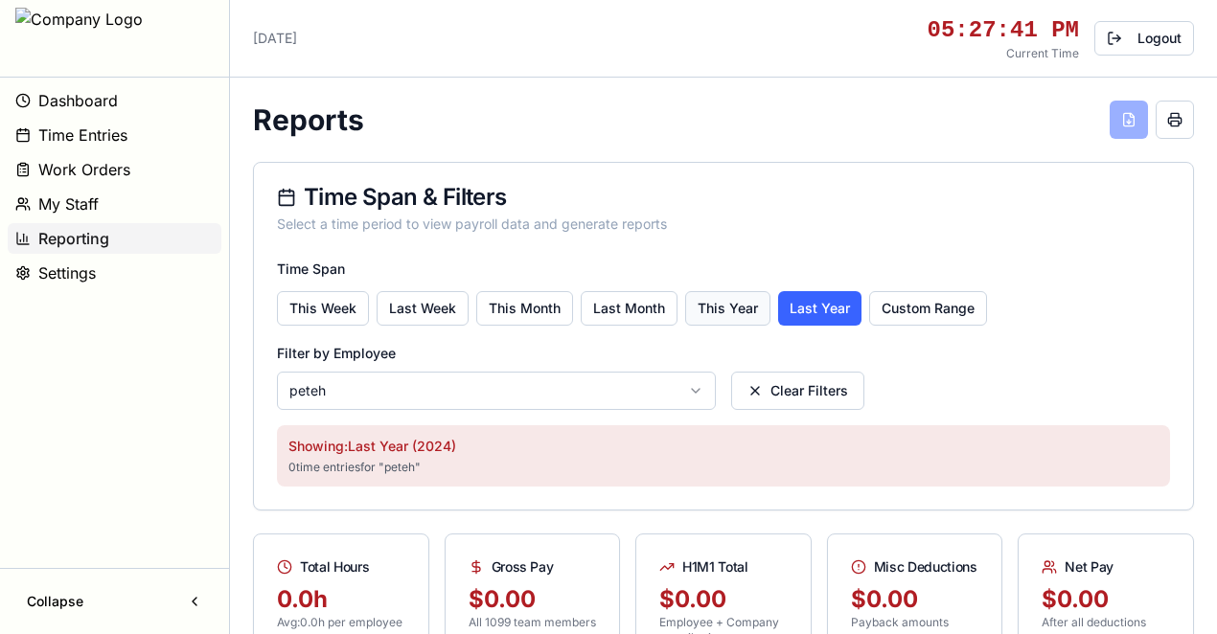
click at [725, 312] on button "This Year" at bounding box center [727, 308] width 85 height 34
drag, startPoint x: 611, startPoint y: 315, endPoint x: 540, endPoint y: 318, distance: 70.9
click at [610, 315] on button "Last Month" at bounding box center [628, 308] width 97 height 34
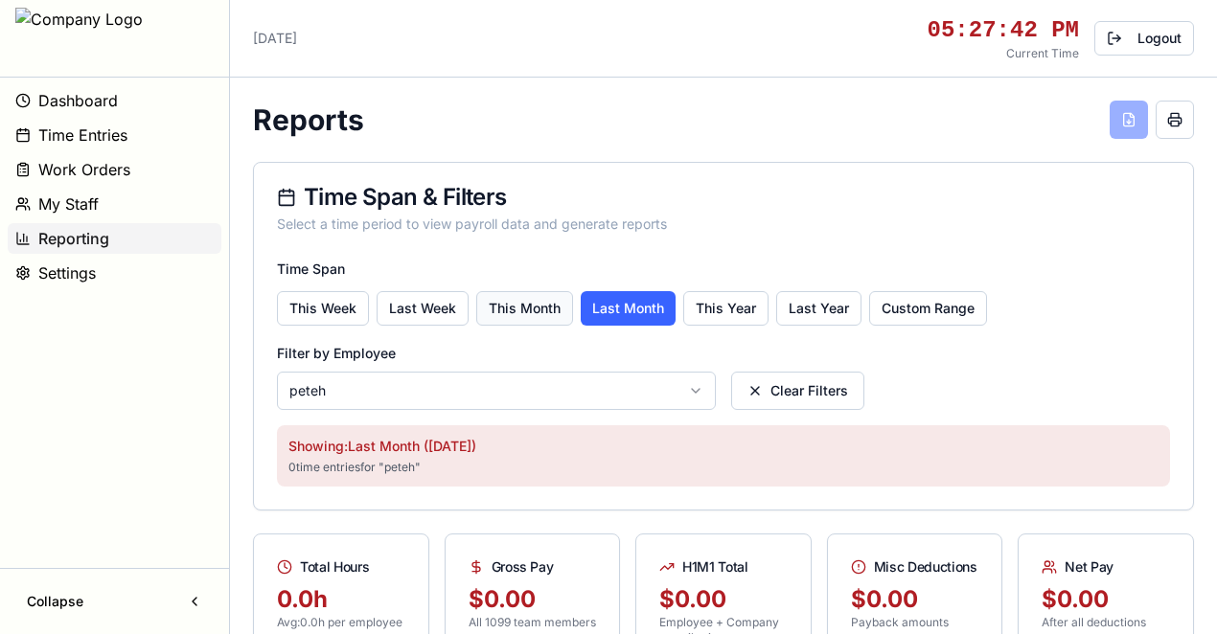
drag, startPoint x: 537, startPoint y: 317, endPoint x: 468, endPoint y: 308, distance: 69.5
click at [536, 317] on button "This Month" at bounding box center [524, 308] width 97 height 34
drag, startPoint x: 408, startPoint y: 308, endPoint x: 378, endPoint y: 307, distance: 29.7
click at [406, 307] on button "Last Week" at bounding box center [422, 308] width 92 height 34
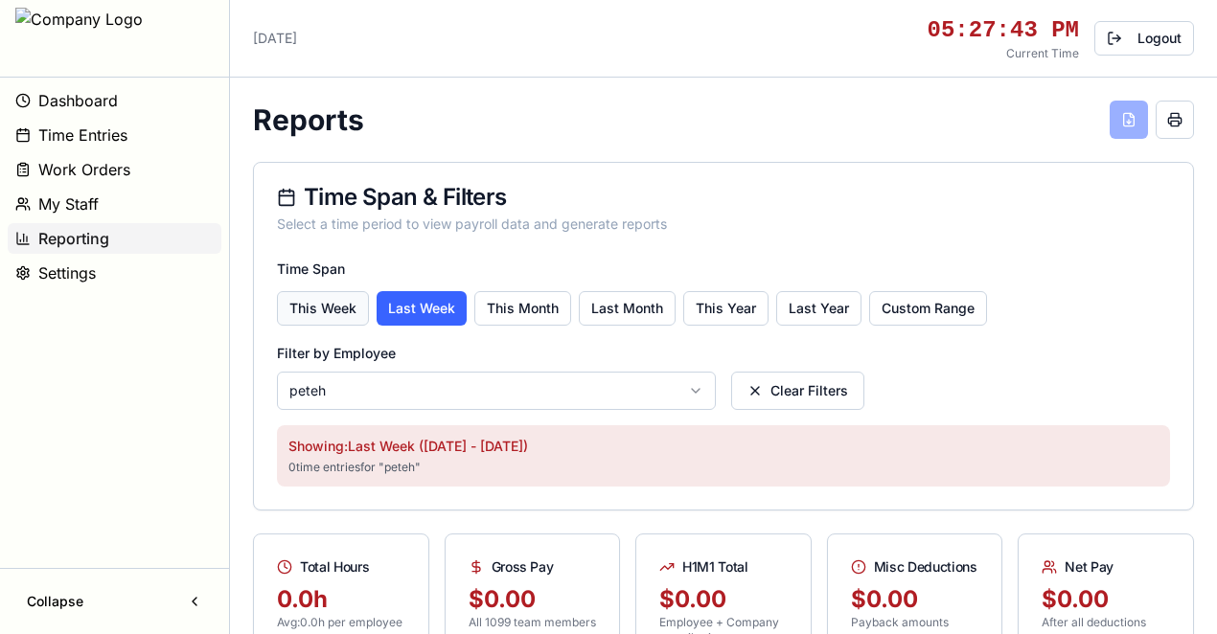
click at [337, 307] on button "This Week" at bounding box center [323, 308] width 92 height 34
click at [437, 311] on button "Last Week" at bounding box center [421, 308] width 92 height 34
click at [512, 303] on button "This Month" at bounding box center [522, 308] width 97 height 34
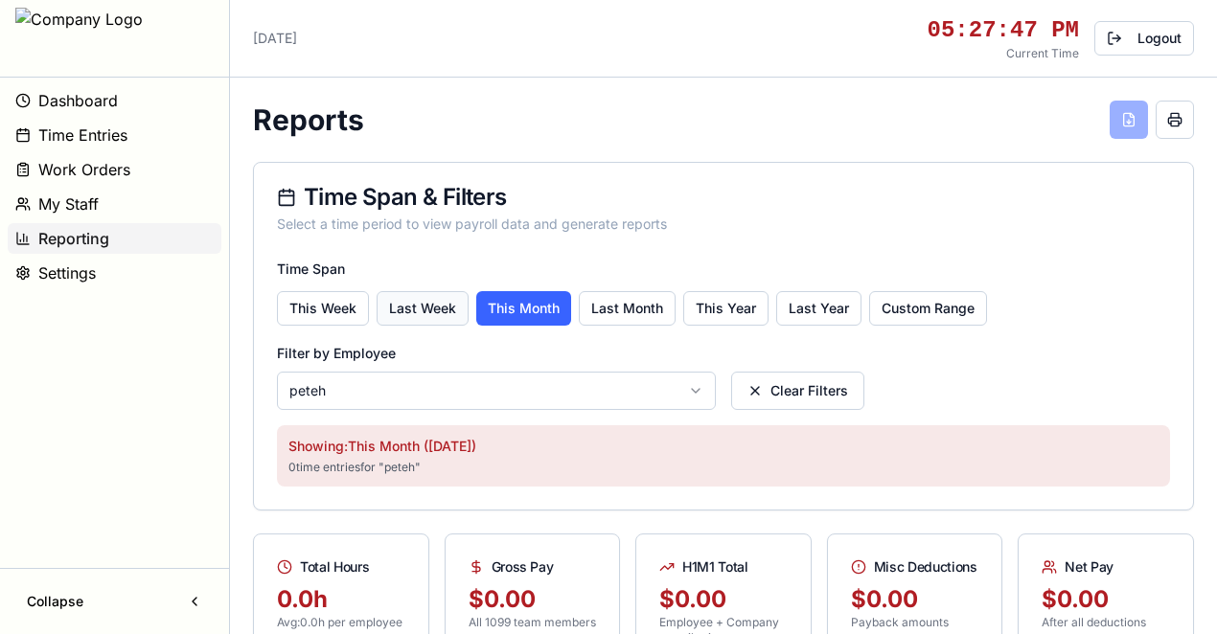
click at [438, 310] on button "Last Week" at bounding box center [422, 308] width 92 height 34
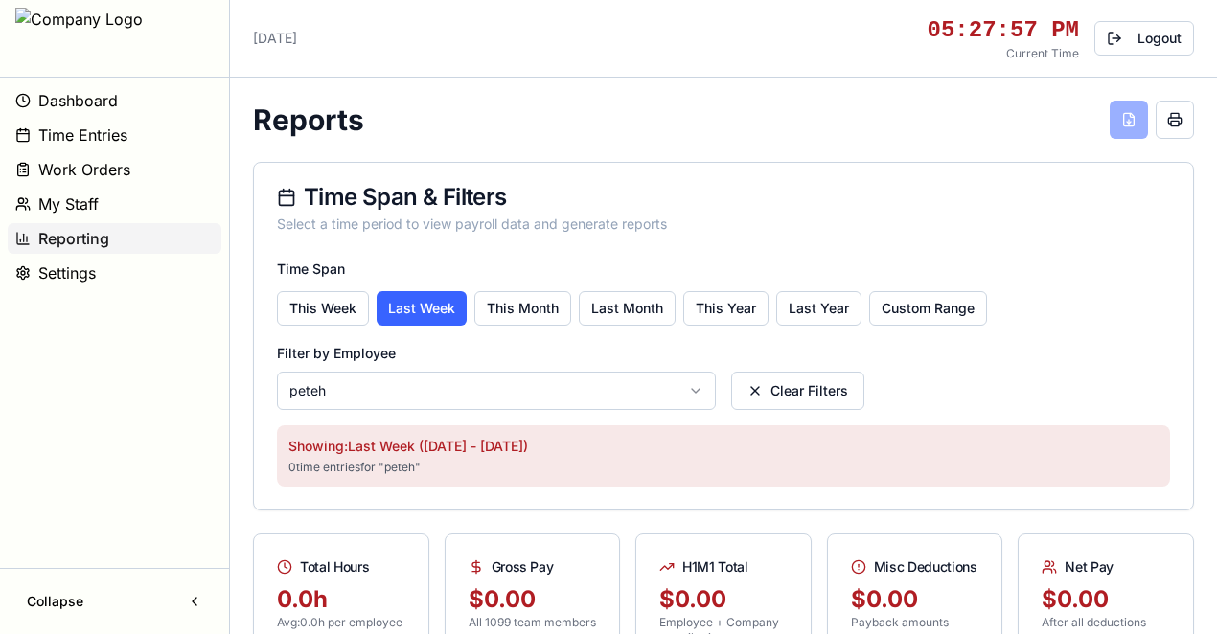
click at [508, 336] on div "Time Span This Week Last Week This Month Last Month This Year Last Year Custom …" at bounding box center [723, 333] width 893 height 153
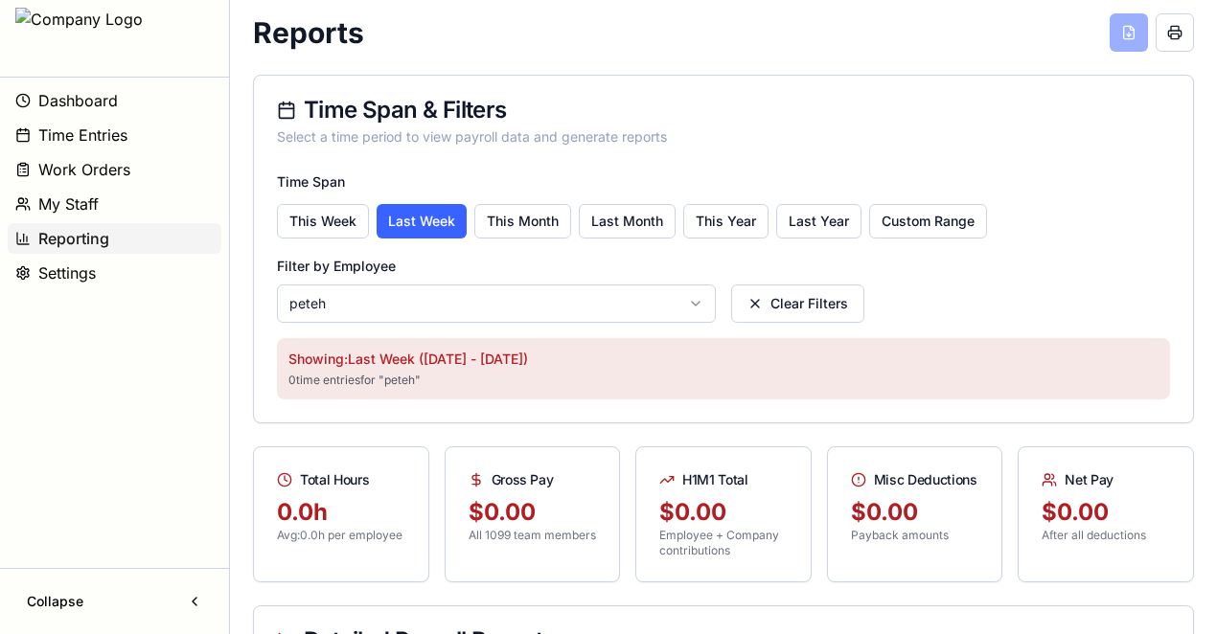
scroll to position [164, 0]
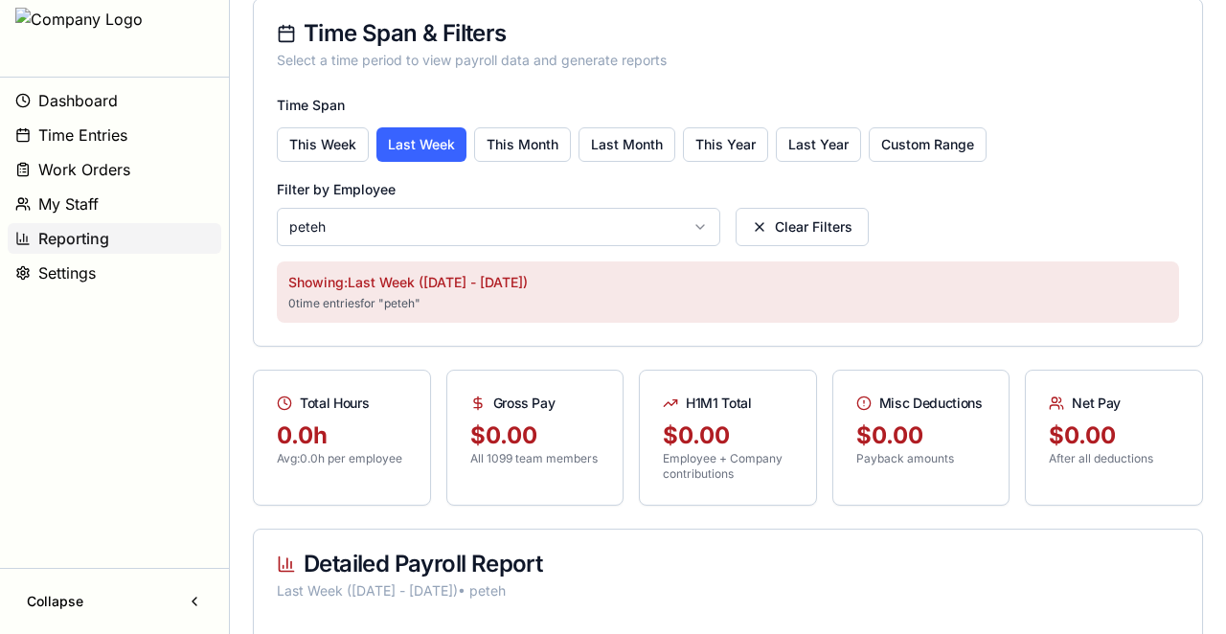
click at [429, 218] on html "Dashboard Time Entries Work Orders My Staff Reporting Settings Collapse Monday,…" at bounding box center [613, 396] width 1226 height 1120
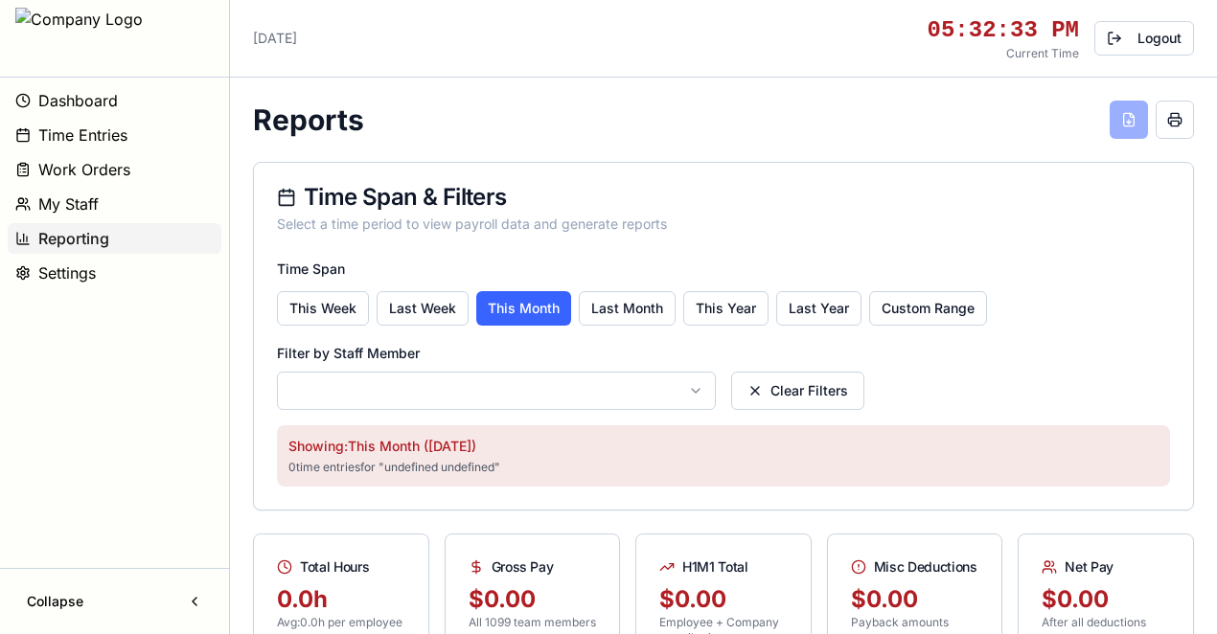
click at [636, 395] on html "Dashboard Time Entries Work Orders My Staff Reporting Settings Collapse Monday,…" at bounding box center [608, 560] width 1217 height 1120
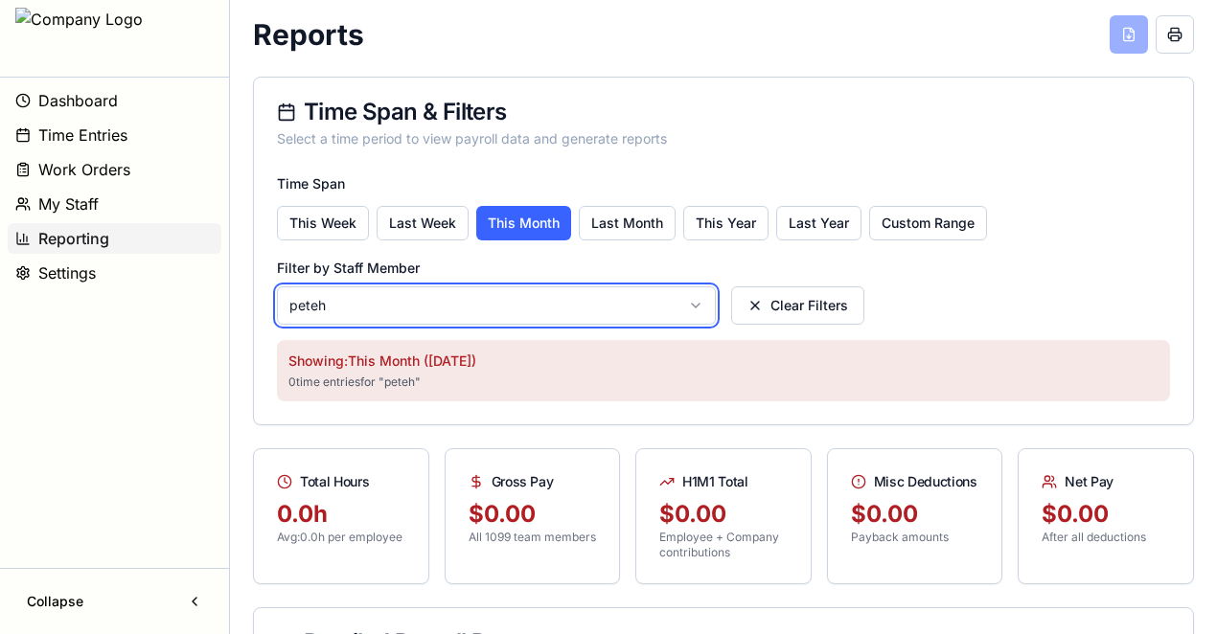
scroll to position [255, 0]
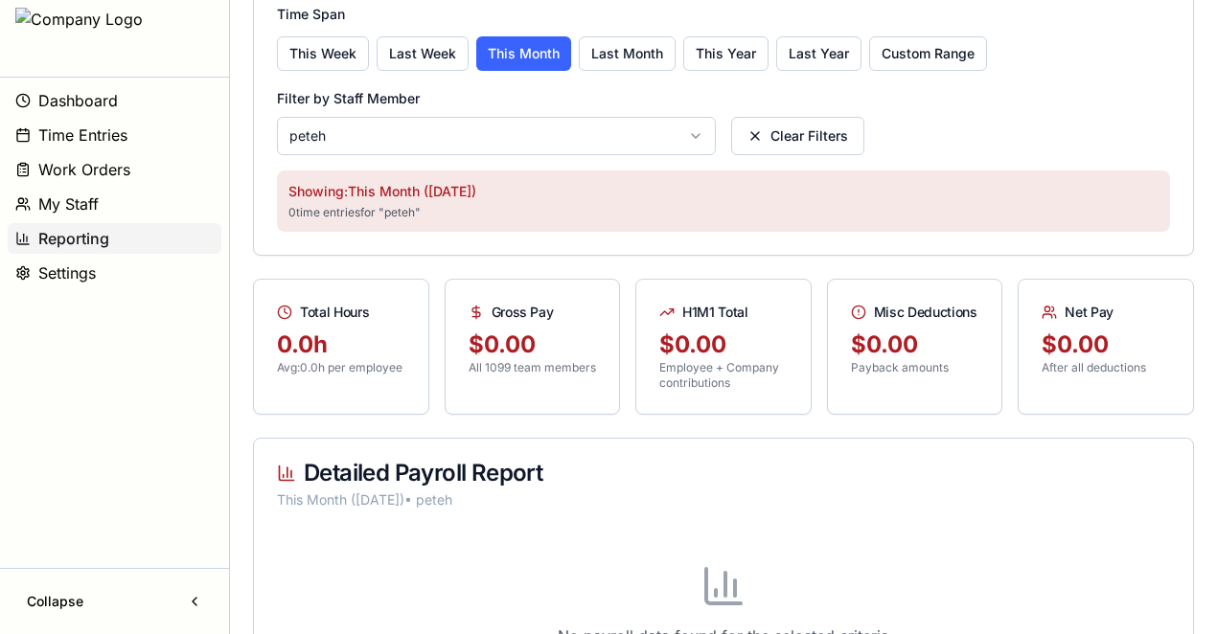
click at [467, 135] on html "Dashboard Time Entries Work Orders My Staff Reporting Settings Collapse Monday,…" at bounding box center [608, 305] width 1217 height 1120
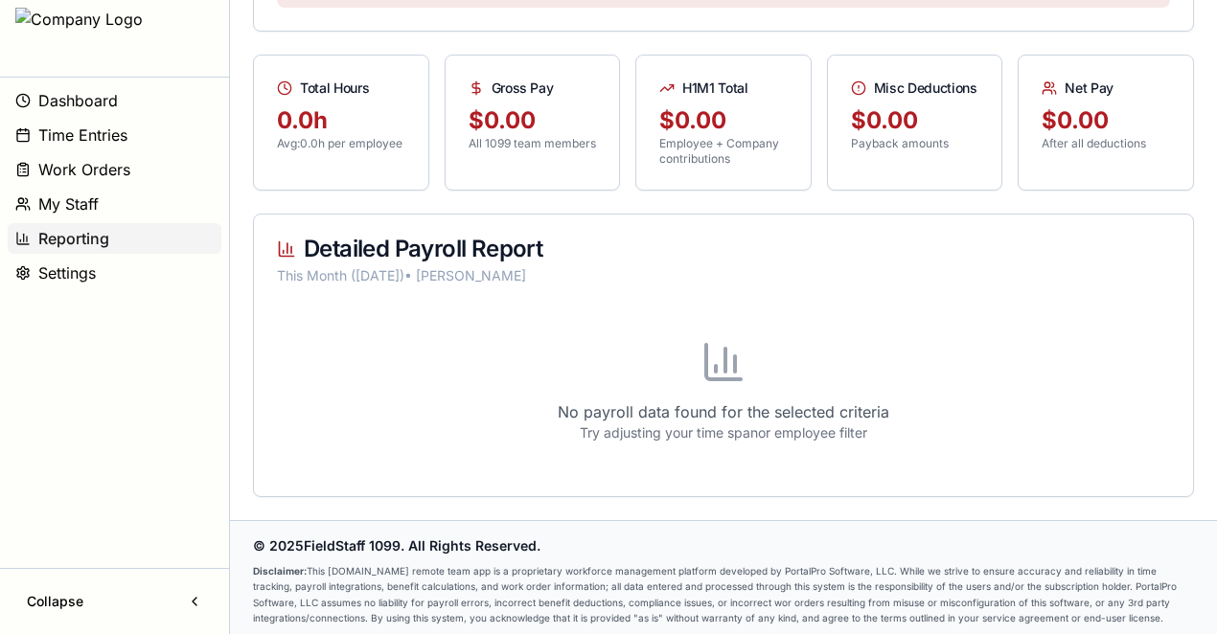
scroll to position [483, 0]
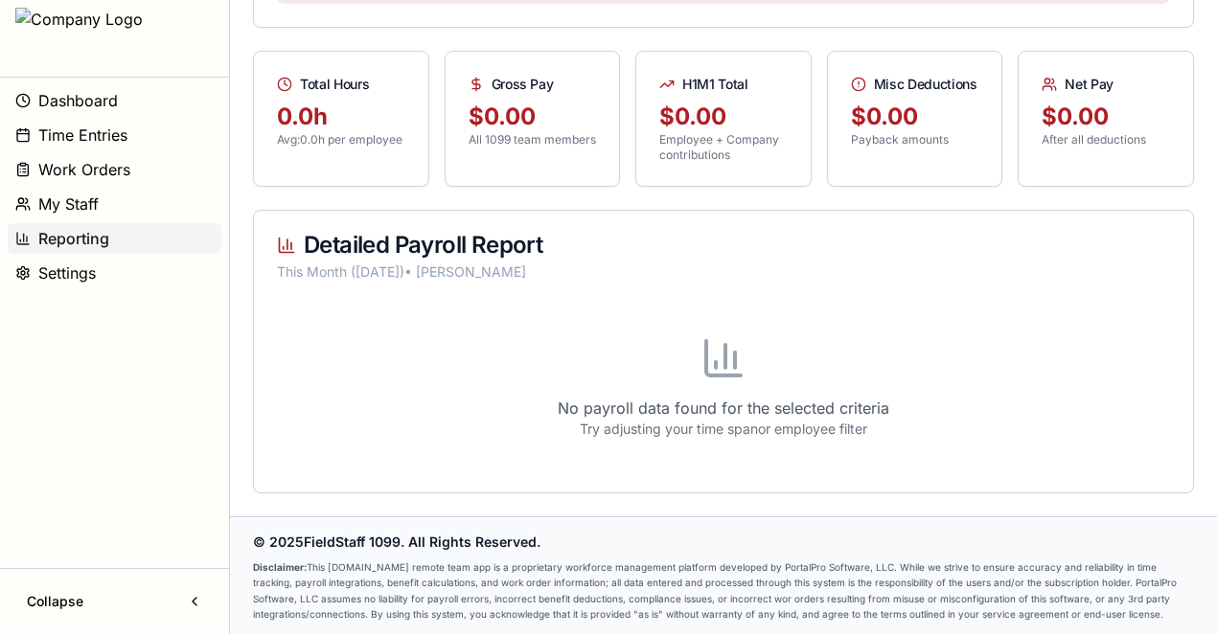
drag, startPoint x: 876, startPoint y: 431, endPoint x: 535, endPoint y: 404, distance: 343.0
click at [535, 404] on div "No payroll data found for the selected criteria Try adjusting your time span or…" at bounding box center [723, 387] width 893 height 165
copy div "No payroll data found for the selected criteria Try adjusting your time span or…"
drag, startPoint x: 693, startPoint y: 425, endPoint x: 715, endPoint y: 482, distance: 60.7
click at [693, 427] on p "Try adjusting your time span or employee filter" at bounding box center [723, 429] width 893 height 19
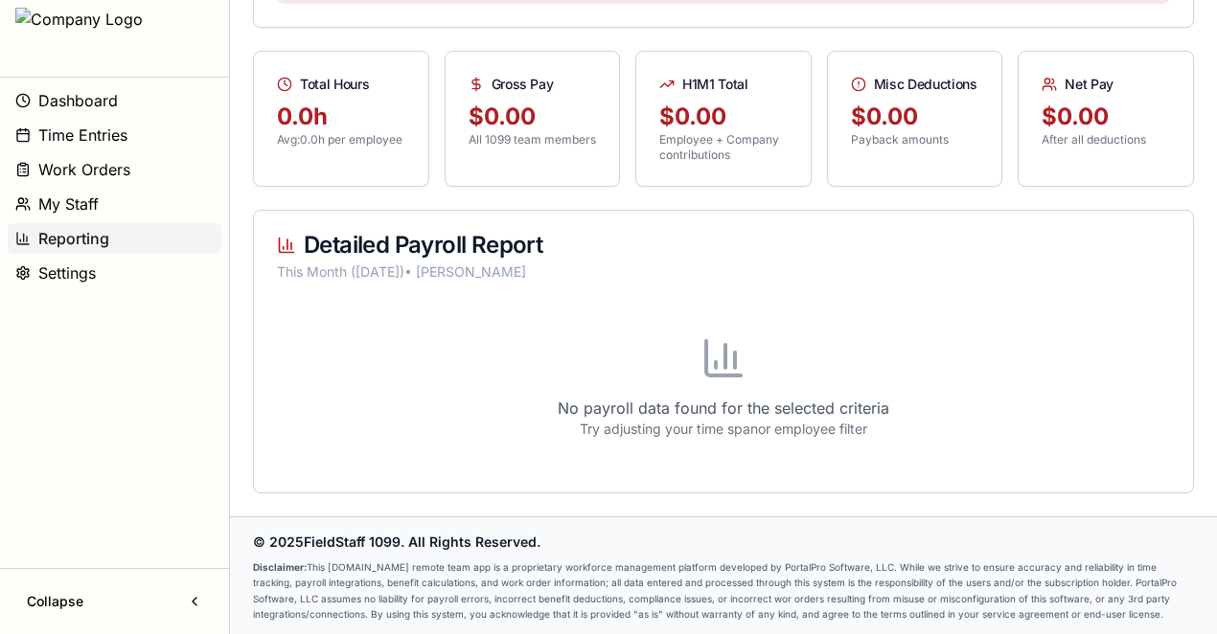
click at [718, 485] on div "No payroll data found for the selected criteria Try adjusting your time span or…" at bounding box center [723, 399] width 939 height 188
click at [816, 370] on div "No payroll data found for the selected criteria Try adjusting your time span or…" at bounding box center [723, 387] width 893 height 165
click at [695, 427] on p "Try adjusting your time span or employee filter" at bounding box center [723, 429] width 893 height 19
click at [695, 425] on p "Try adjusting your time span or employee filter" at bounding box center [723, 429] width 893 height 19
click at [694, 425] on p "Try adjusting your time span or employee filter" at bounding box center [723, 429] width 893 height 19
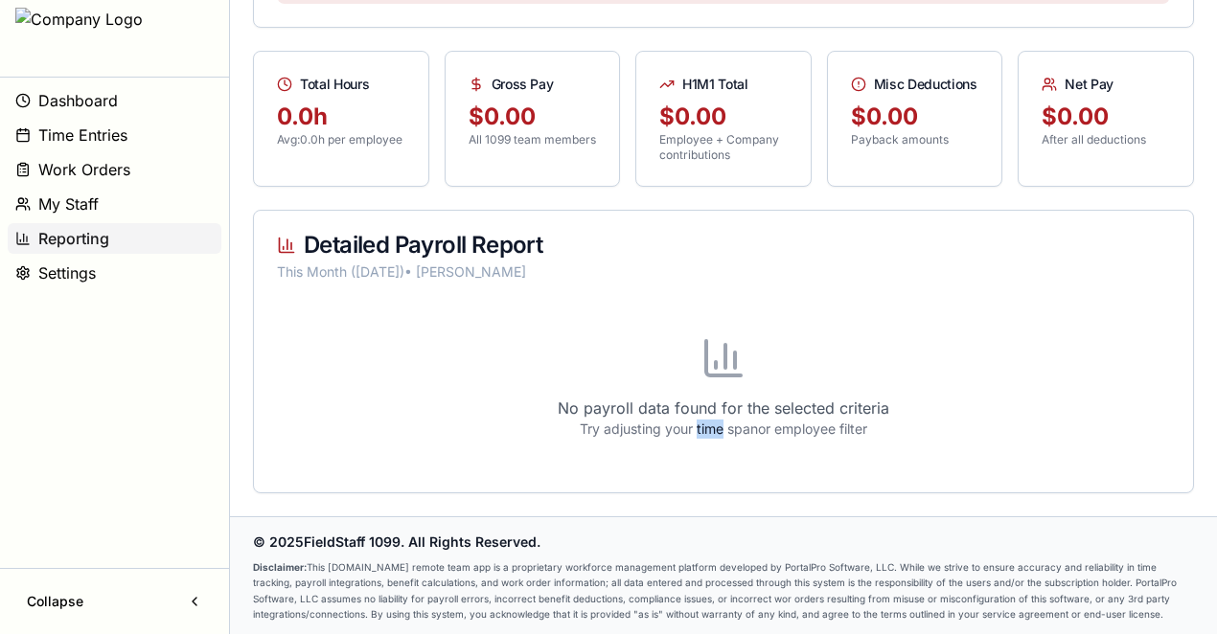
click at [694, 425] on p "Try adjusting your time span or employee filter" at bounding box center [723, 429] width 893 height 19
click at [694, 424] on p "Try adjusting your time span or employee filter" at bounding box center [723, 429] width 893 height 19
copy div "Try adjusting your time span or employee filter"
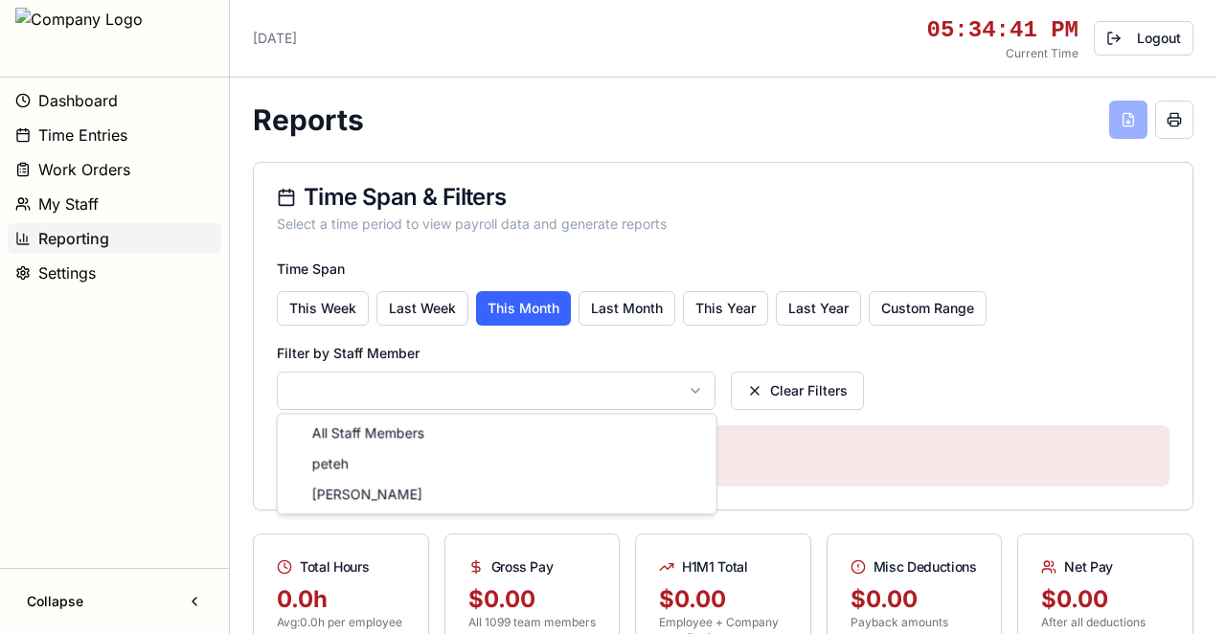
click at [549, 389] on html "Dashboard Time Entries Work Orders My Staff Reporting Settings Collapse [DATE] …" at bounding box center [613, 560] width 1226 height 1120
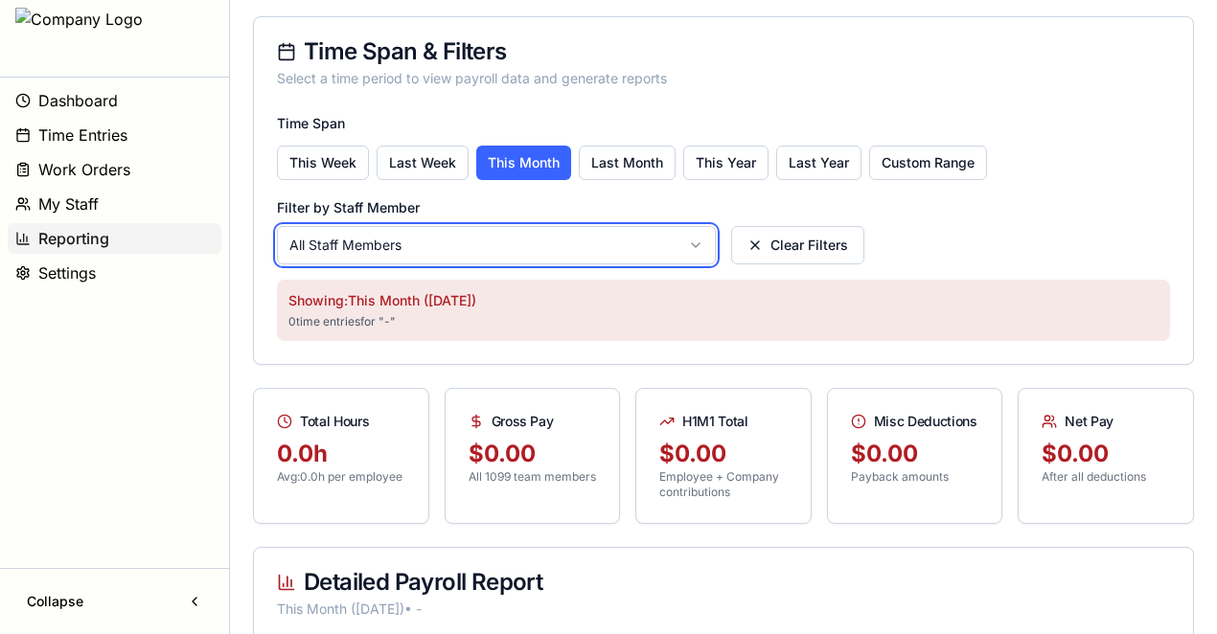
scroll to position [319, 0]
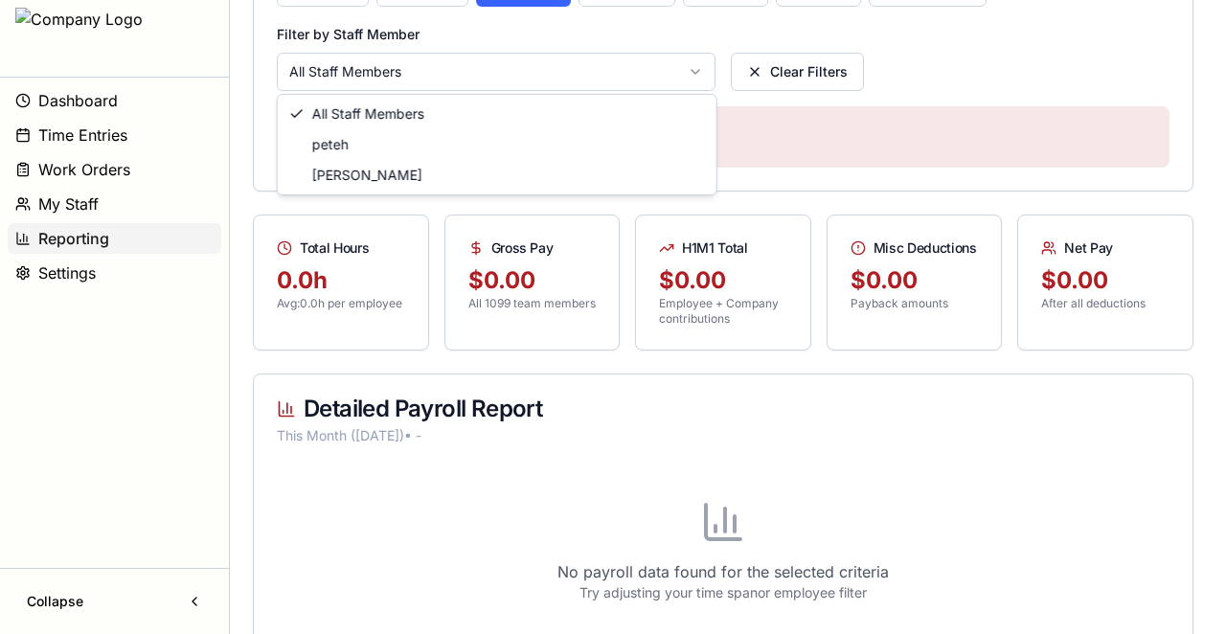
click at [511, 75] on html "Dashboard Time Entries Work Orders My Staff Reporting Settings Collapse [DATE] …" at bounding box center [613, 241] width 1226 height 1120
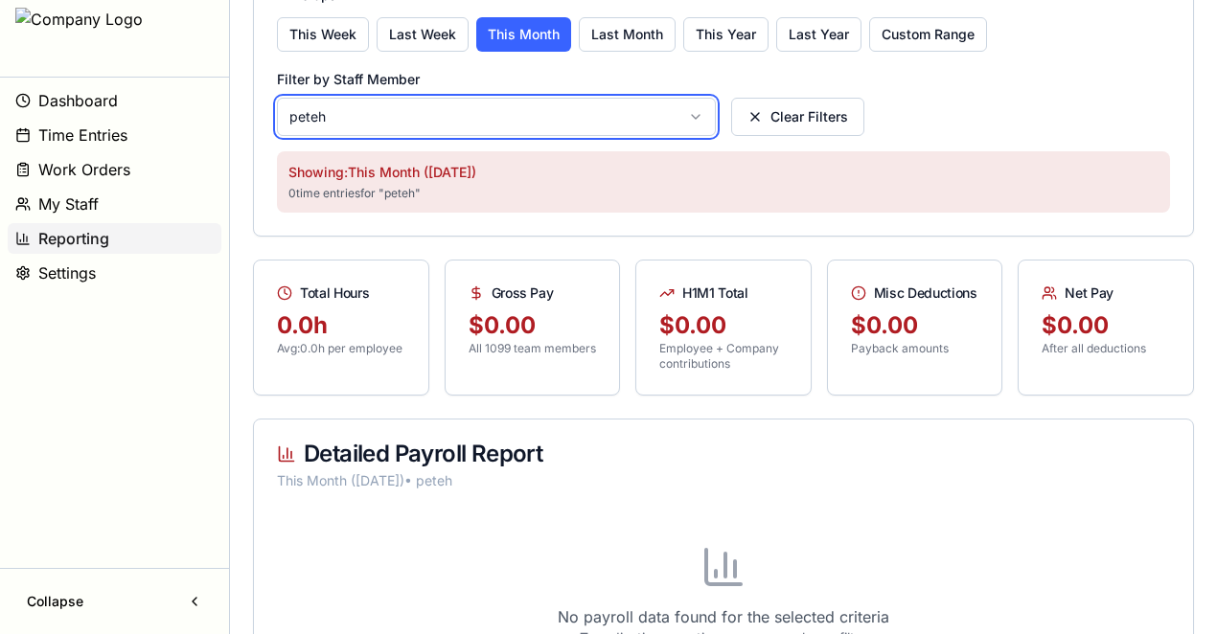
scroll to position [100, 0]
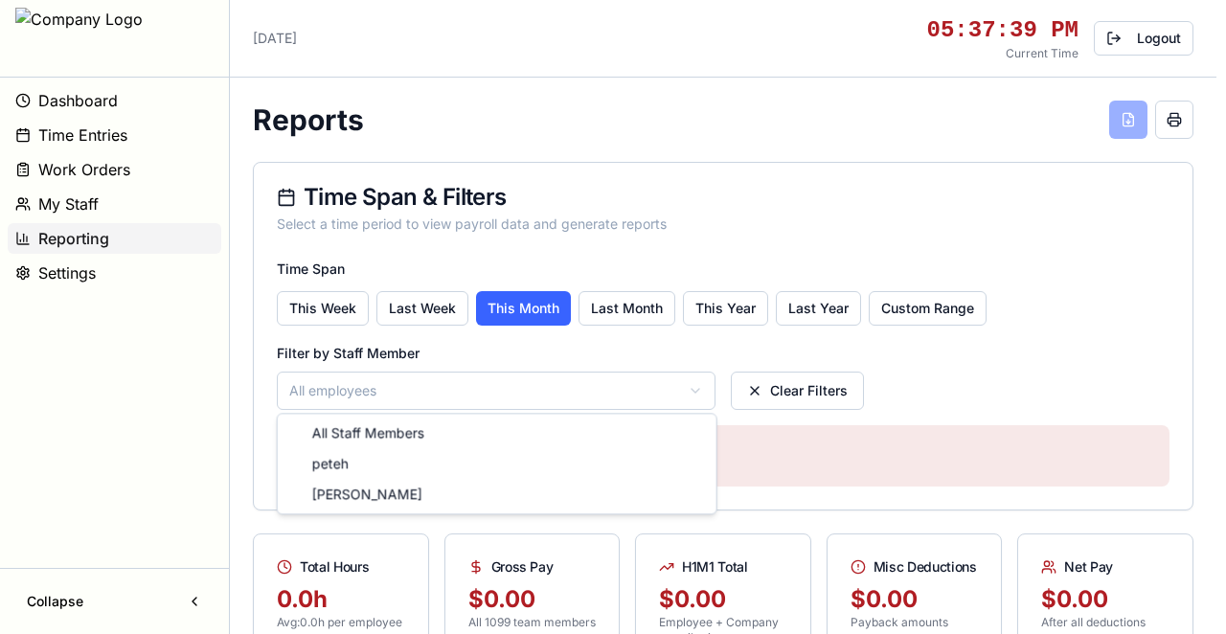
click at [345, 394] on html "Dashboard Time Entries Work Orders My Staff Reporting Settings Collapse [DATE] …" at bounding box center [613, 560] width 1226 height 1120
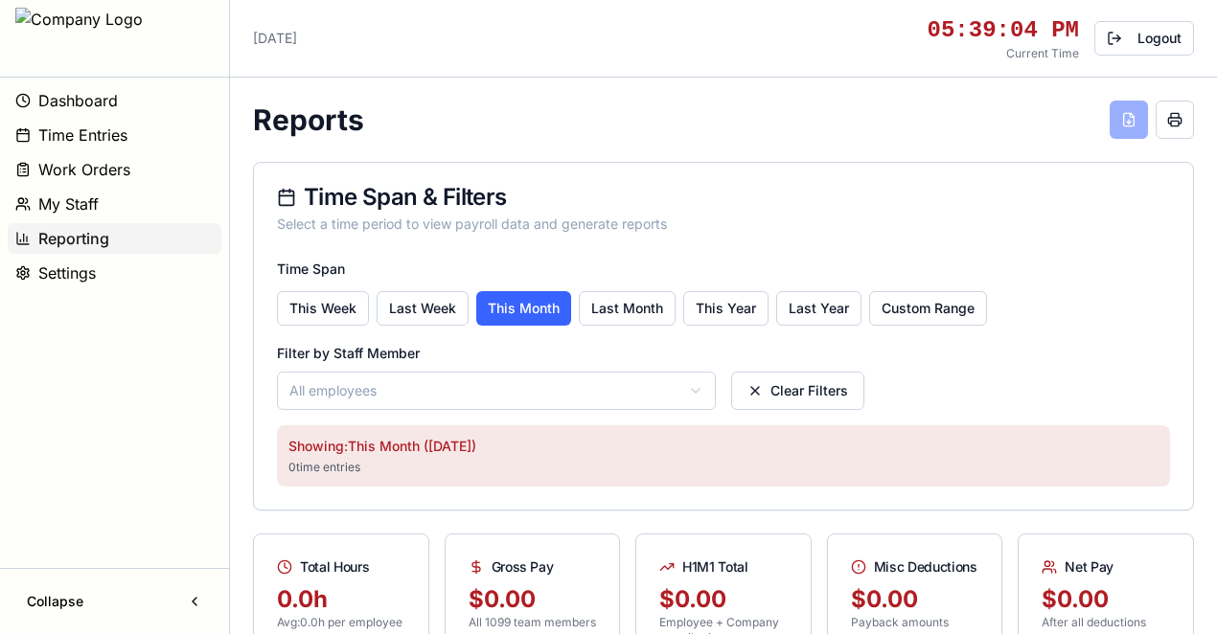
click at [599, 388] on html "Dashboard Time Entries Work Orders My Staff Reporting Settings Collapse [DATE] …" at bounding box center [608, 560] width 1217 height 1120
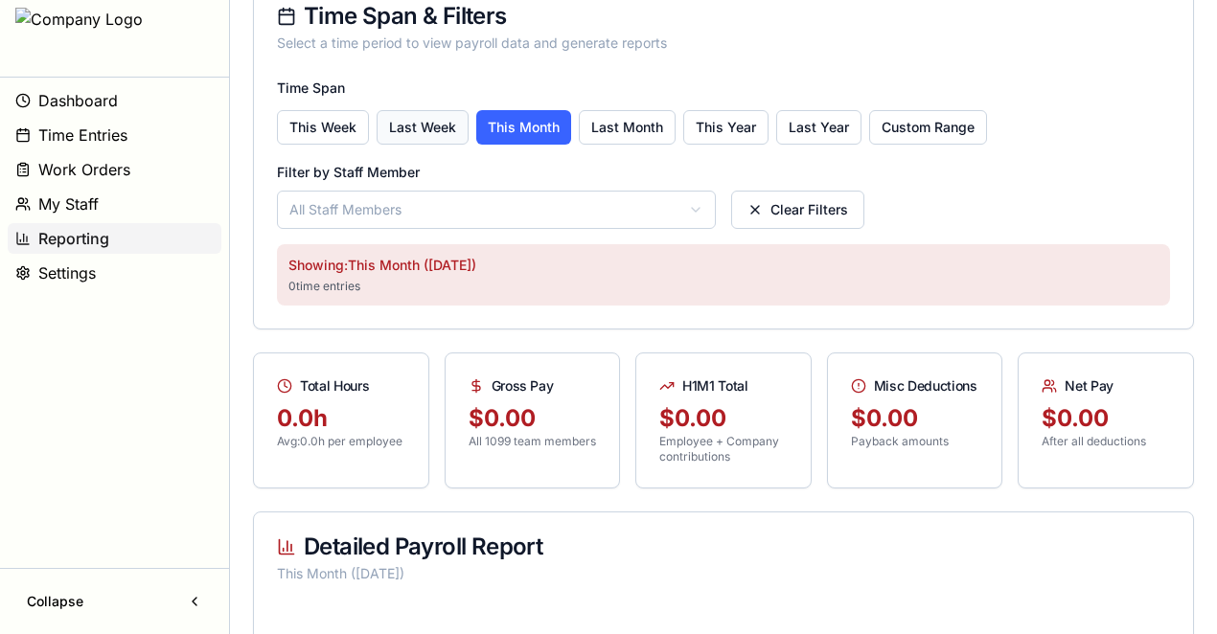
scroll to position [192, 0]
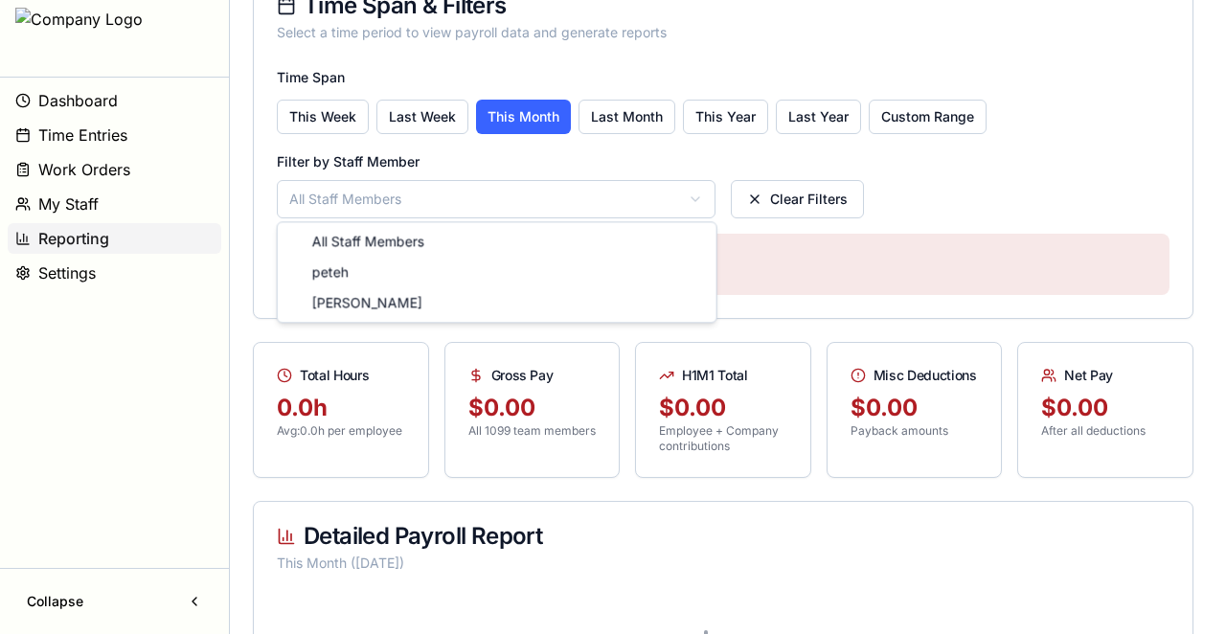
click at [508, 194] on html "Dashboard Time Entries Work Orders My Staff Reporting Settings Collapse Monday,…" at bounding box center [613, 368] width 1226 height 1120
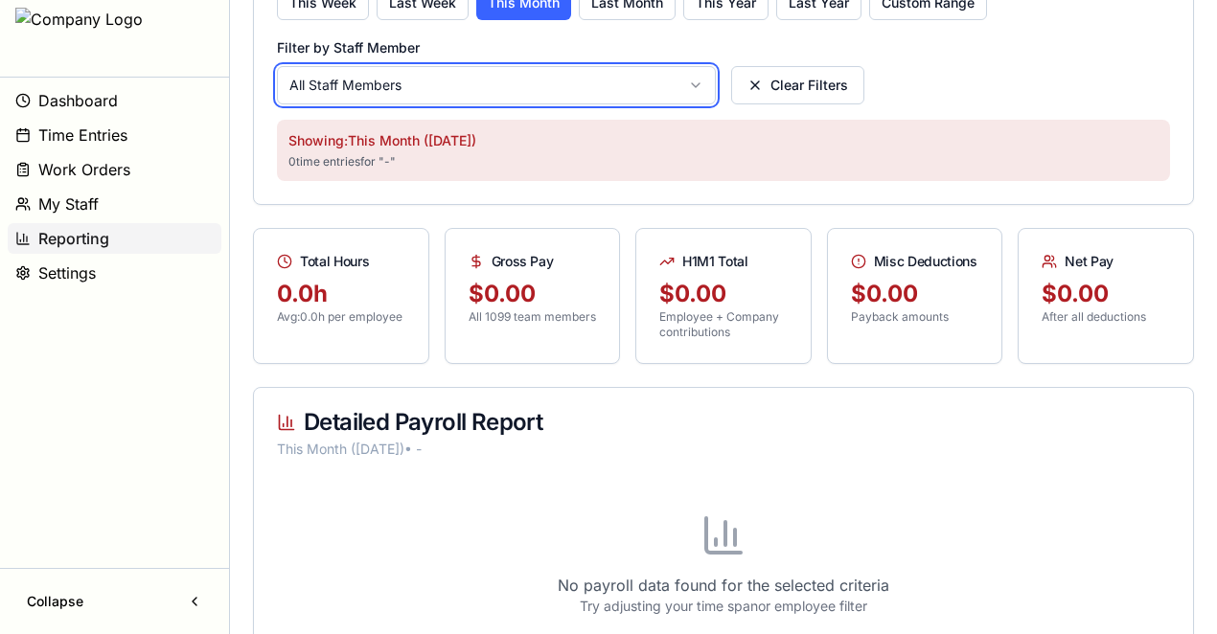
scroll to position [483, 0]
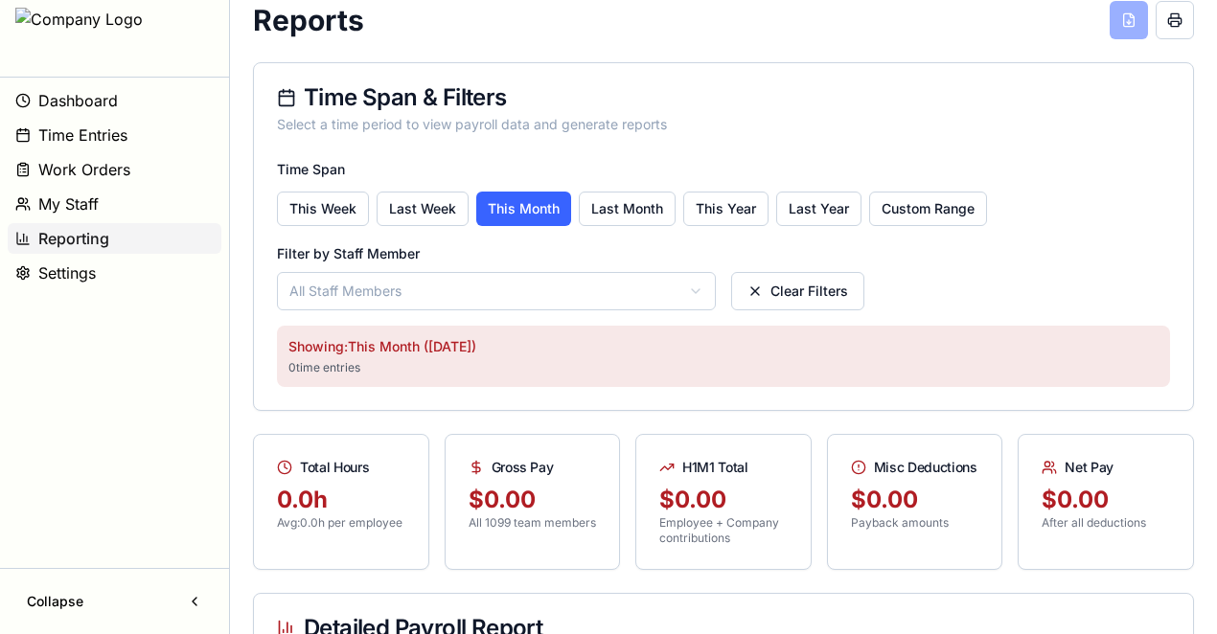
scroll to position [319, 0]
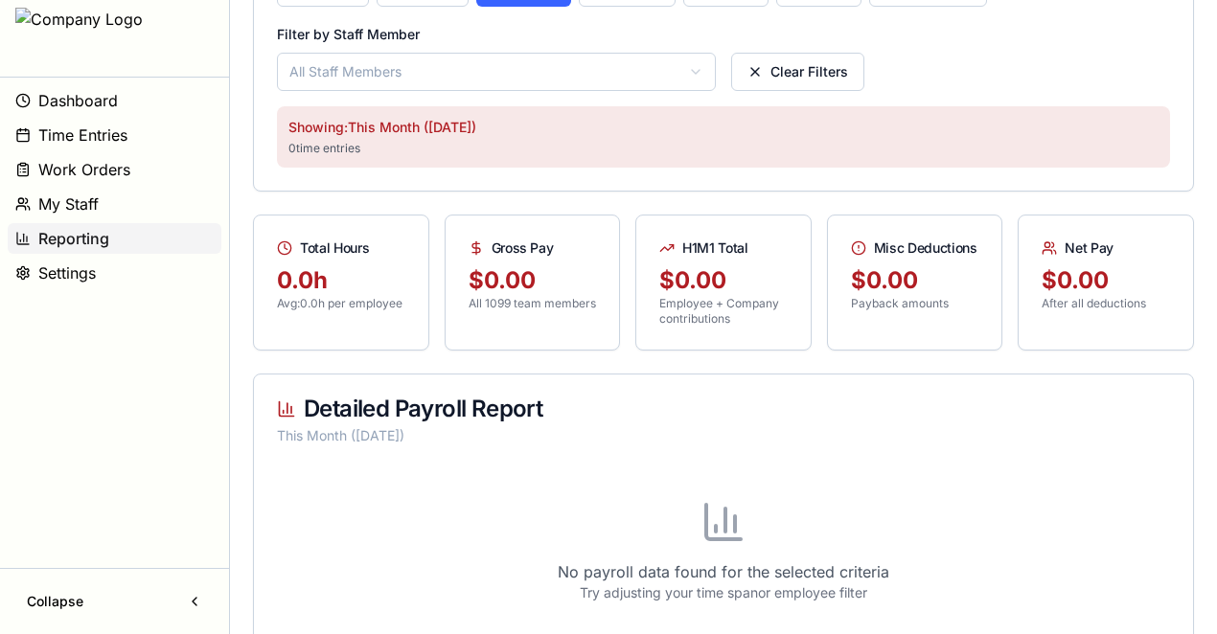
click at [366, 301] on p "Avg: 0.0 h per employee" at bounding box center [341, 303] width 128 height 15
copy p "Avg: 0.0 h per employee"
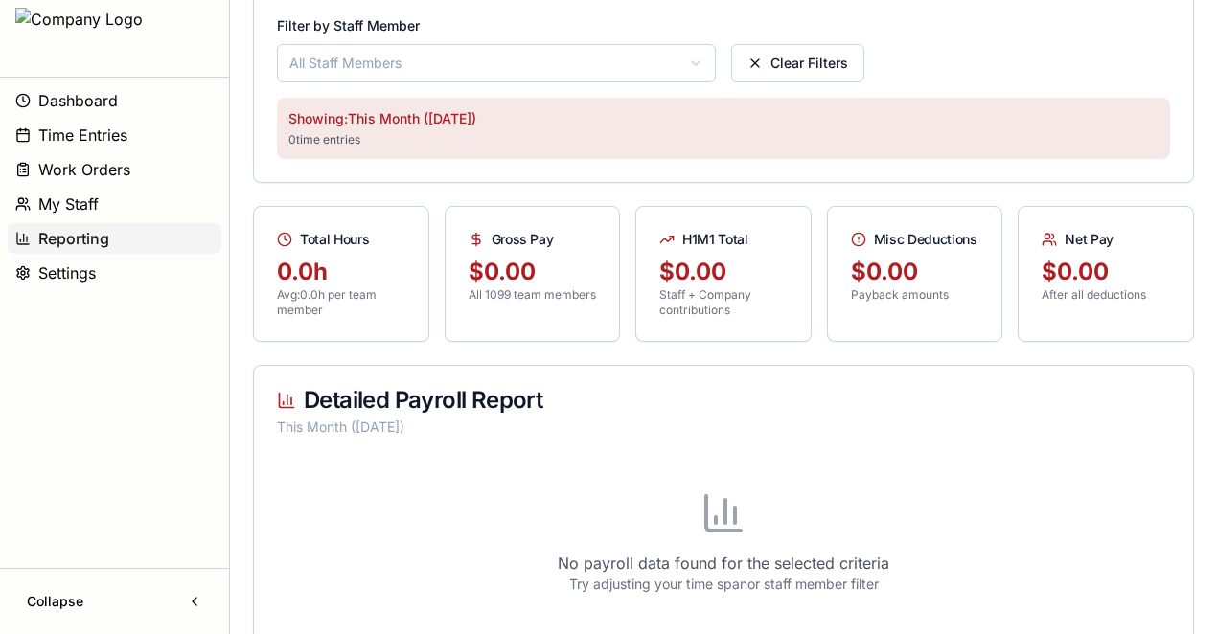
scroll to position [483, 0]
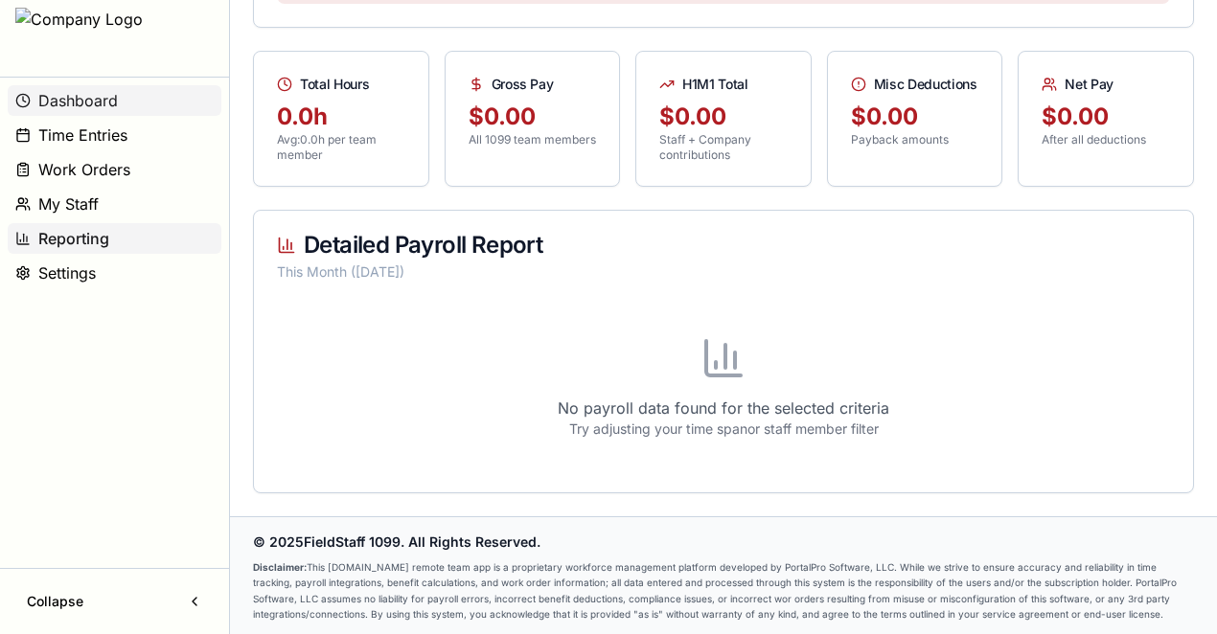
drag, startPoint x: 119, startPoint y: 123, endPoint x: 109, endPoint y: 112, distance: 14.2
click at [109, 112] on button "Dashboard" at bounding box center [115, 100] width 214 height 31
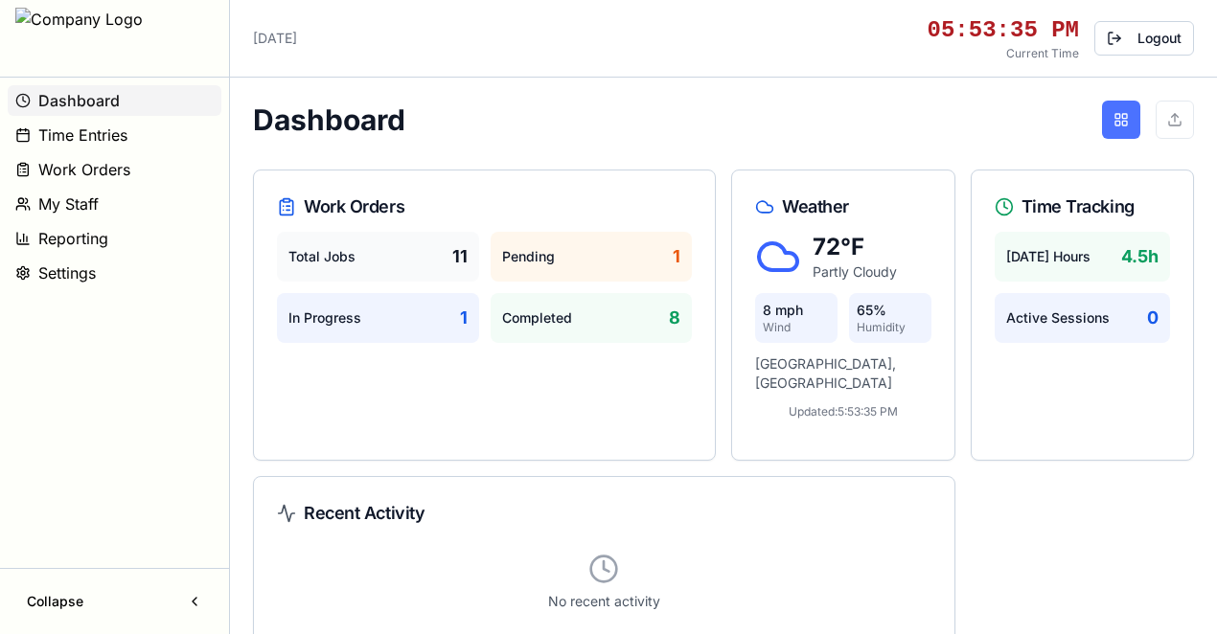
click at [1103, 127] on button at bounding box center [1121, 120] width 38 height 38
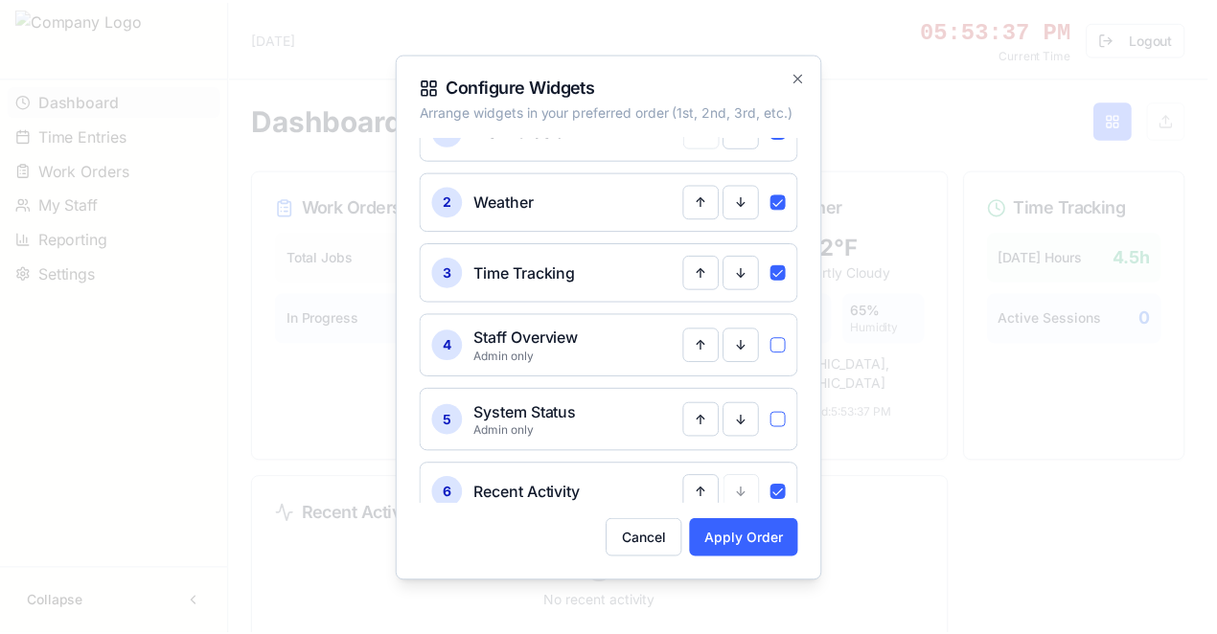
scroll to position [50, 0]
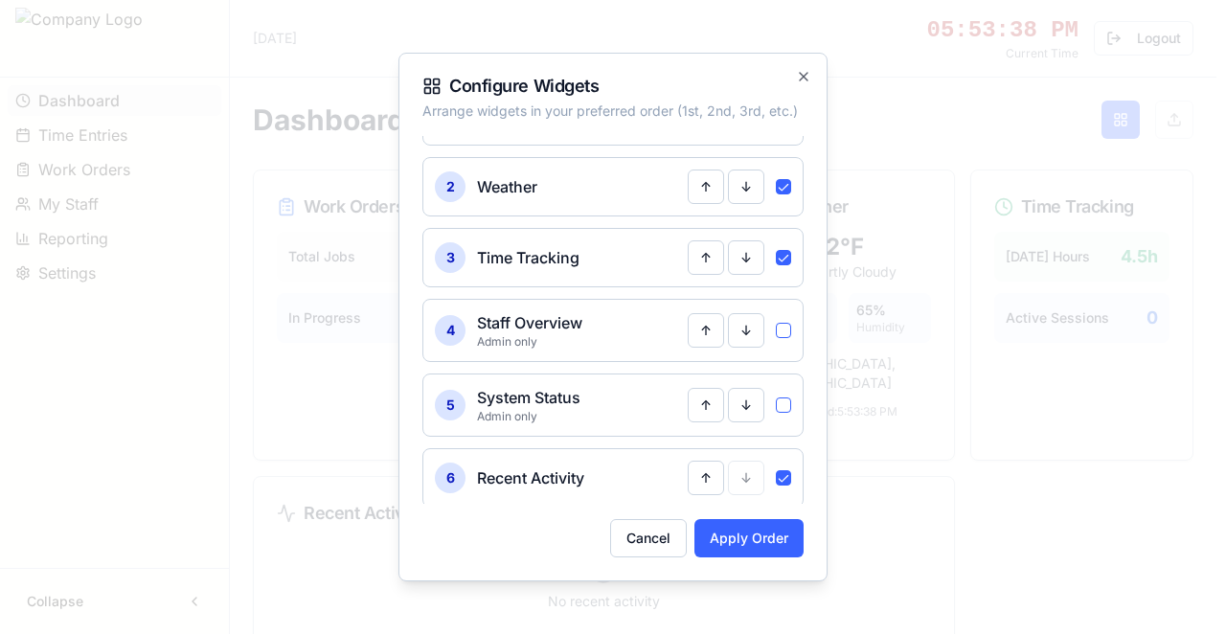
click at [776, 399] on button "button" at bounding box center [783, 405] width 15 height 15
click at [776, 330] on button "button" at bounding box center [783, 330] width 15 height 15
click at [763, 546] on button "Apply Order" at bounding box center [748, 538] width 109 height 38
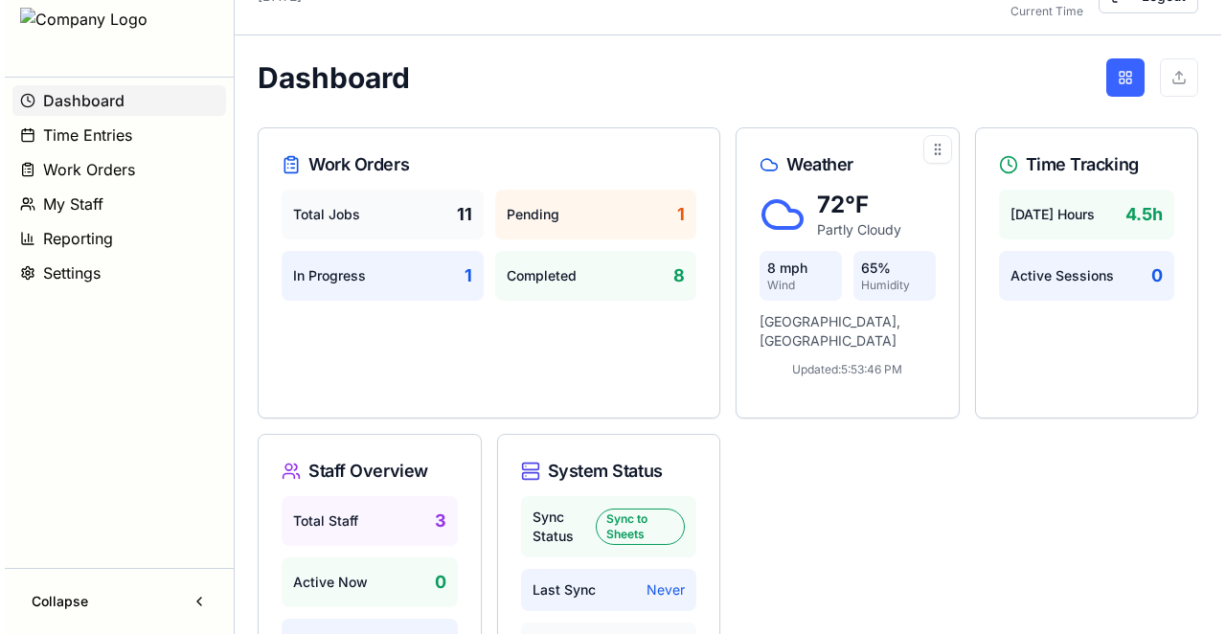
scroll to position [0, 0]
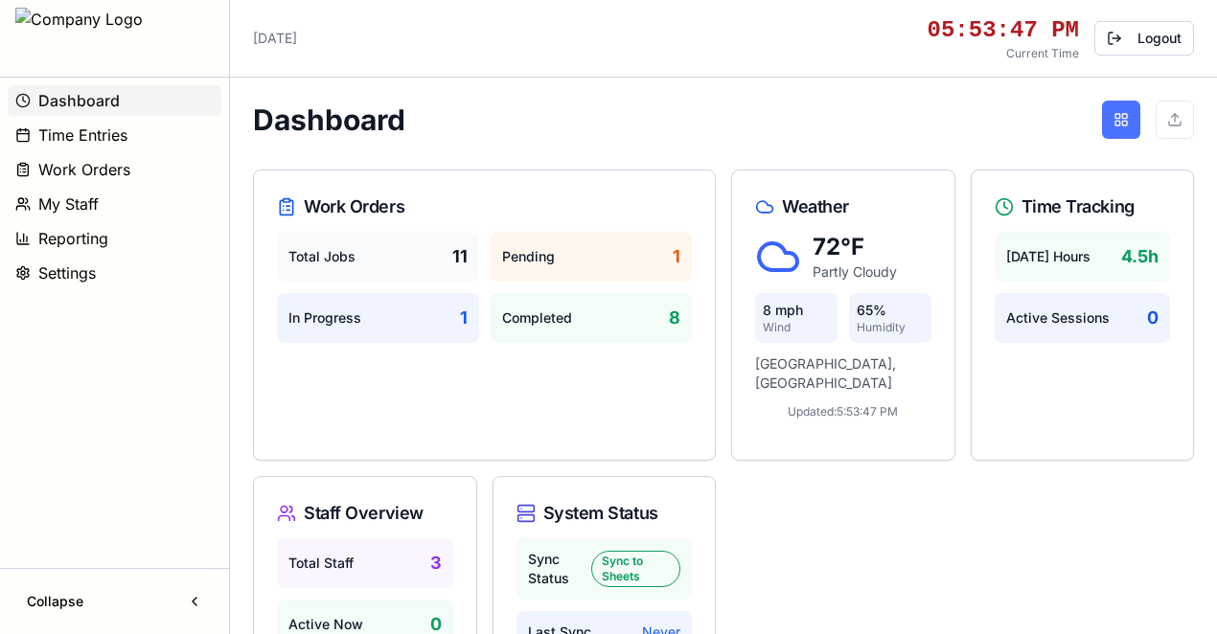
click at [1117, 134] on button at bounding box center [1121, 120] width 38 height 38
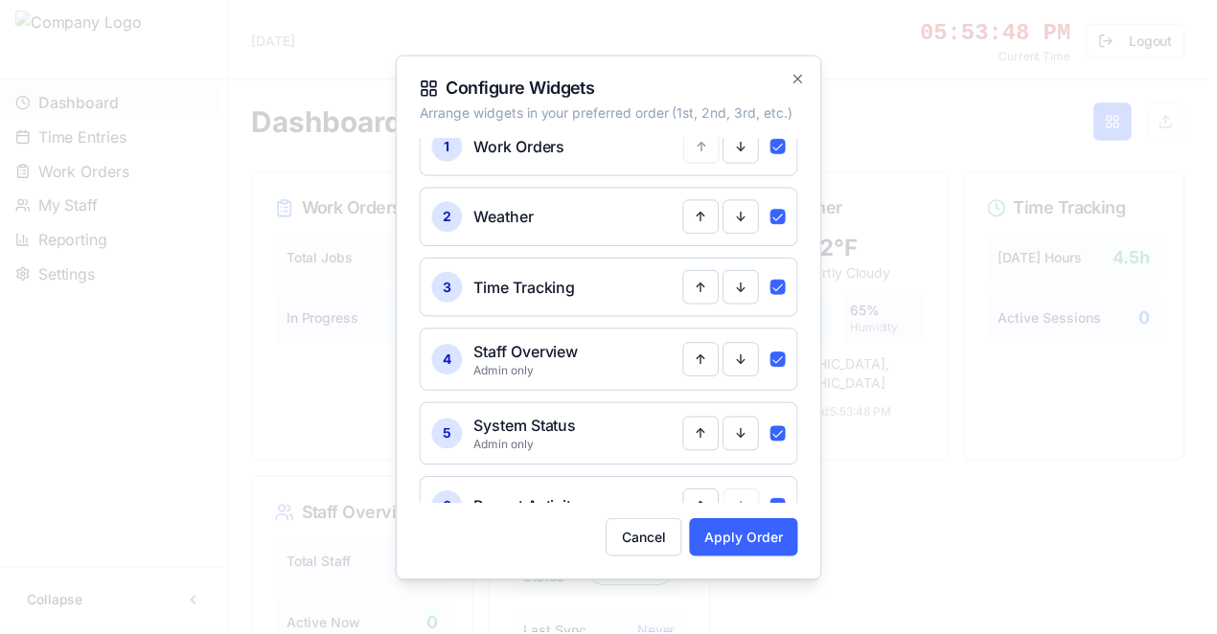
scroll to position [50, 0]
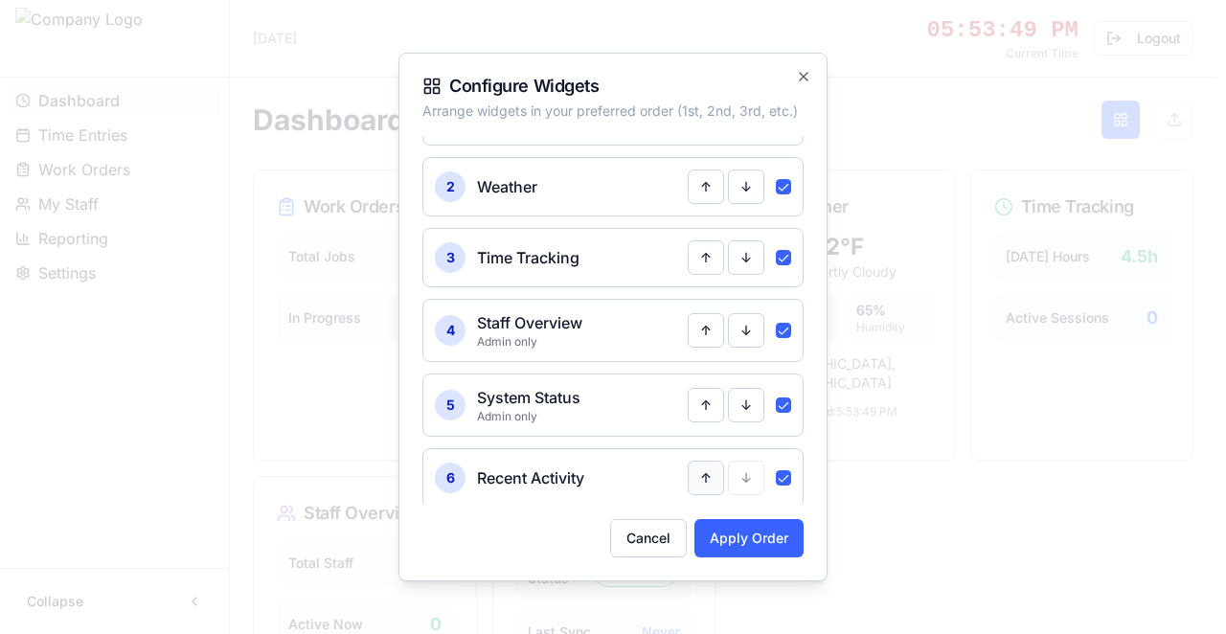
click at [702, 477] on button "↑" at bounding box center [706, 478] width 36 height 34
click at [706, 397] on button "↑" at bounding box center [706, 403] width 36 height 34
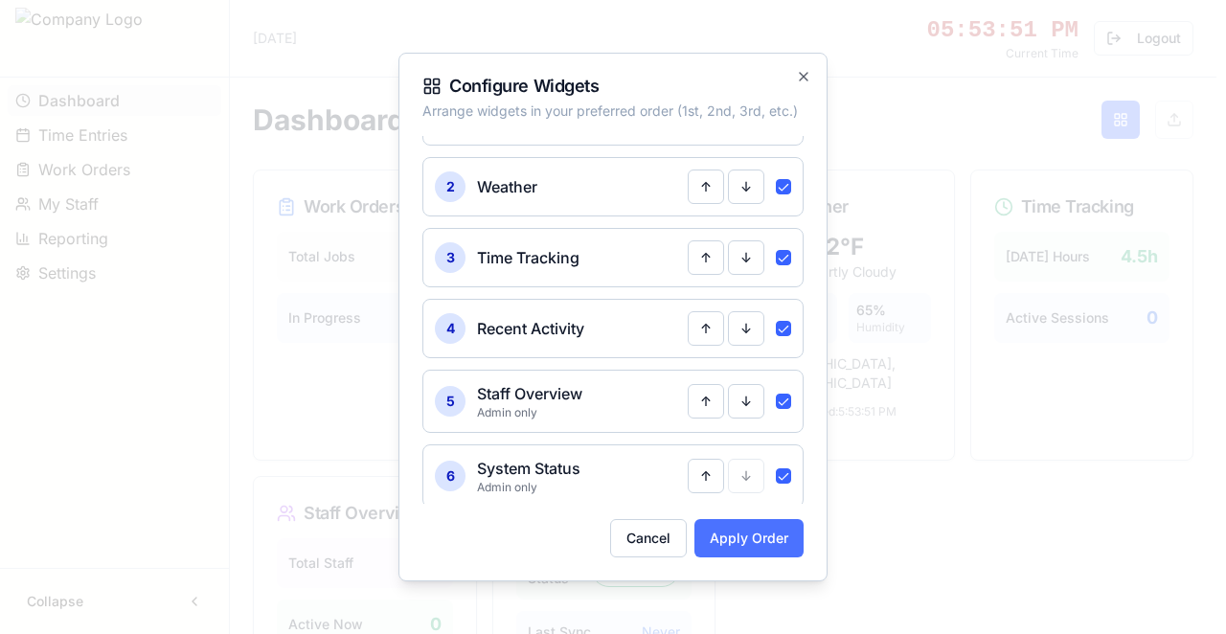
click at [745, 533] on button "Apply Order" at bounding box center [748, 538] width 109 height 38
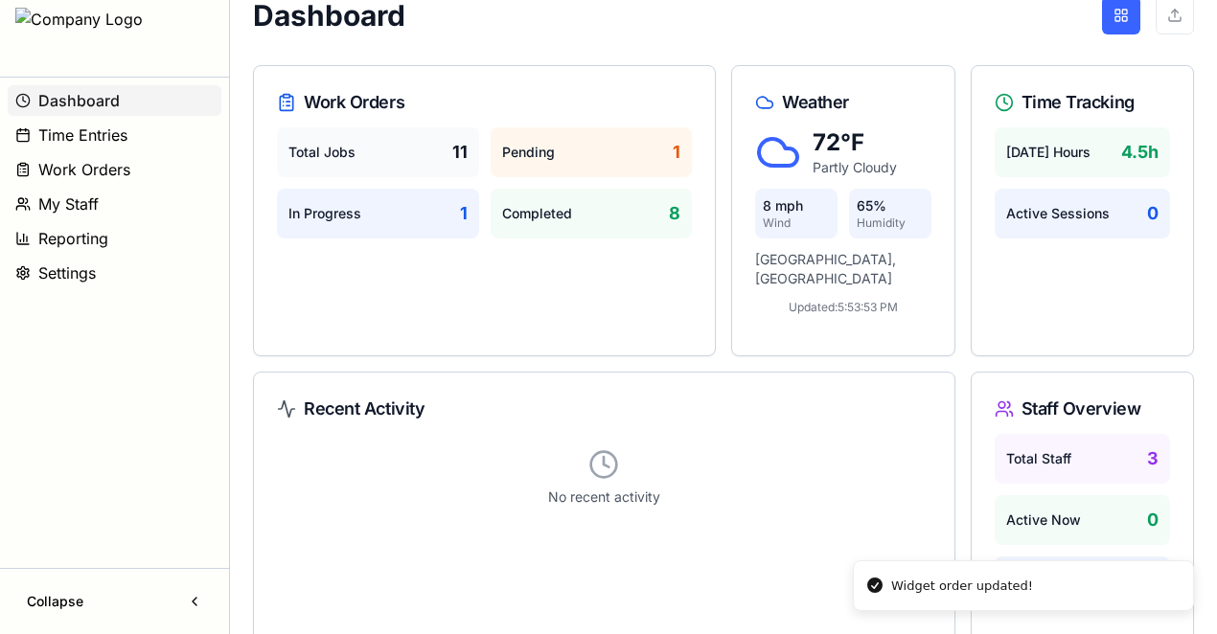
scroll to position [0, 0]
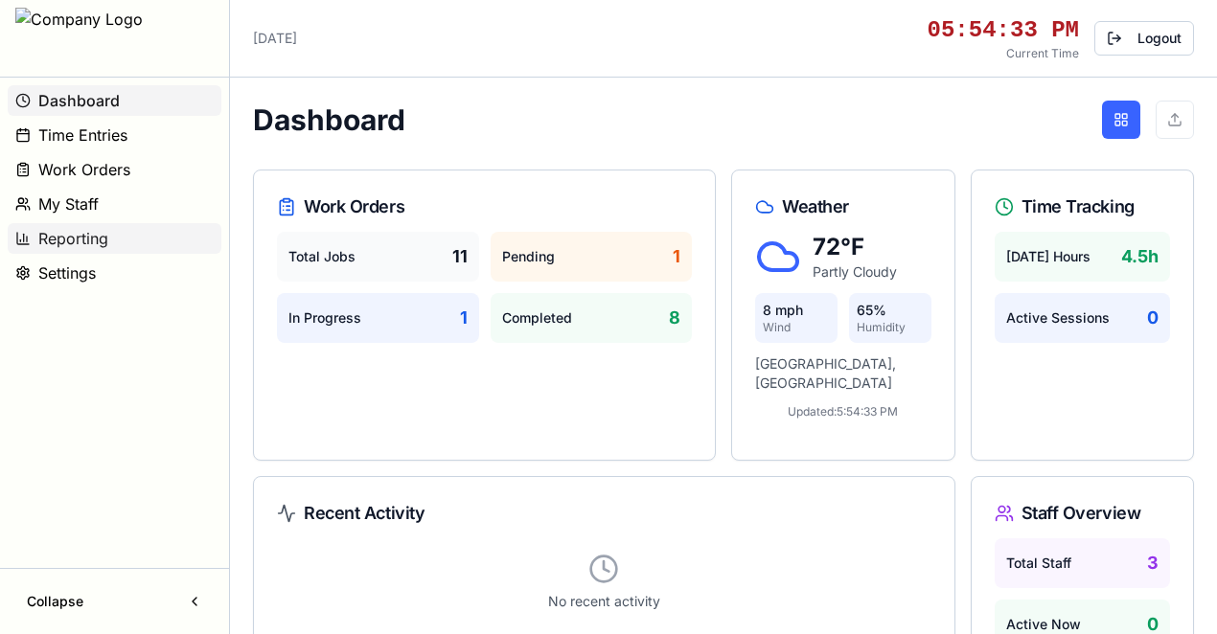
click at [75, 243] on span "Reporting" at bounding box center [73, 238] width 70 height 23
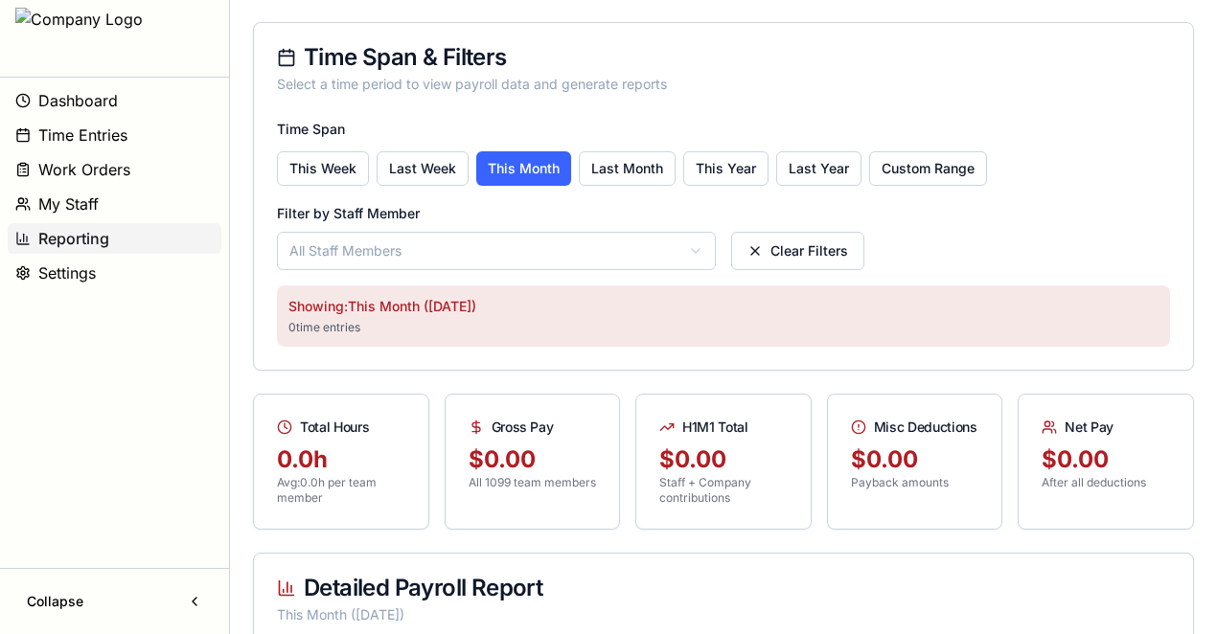
scroll to position [383, 0]
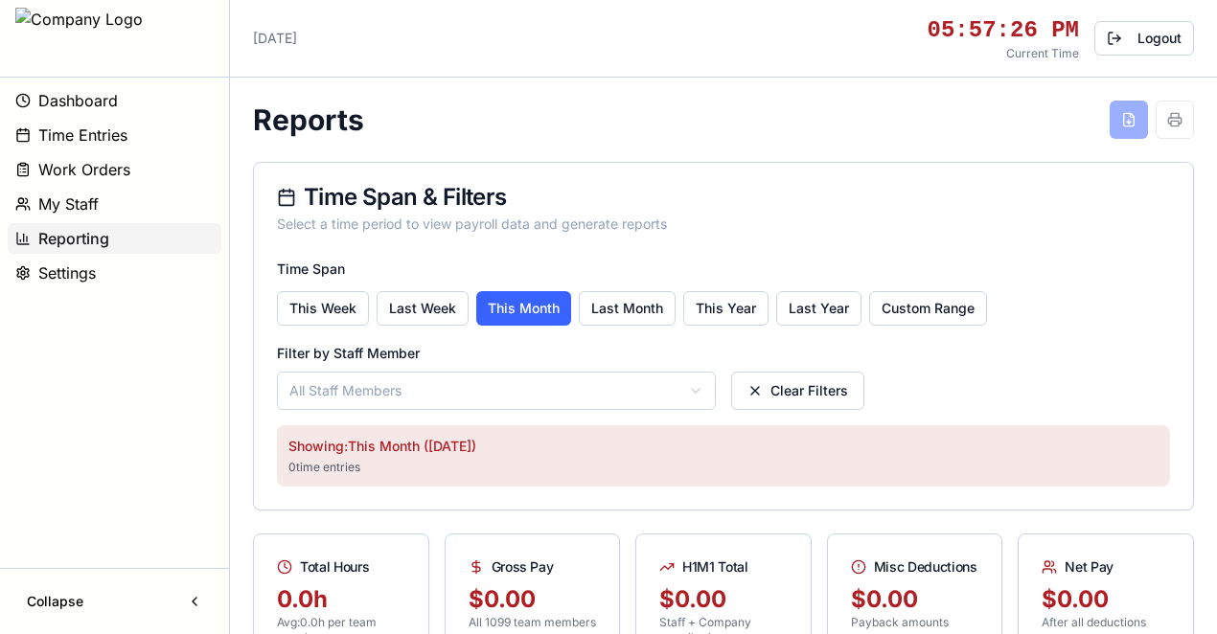
scroll to position [383, 0]
click at [120, 94] on button "Dashboard" at bounding box center [115, 100] width 214 height 31
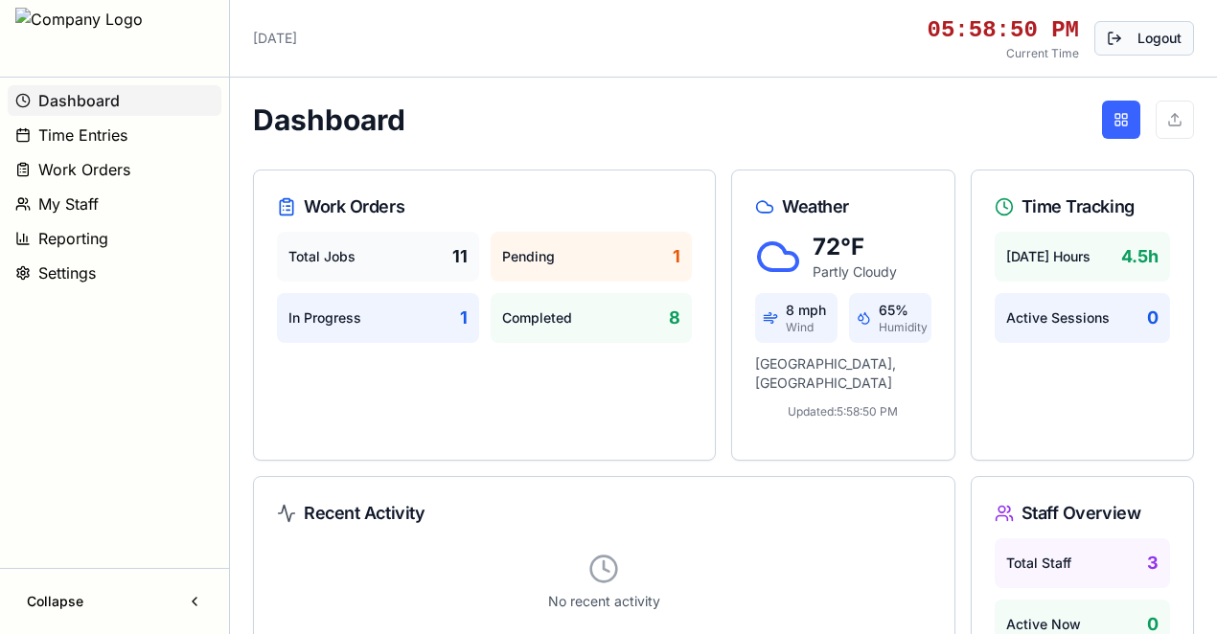
click at [1151, 42] on button "Logout" at bounding box center [1144, 38] width 100 height 34
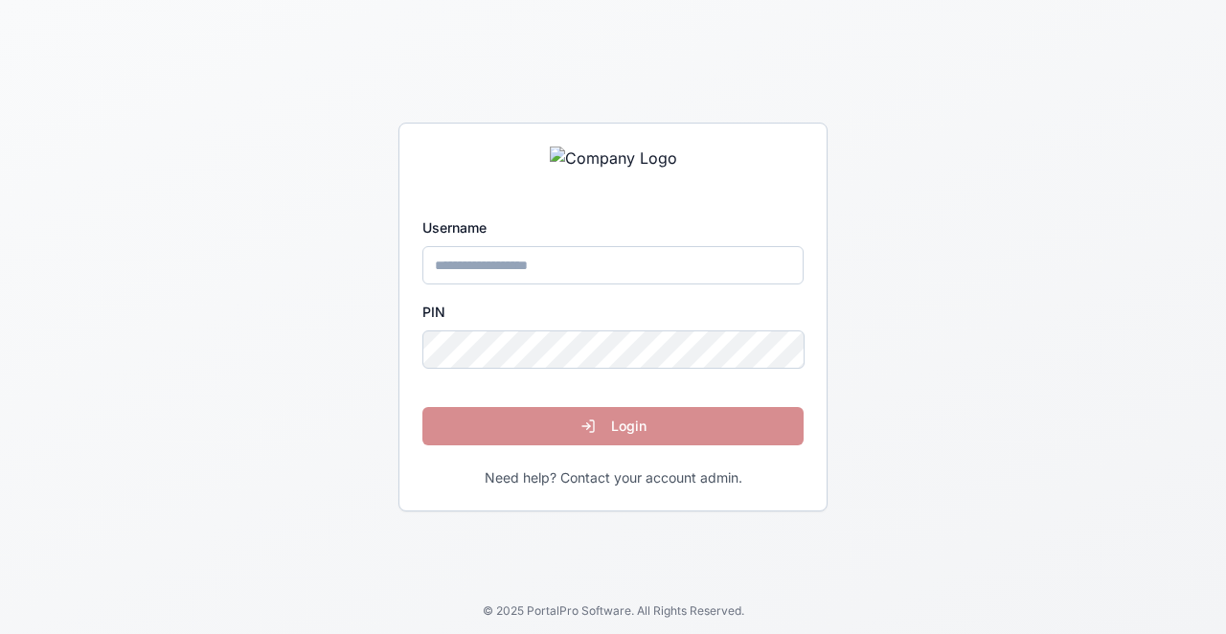
click at [585, 266] on input "Username" at bounding box center [612, 265] width 381 height 38
type input "*******"
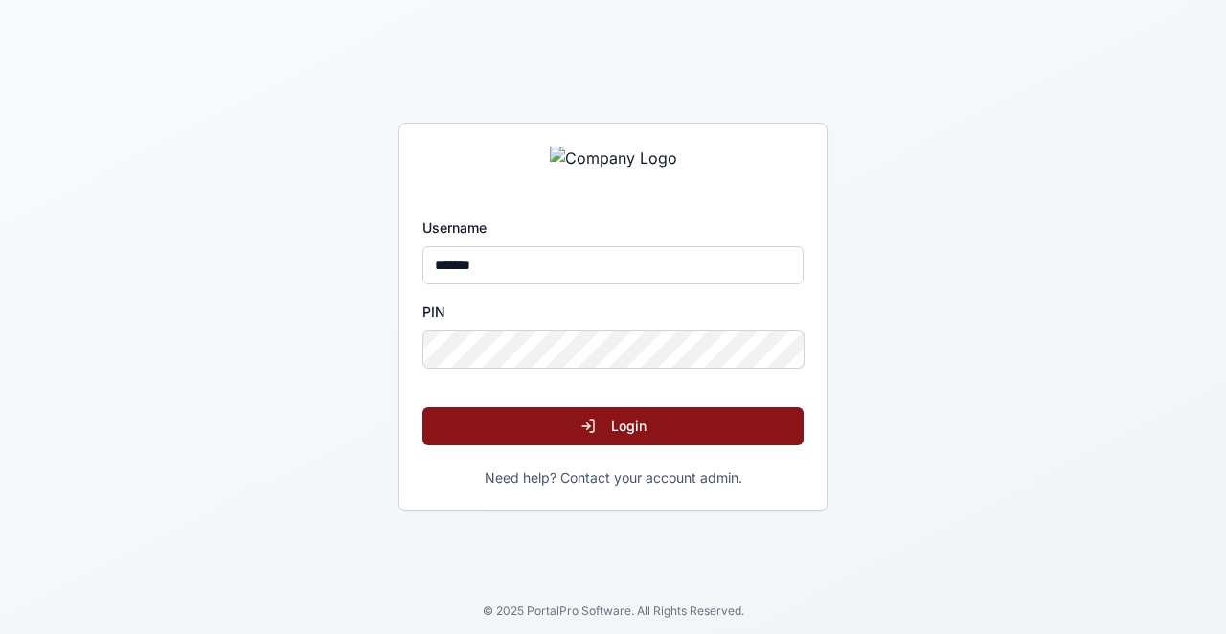
click at [523, 421] on button "Login" at bounding box center [612, 426] width 381 height 38
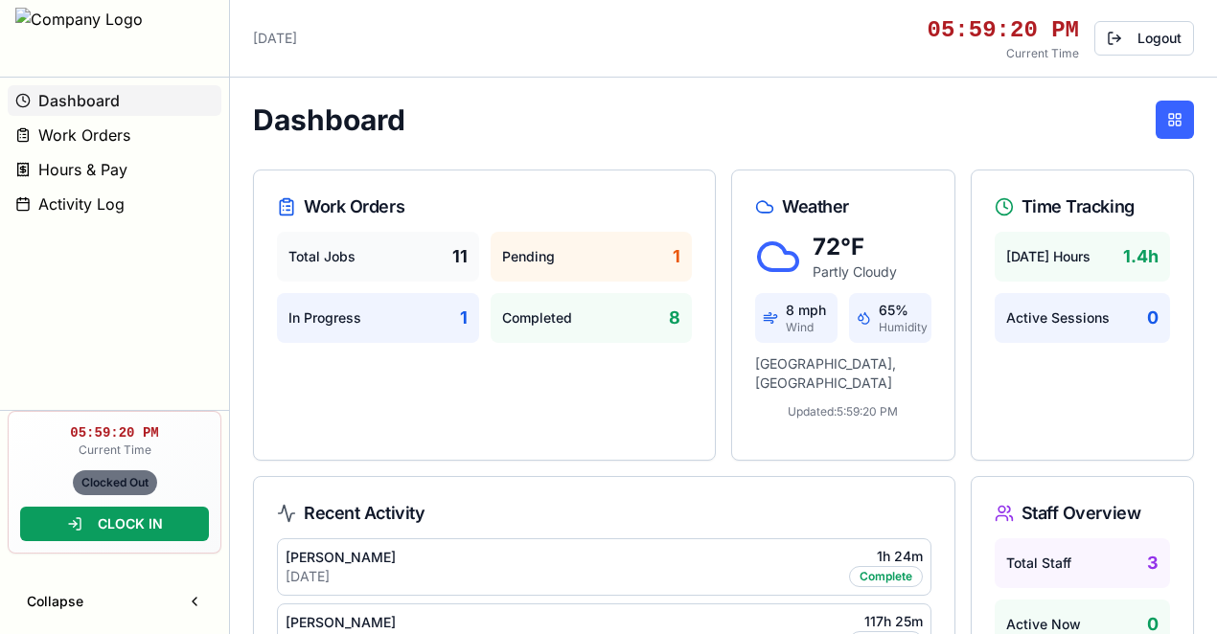
click at [170, 525] on button "CLOCK IN" at bounding box center [114, 524] width 189 height 34
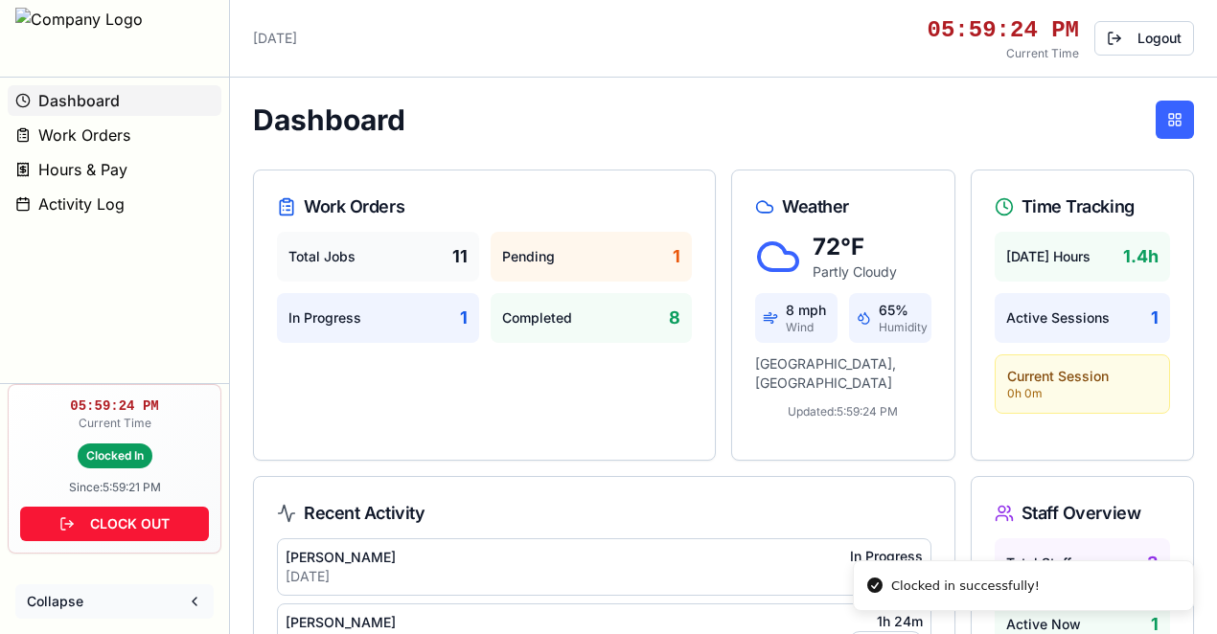
click at [199, 599] on button "Collapse" at bounding box center [114, 601] width 198 height 34
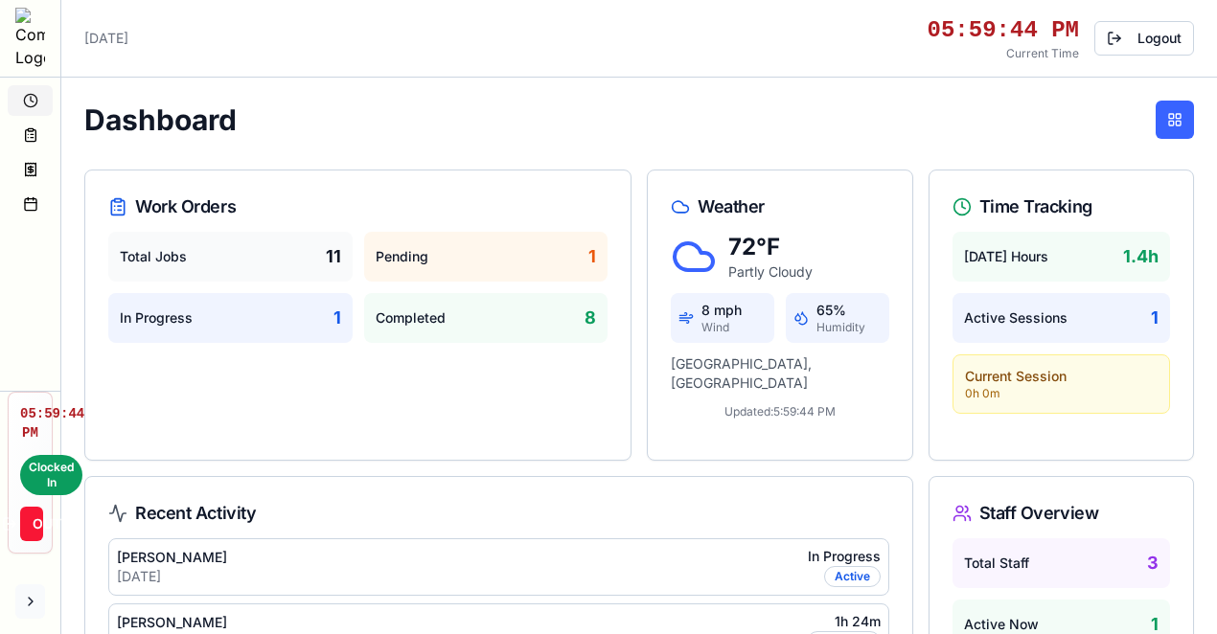
click at [37, 598] on button at bounding box center [30, 601] width 30 height 34
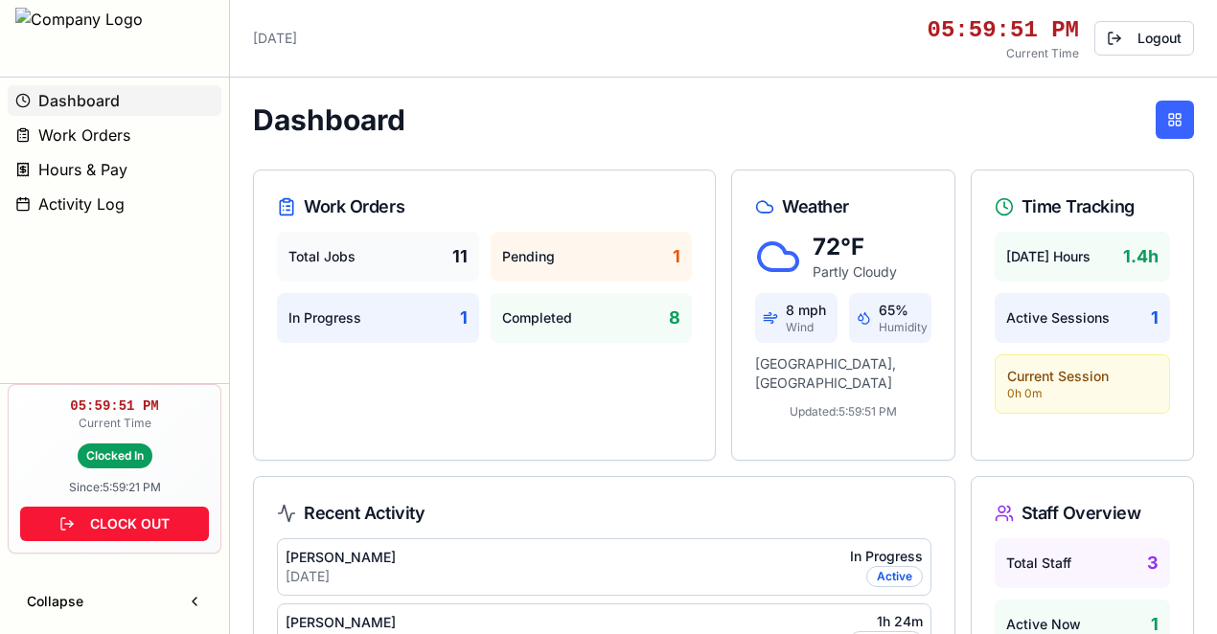
click at [199, 602] on button "Collapse" at bounding box center [114, 601] width 198 height 34
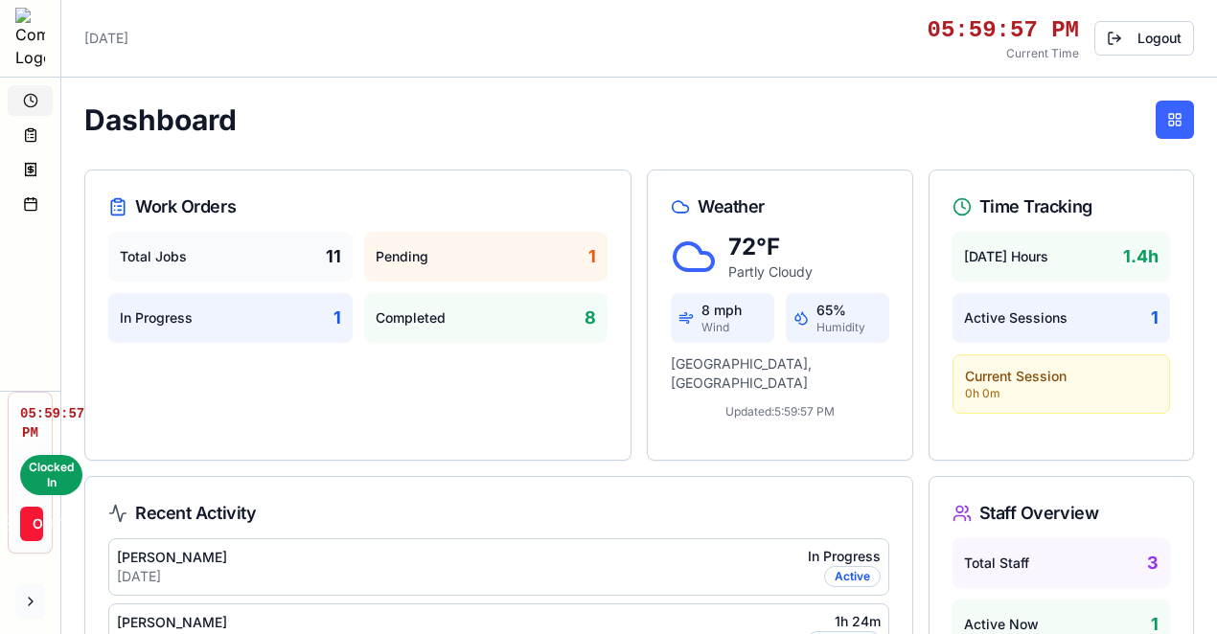
click at [33, 607] on button at bounding box center [30, 601] width 30 height 34
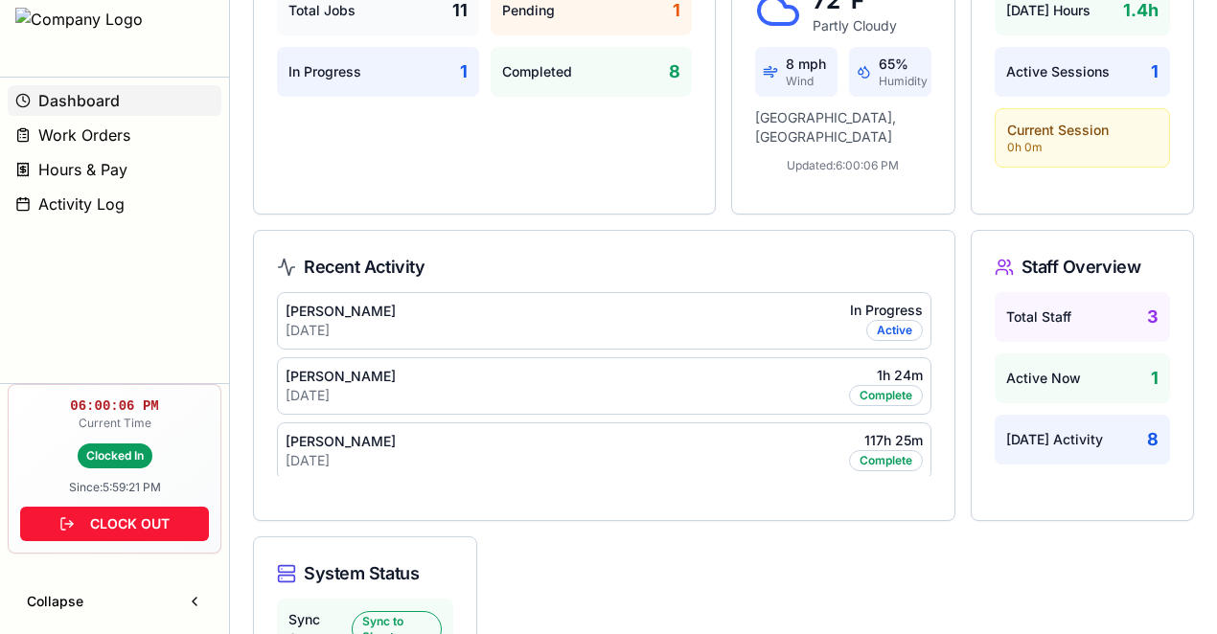
scroll to position [63, 0]
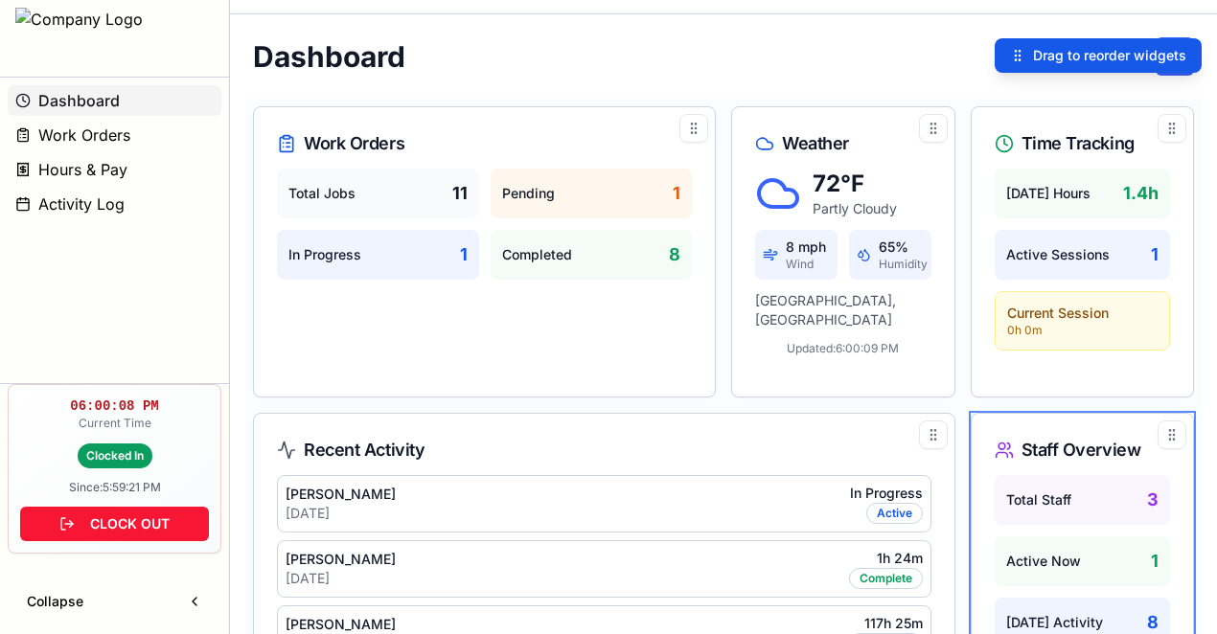
drag, startPoint x: 1086, startPoint y: 508, endPoint x: 1006, endPoint y: 501, distance: 80.7
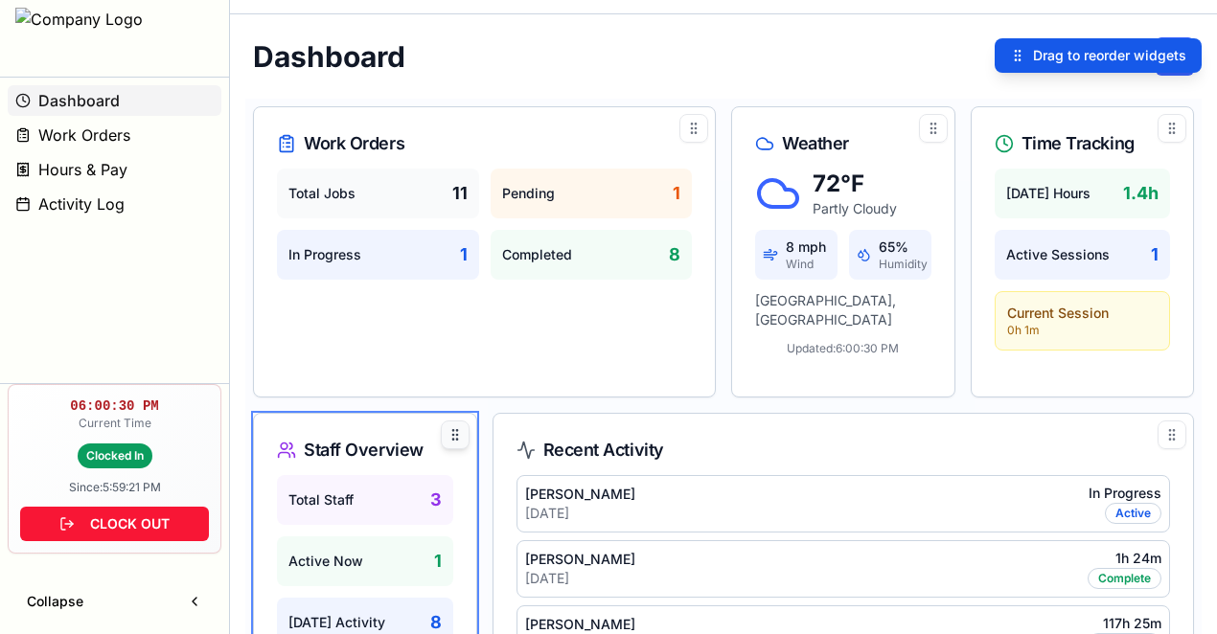
click at [459, 433] on icon at bounding box center [454, 434] width 15 height 15
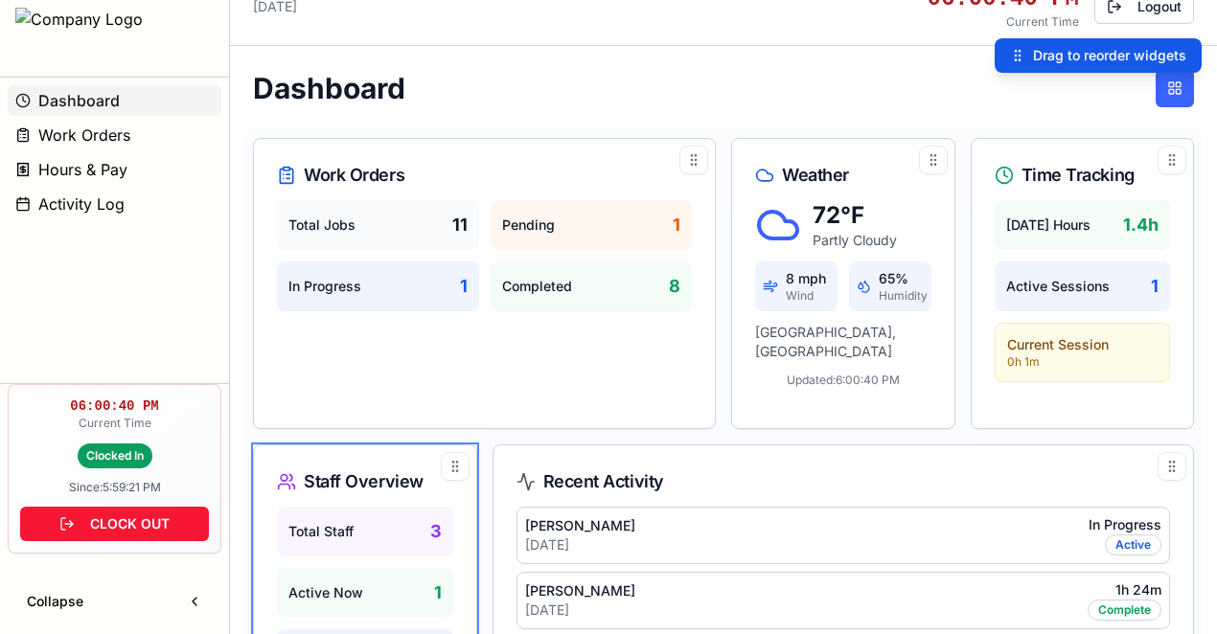
scroll to position [0, 0]
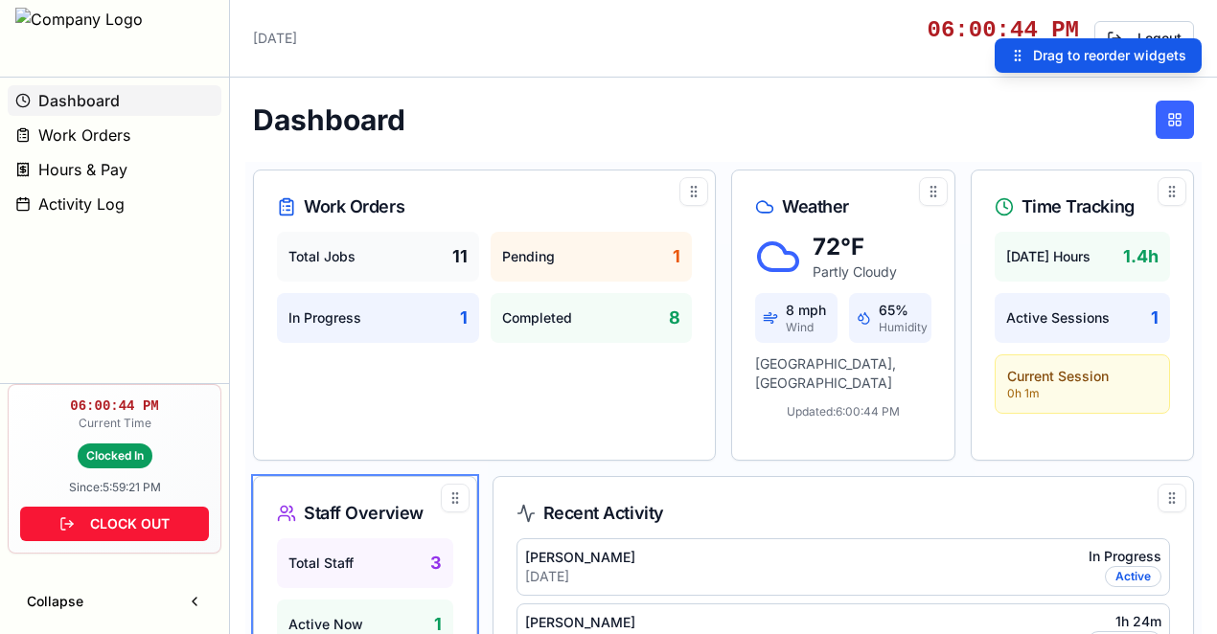
click at [973, 131] on div "Dashboard" at bounding box center [723, 120] width 941 height 38
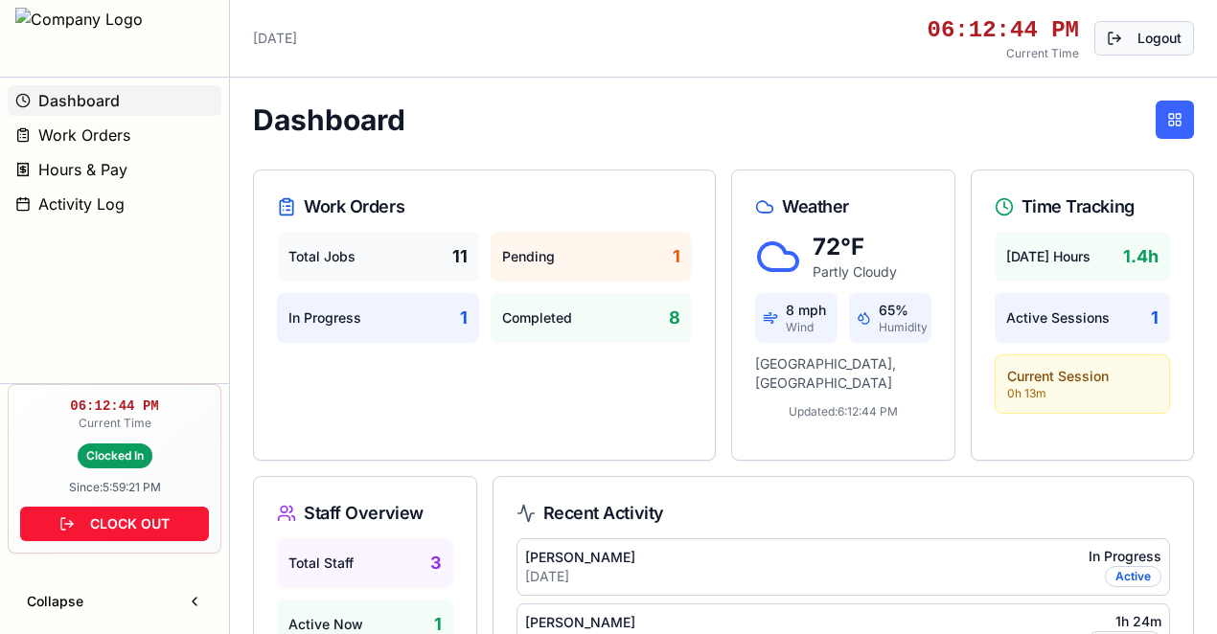
click at [1136, 41] on button "Logout" at bounding box center [1144, 38] width 100 height 34
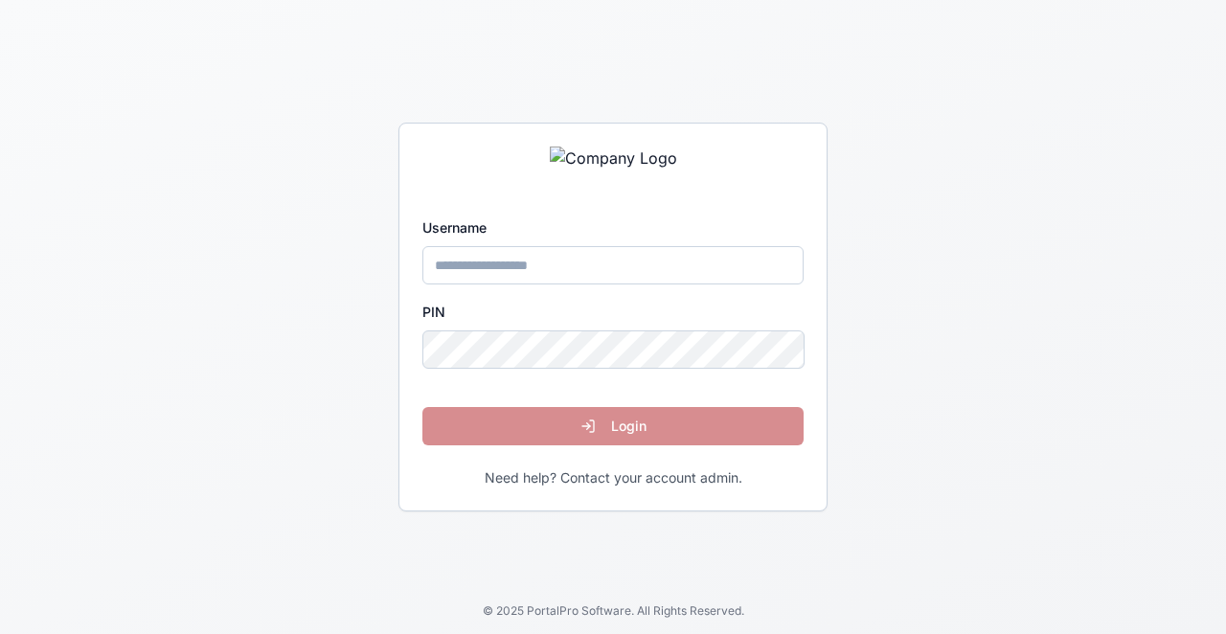
click at [631, 266] on input "Username" at bounding box center [612, 265] width 381 height 38
type input "*****"
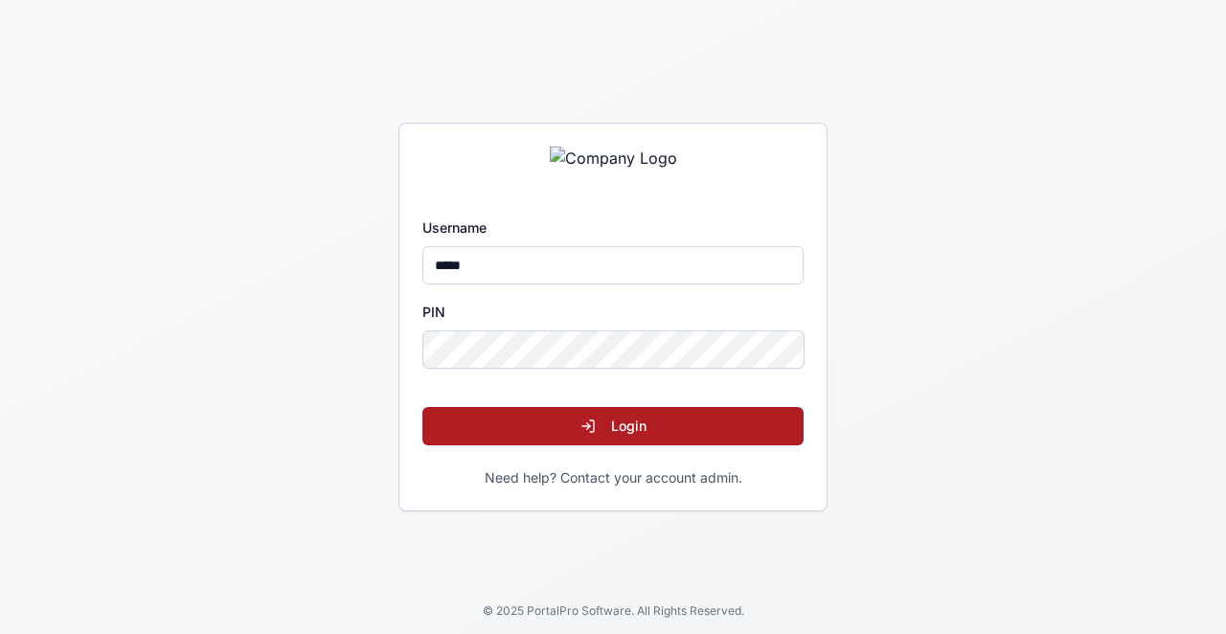
click button "Login" at bounding box center [612, 426] width 381 height 38
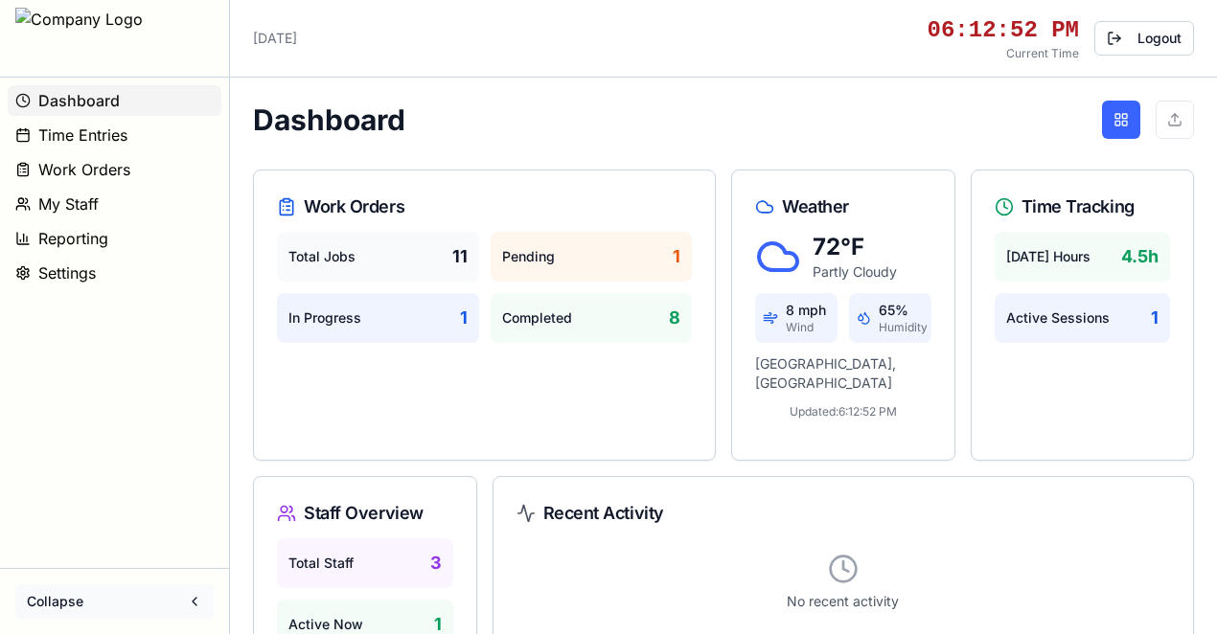
click at [190, 594] on button "Collapse" at bounding box center [114, 601] width 198 height 34
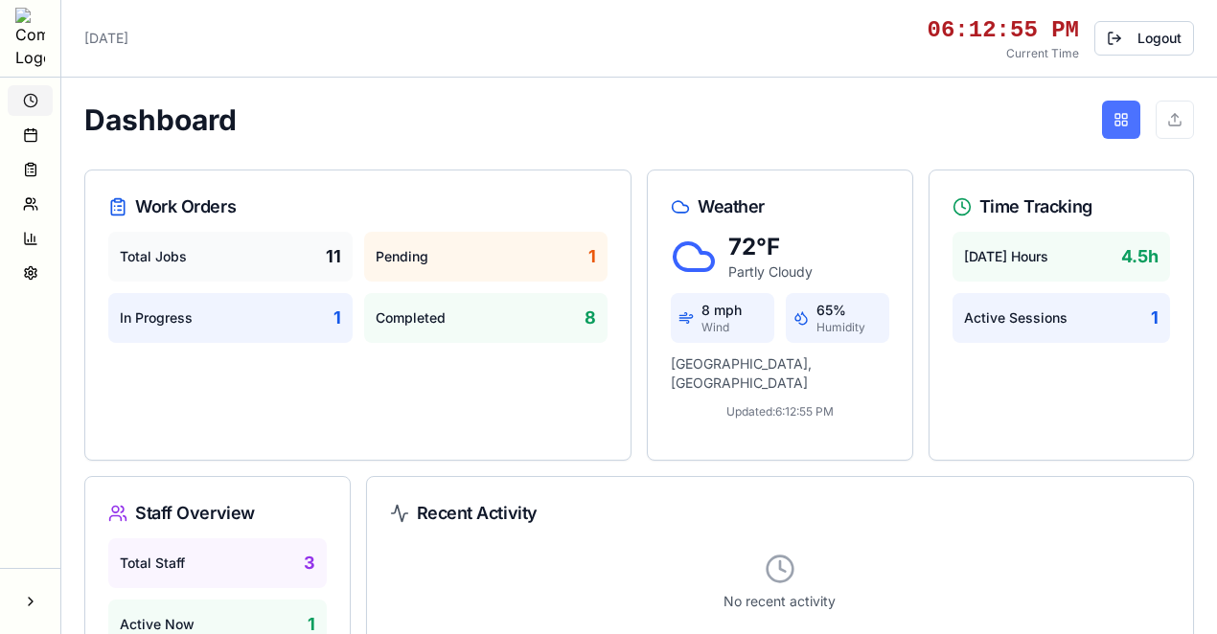
click at [1128, 114] on button at bounding box center [1121, 120] width 38 height 38
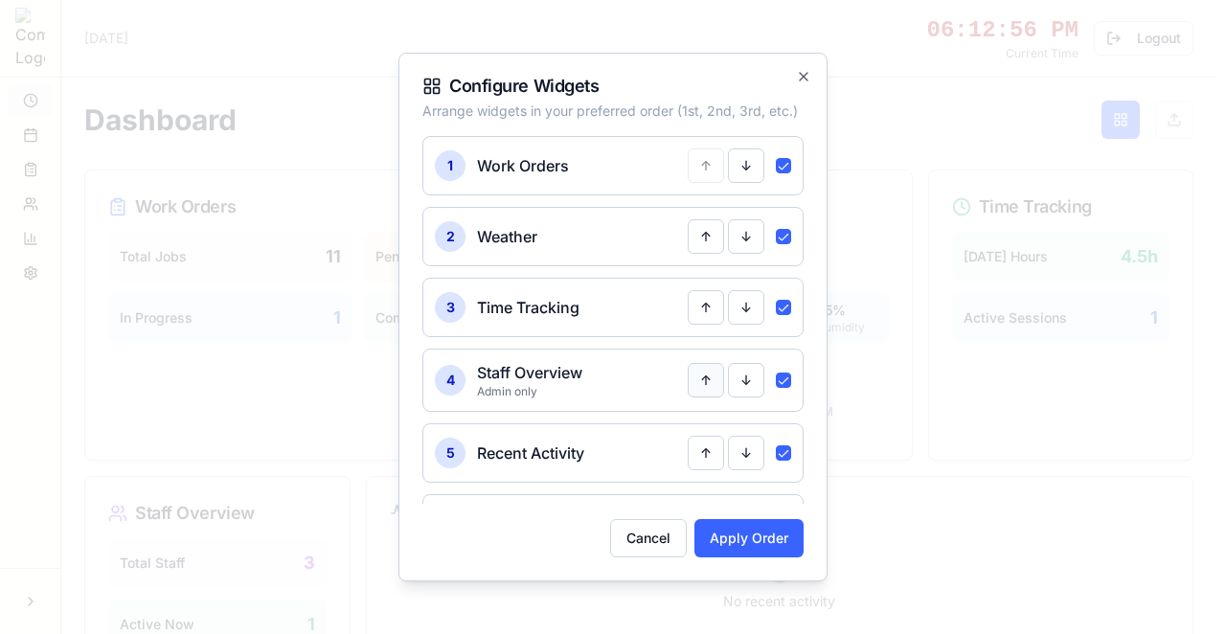
click at [700, 443] on button "↑" at bounding box center [706, 453] width 36 height 34
click at [702, 370] on button "↑" at bounding box center [706, 378] width 36 height 34
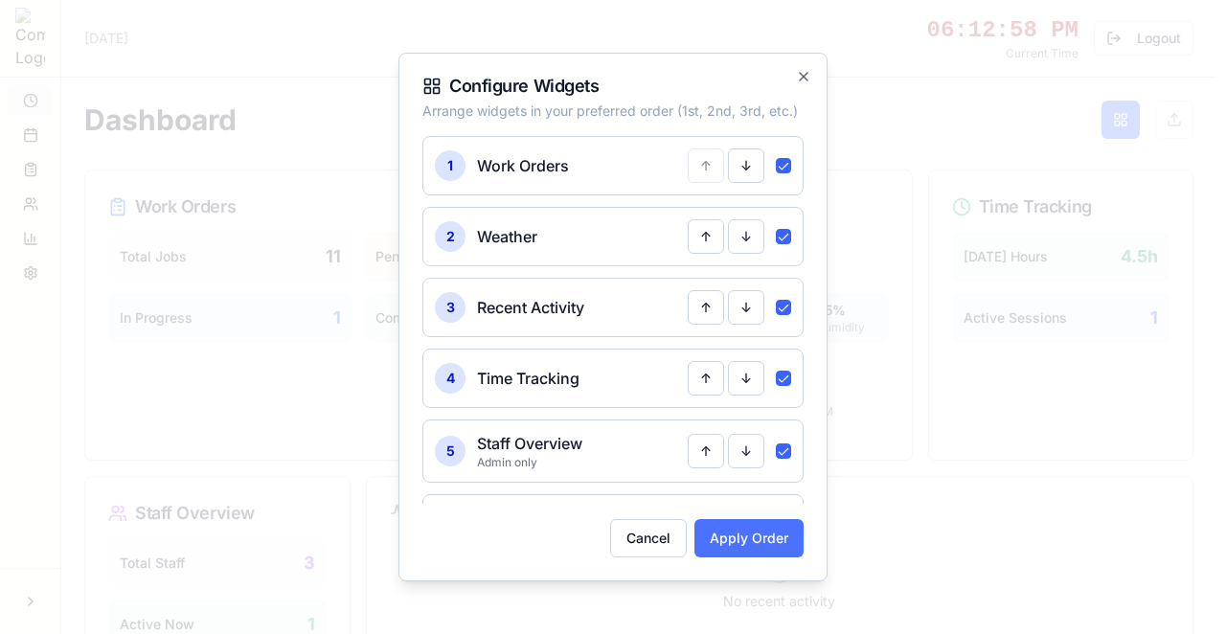
click at [772, 535] on button "Apply Order" at bounding box center [748, 538] width 109 height 38
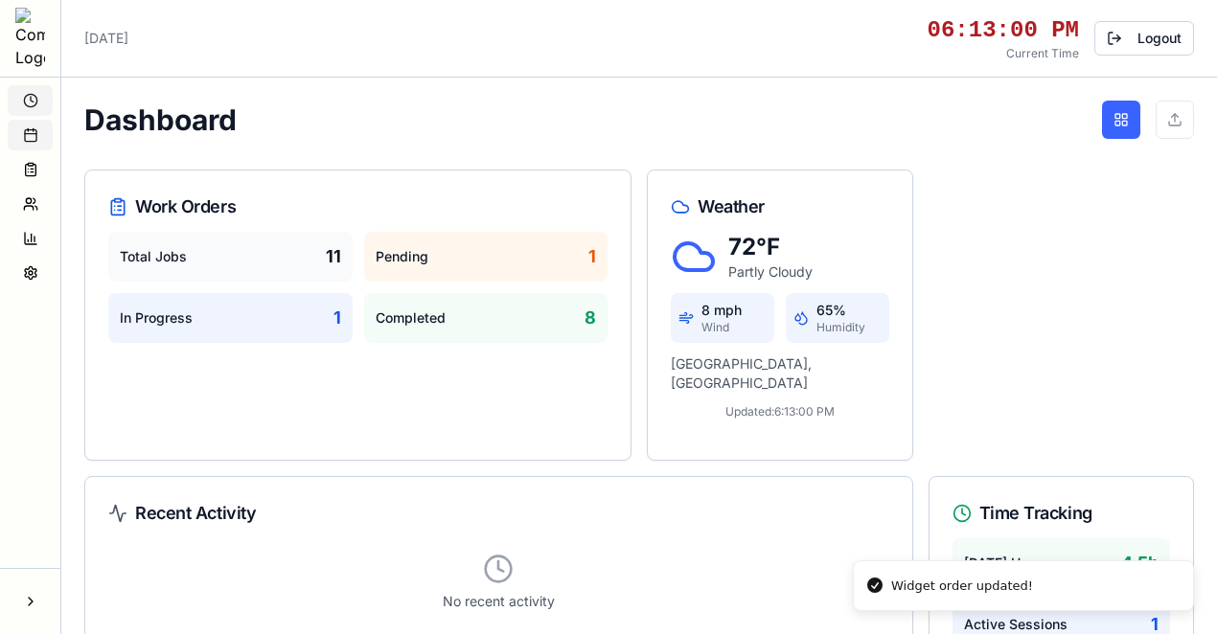
click at [31, 134] on icon at bounding box center [30, 134] width 11 height 0
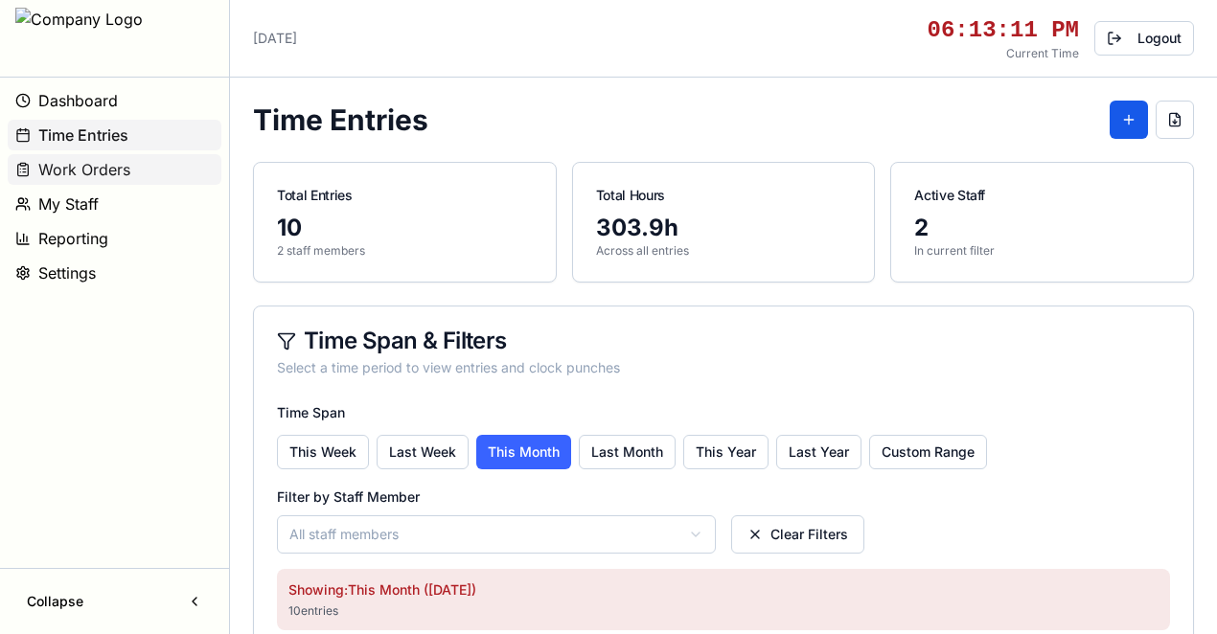
click at [136, 174] on button "Work Orders" at bounding box center [115, 169] width 214 height 31
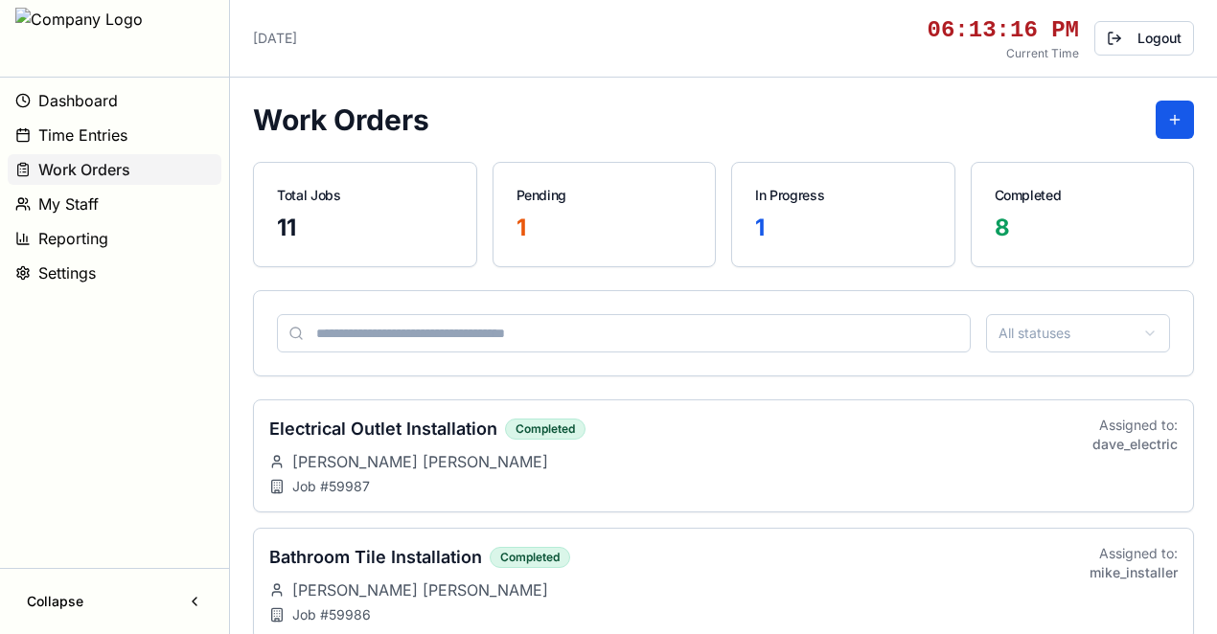
click at [85, 201] on span "My Staff" at bounding box center [68, 204] width 60 height 23
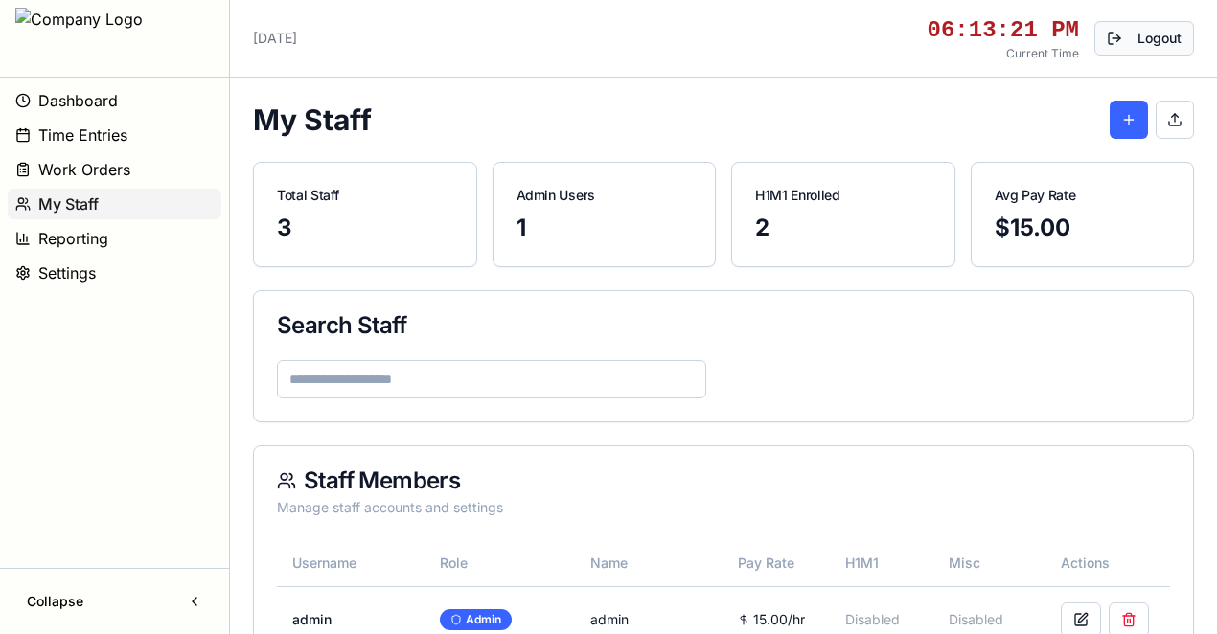
click at [1149, 41] on button "Logout" at bounding box center [1144, 38] width 100 height 34
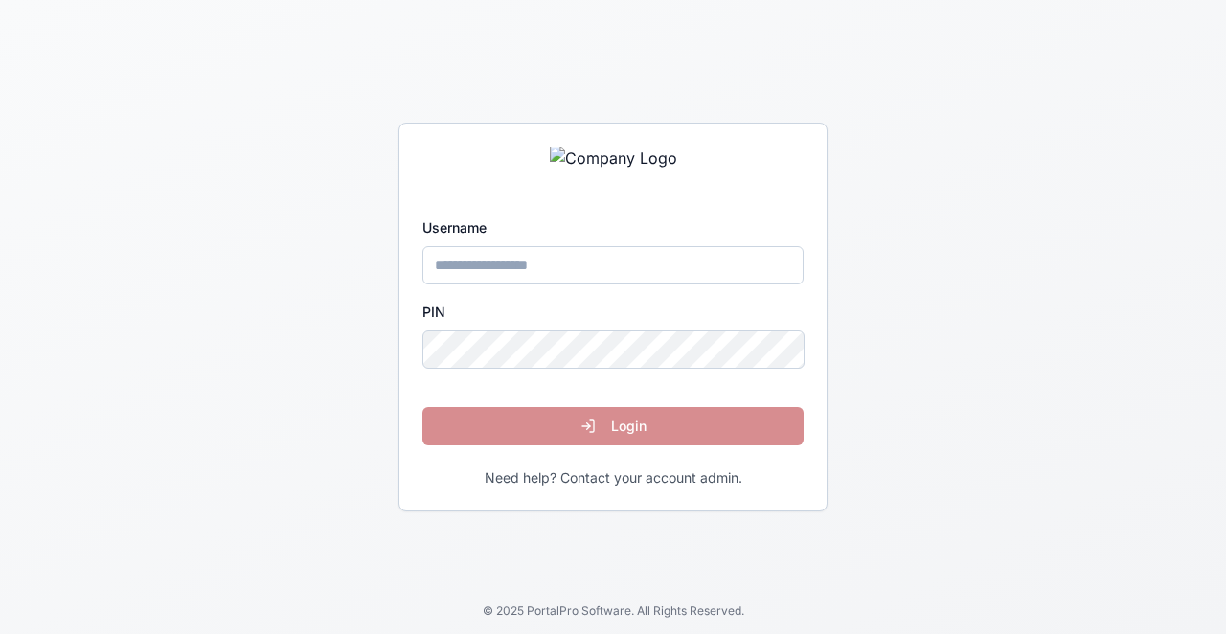
click at [611, 250] on input "Username" at bounding box center [612, 265] width 381 height 38
type input "*******"
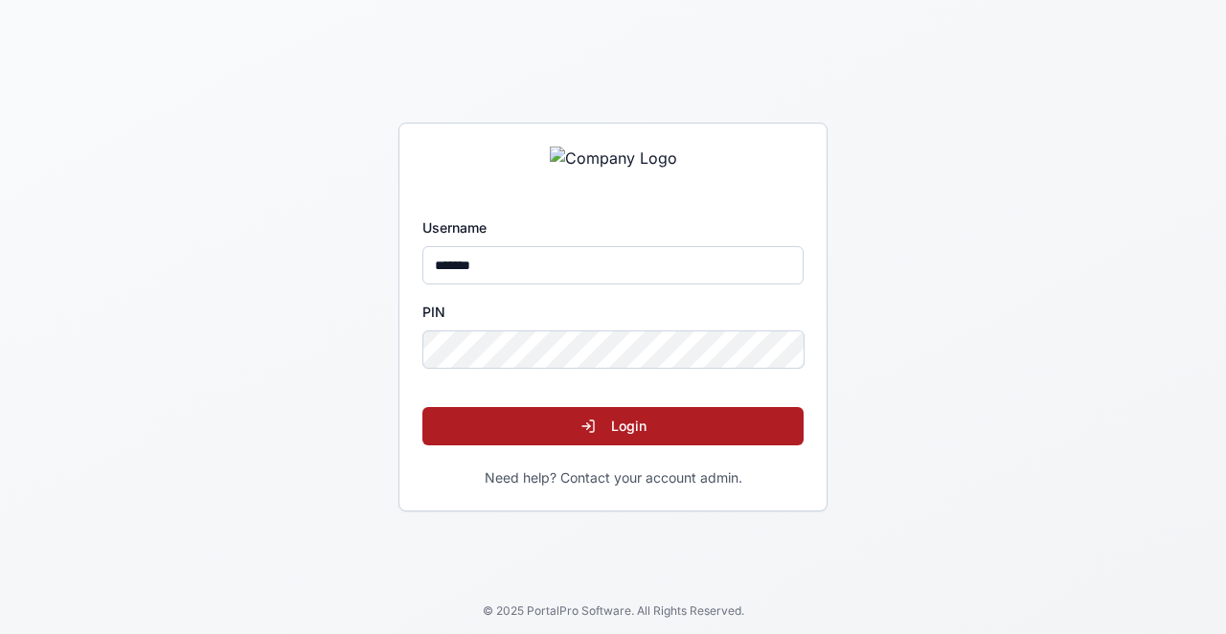
click button "Login" at bounding box center [612, 426] width 381 height 38
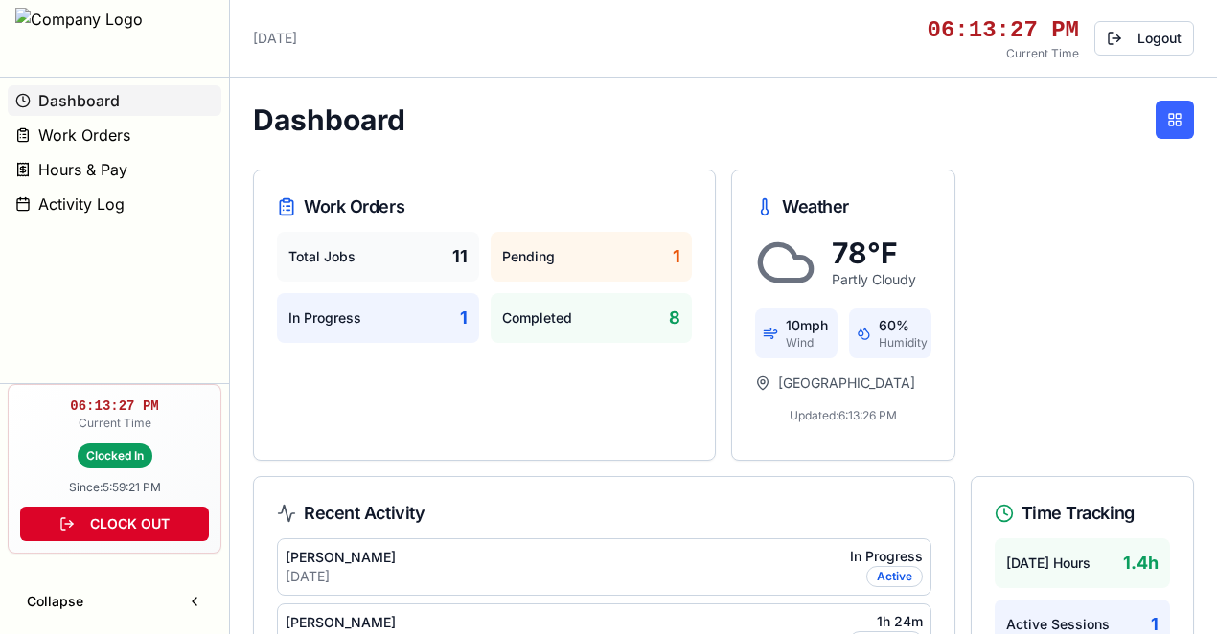
click at [183, 533] on button "CLOCK OUT" at bounding box center [114, 524] width 189 height 34
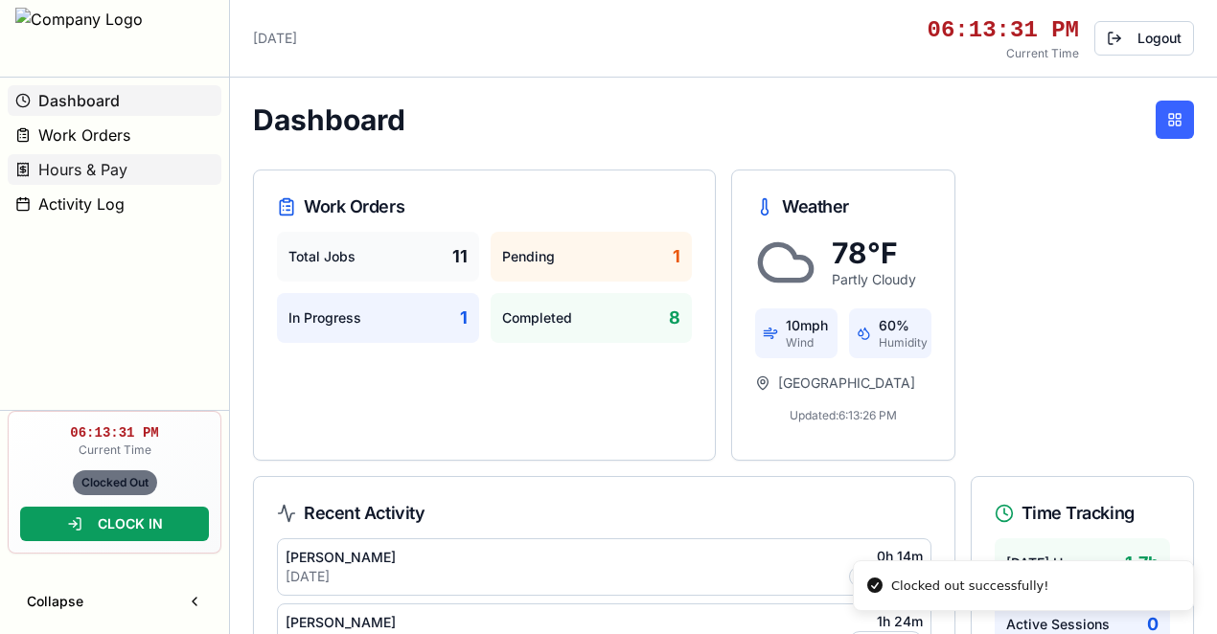
click at [65, 175] on span "Hours & Pay" at bounding box center [82, 169] width 89 height 23
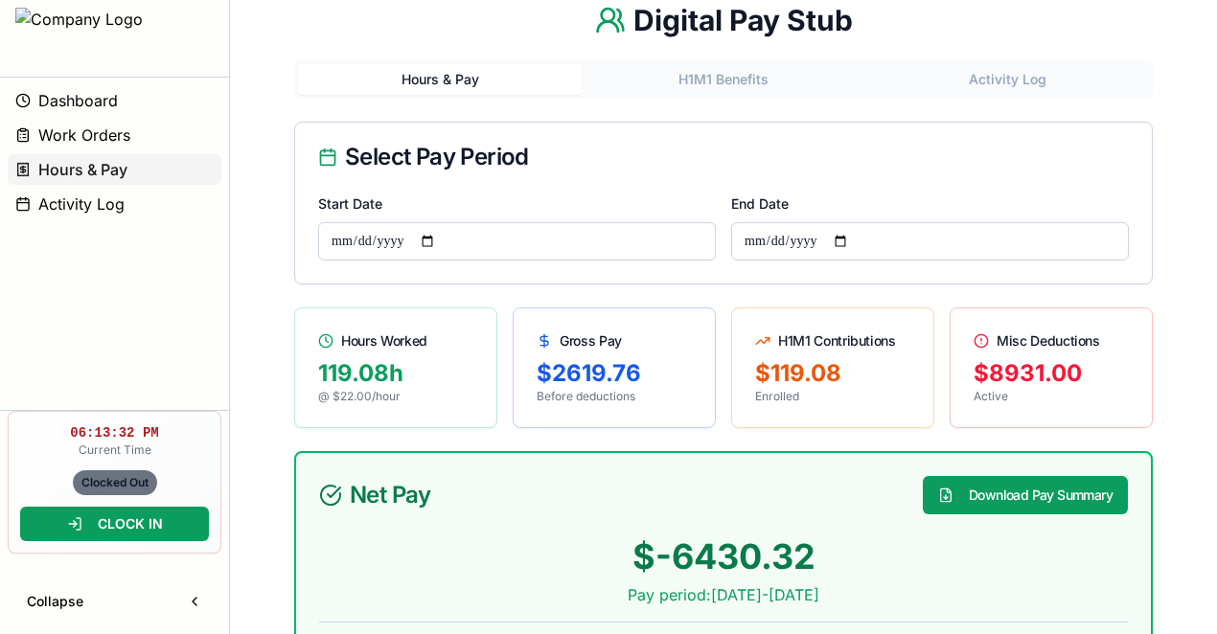
scroll to position [383, 0]
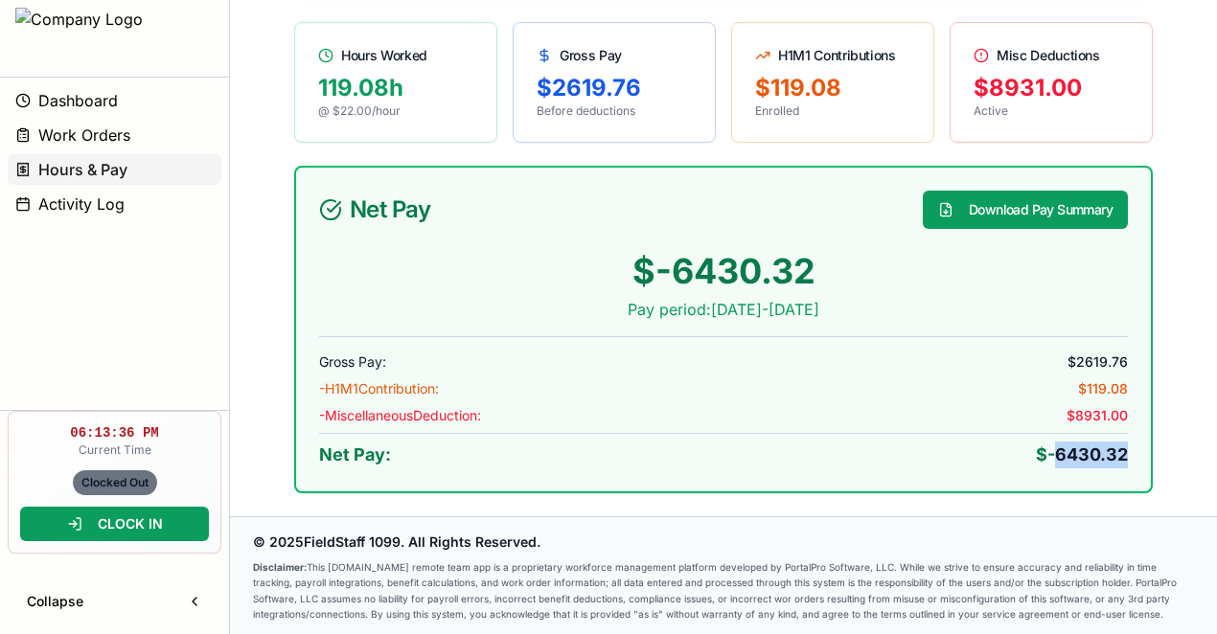
drag, startPoint x: 1130, startPoint y: 453, endPoint x: 1050, endPoint y: 458, distance: 80.6
click at [1050, 458] on div "$ -6430.32 Pay period: [DATE] - [DATE] Gross Pay: $ 2619.76 - H1M1 Contribution…" at bounding box center [723, 371] width 854 height 239
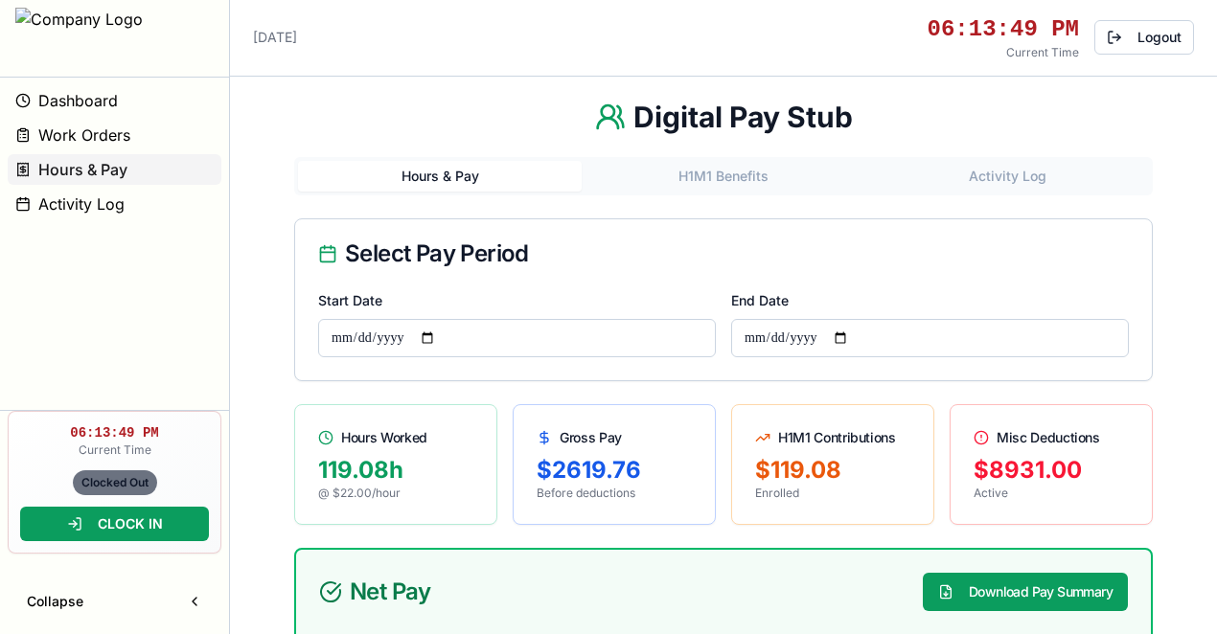
scroll to position [0, 0]
click at [105, 199] on span "Activity Log" at bounding box center [81, 204] width 86 height 23
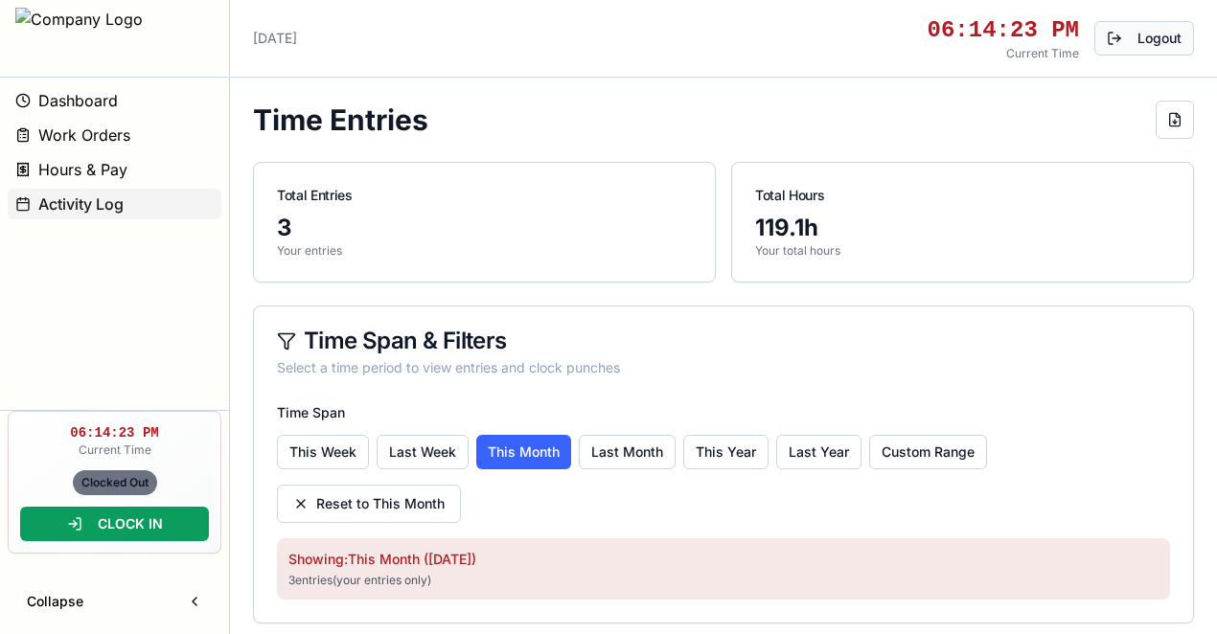
click at [1155, 49] on button "Logout" at bounding box center [1144, 38] width 100 height 34
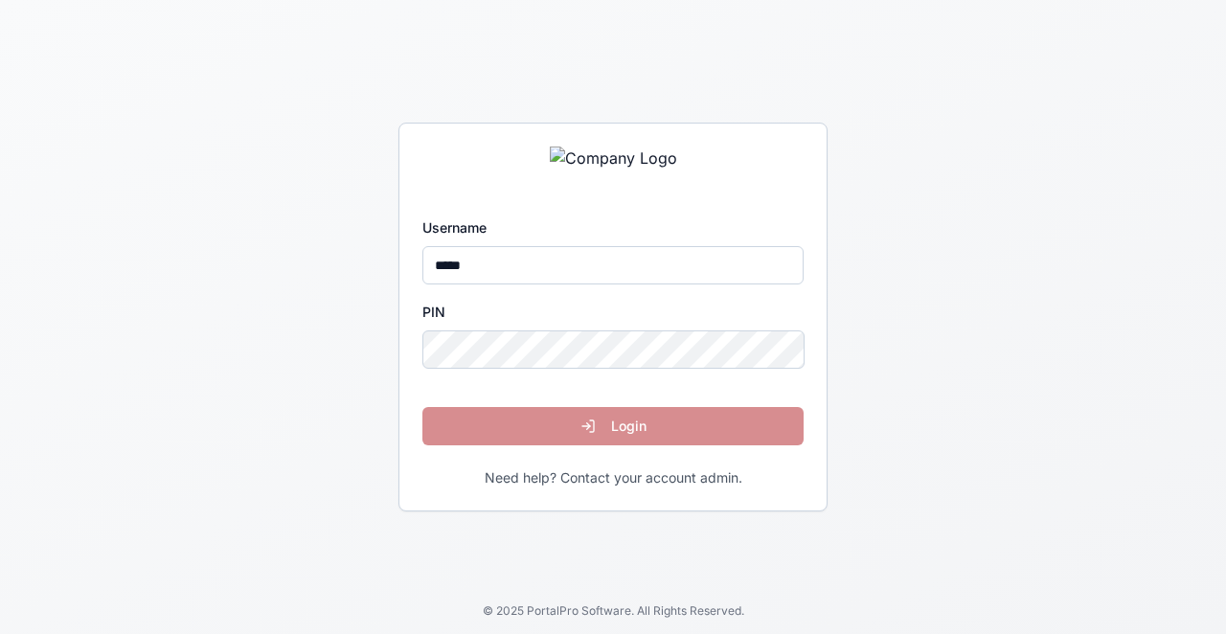
type input "*****"
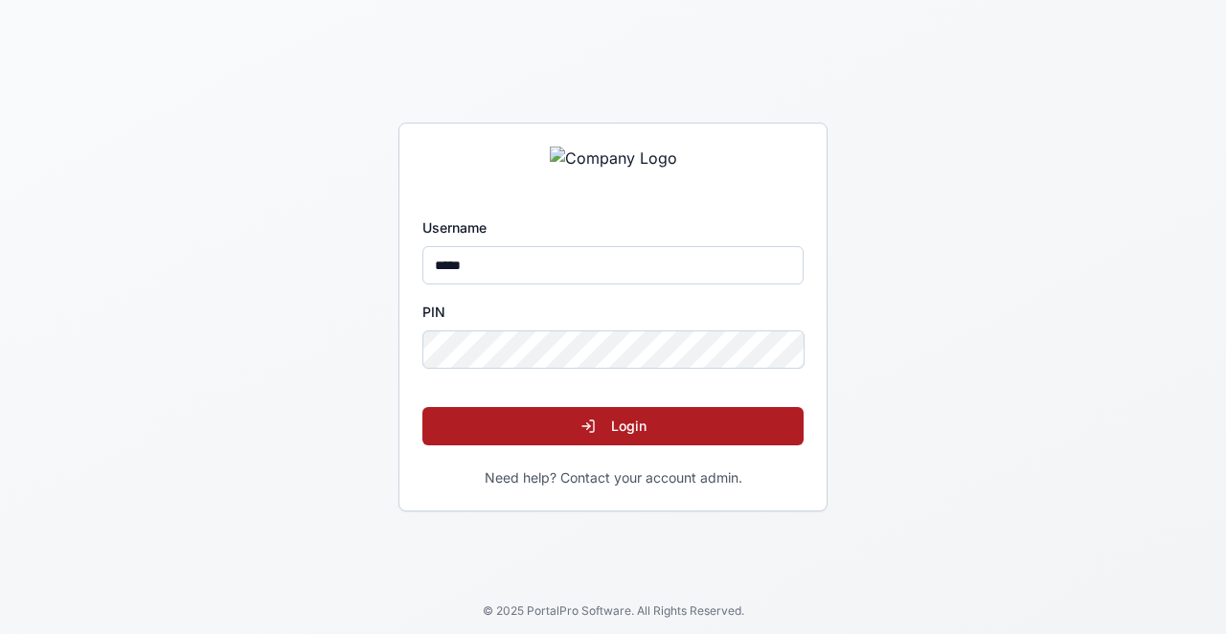
click button "Login" at bounding box center [612, 426] width 381 height 38
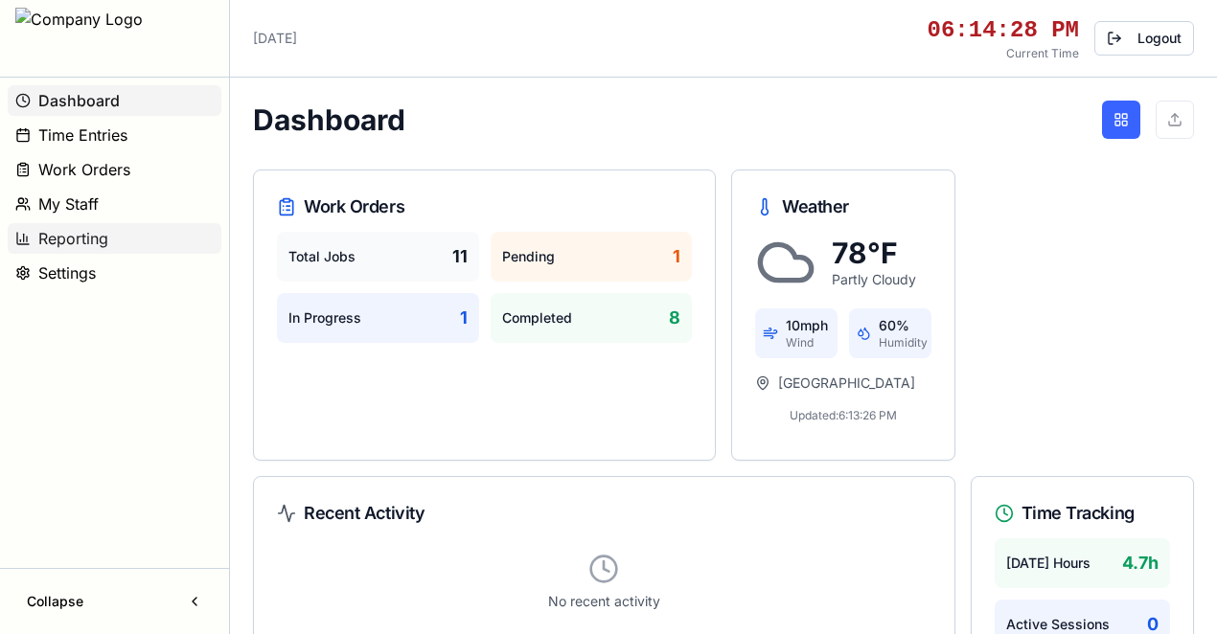
click at [101, 247] on span "Reporting" at bounding box center [73, 238] width 70 height 23
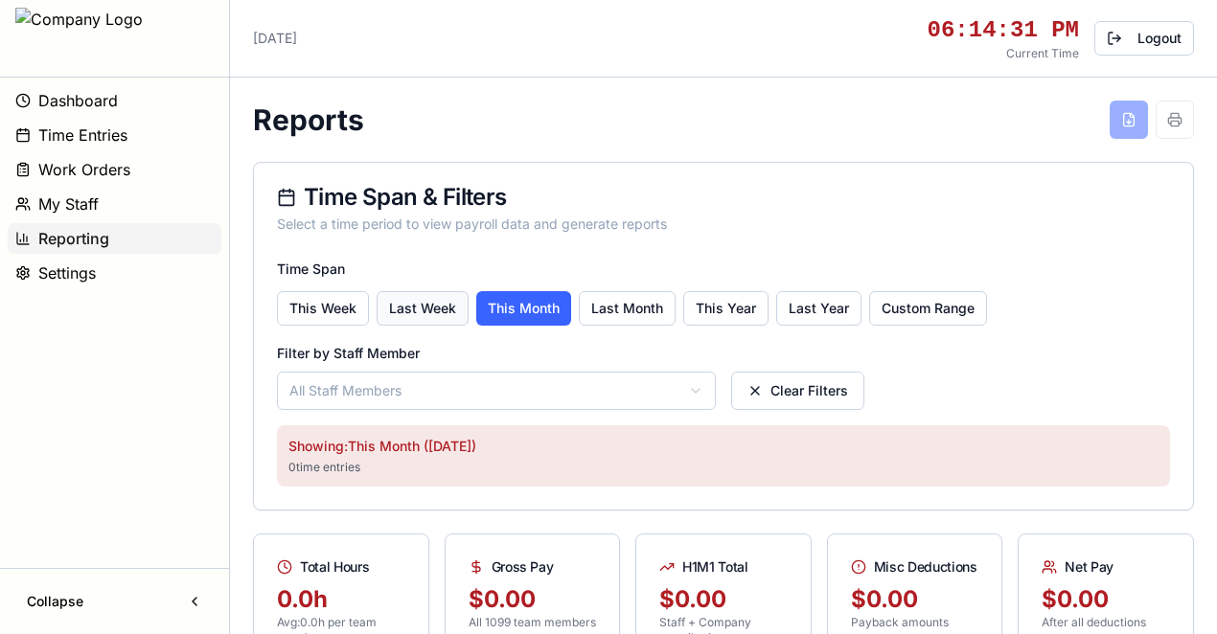
click at [409, 301] on button "Last Week" at bounding box center [422, 308] width 92 height 34
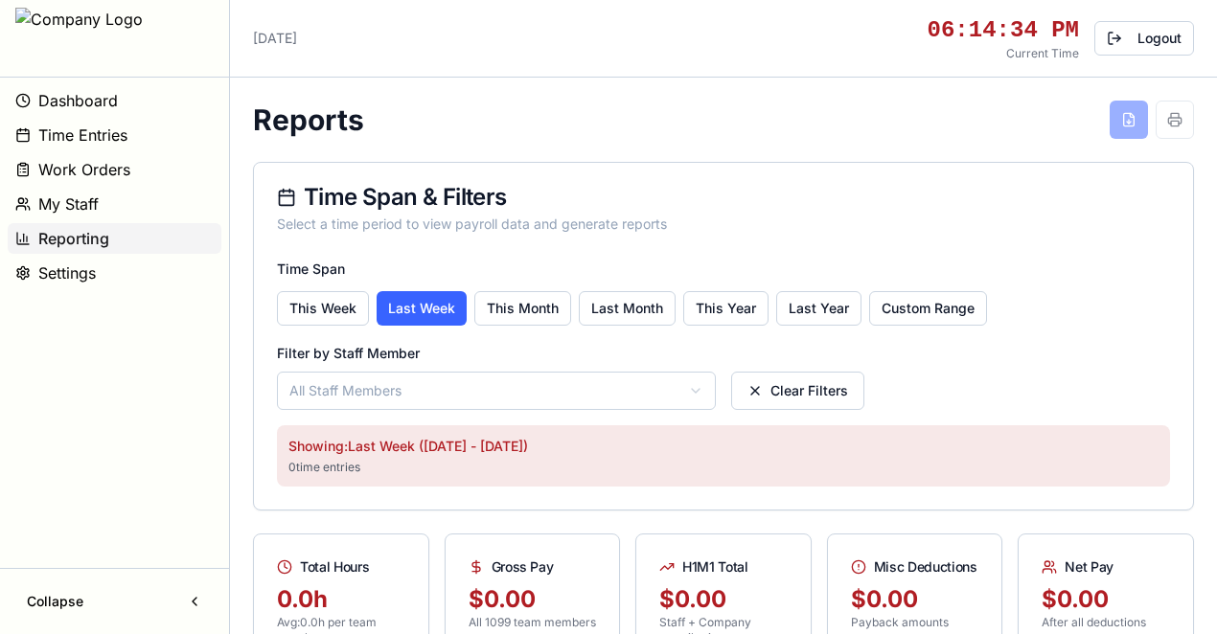
click at [487, 384] on html "Dashboard Time Entries Work Orders My Staff Reporting Settings Collapse Monday,…" at bounding box center [608, 560] width 1217 height 1120
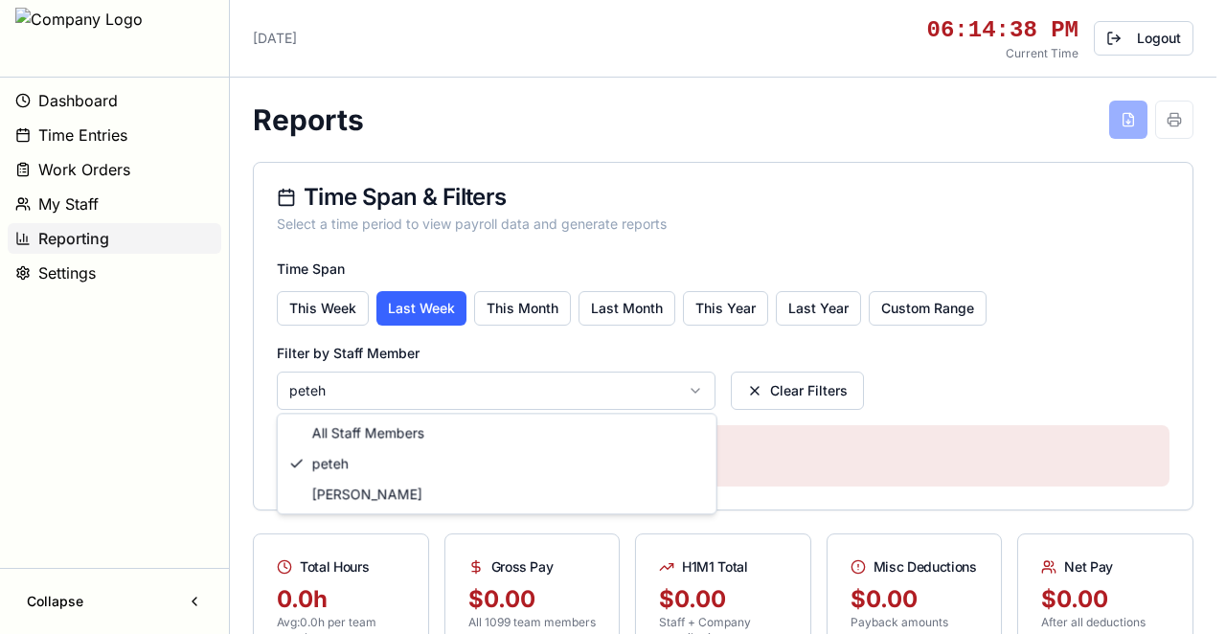
click at [416, 387] on html "Dashboard Time Entries Work Orders My Staff Reporting Settings Collapse Monday,…" at bounding box center [613, 560] width 1226 height 1120
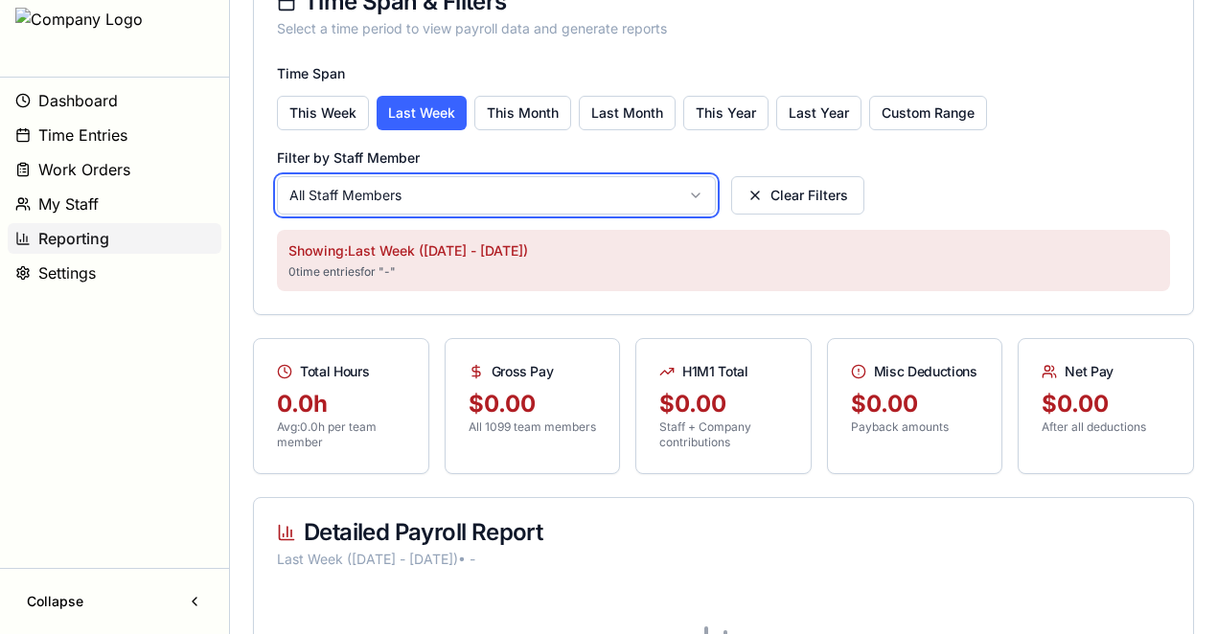
scroll to position [383, 0]
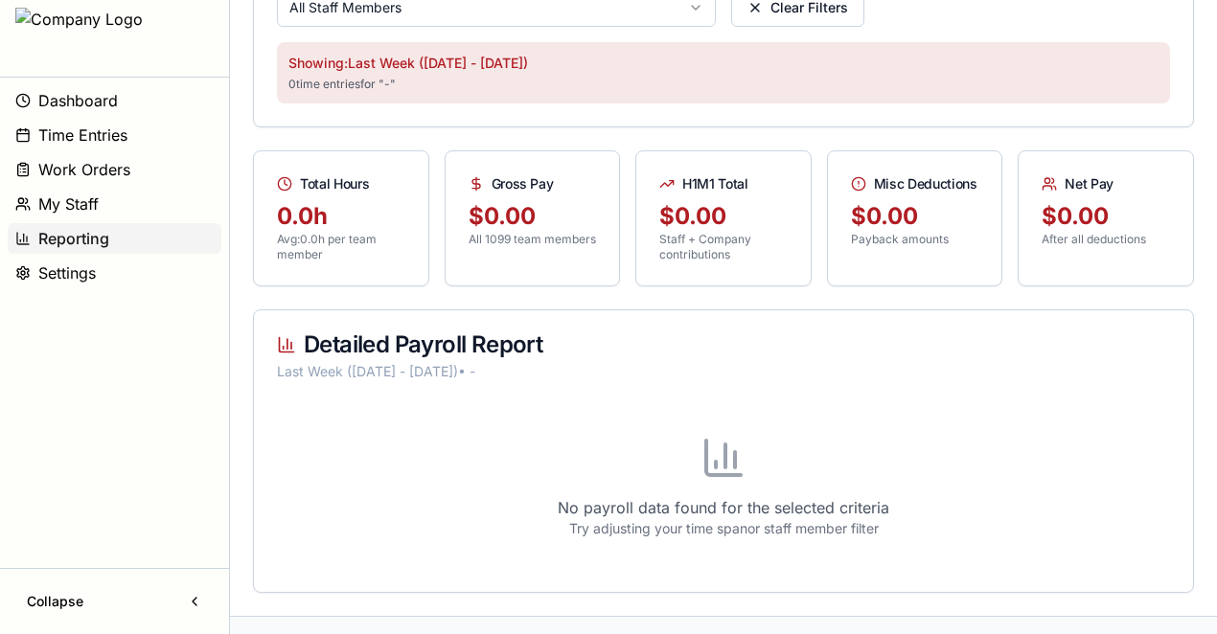
click at [148, 278] on button "Settings" at bounding box center [115, 273] width 214 height 31
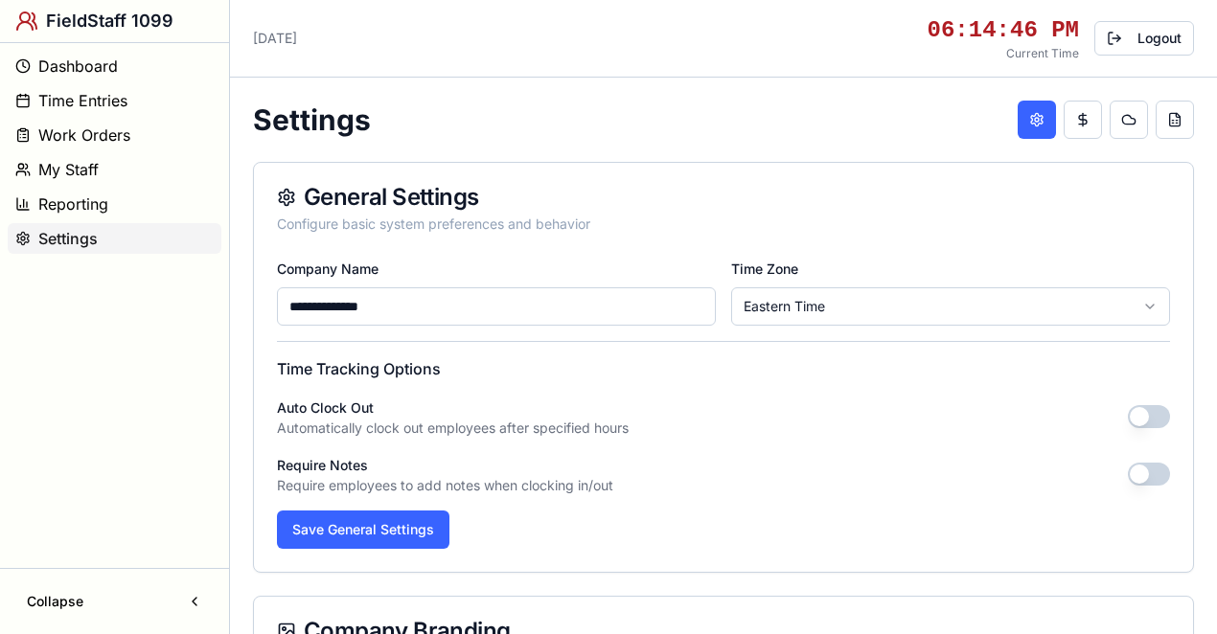
type input "**********"
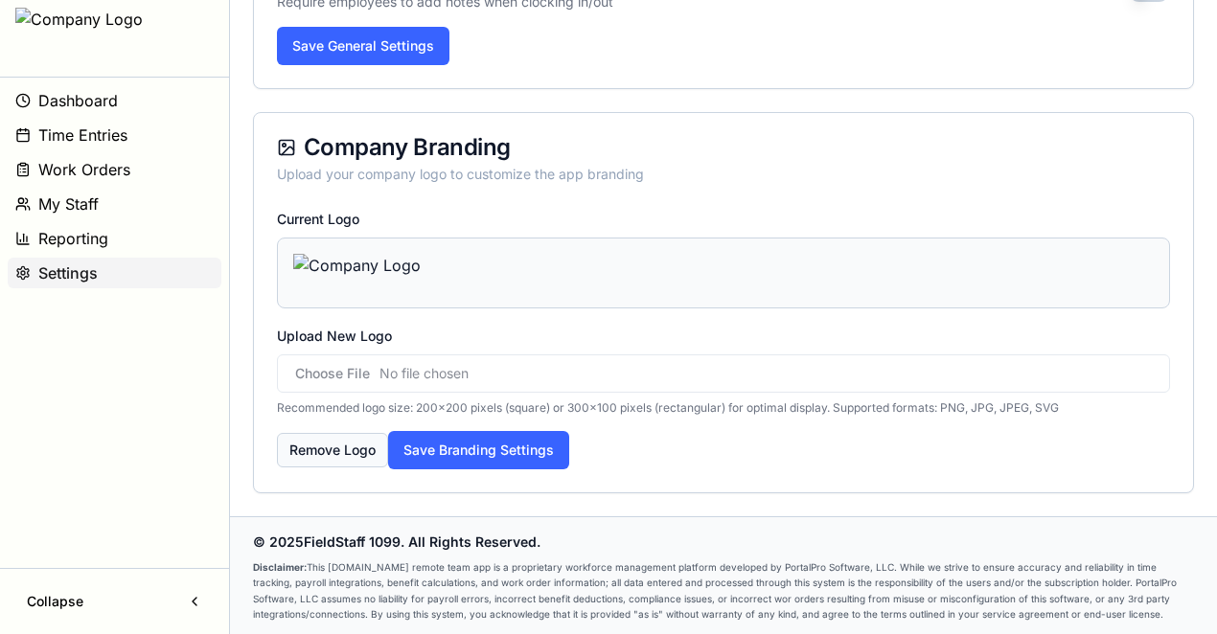
click at [359, 452] on button "Remove Logo" at bounding box center [332, 450] width 111 height 34
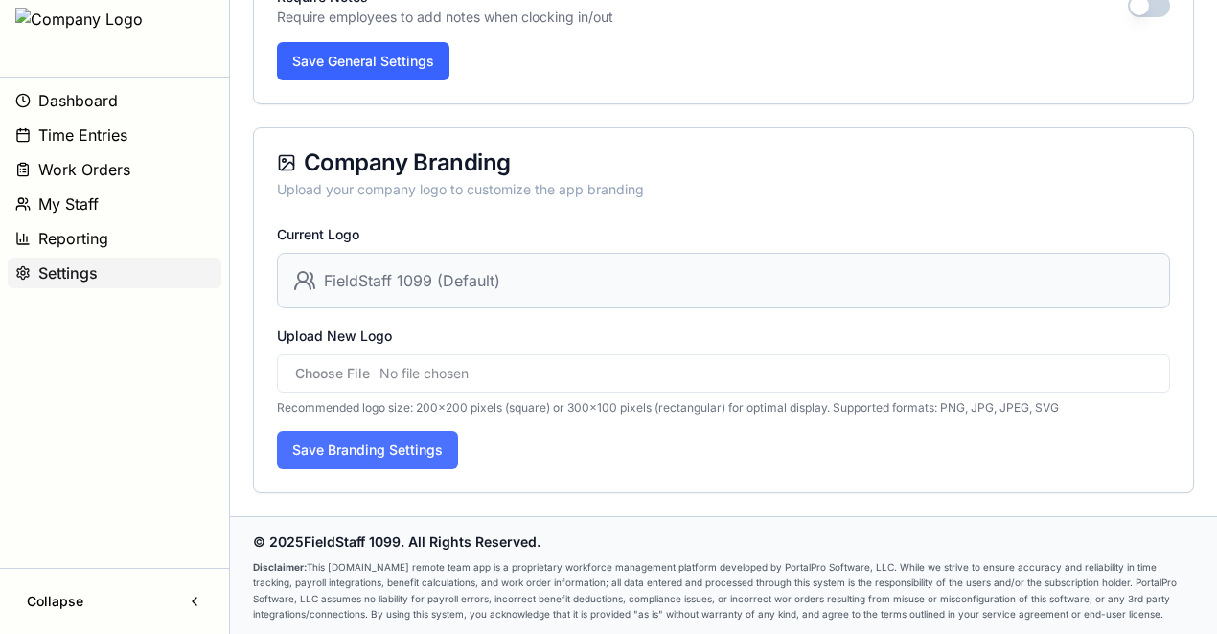
click at [395, 442] on button "Save Branding Settings" at bounding box center [367, 450] width 181 height 38
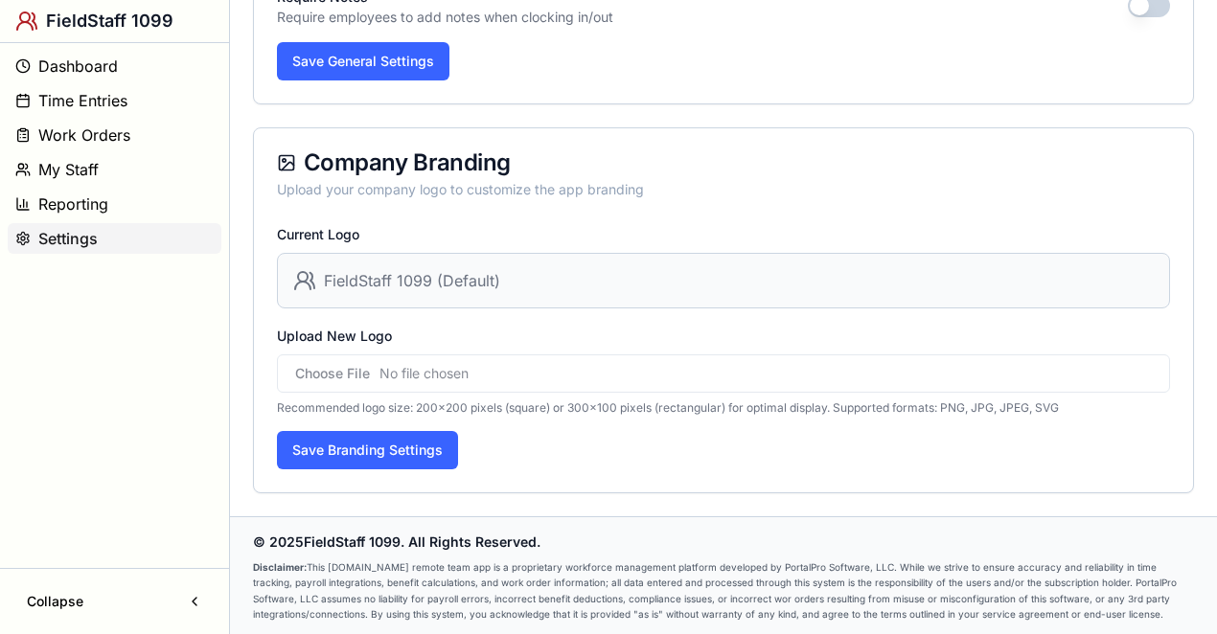
click at [331, 372] on input "Upload New Logo" at bounding box center [723, 373] width 893 height 38
type input "**********"
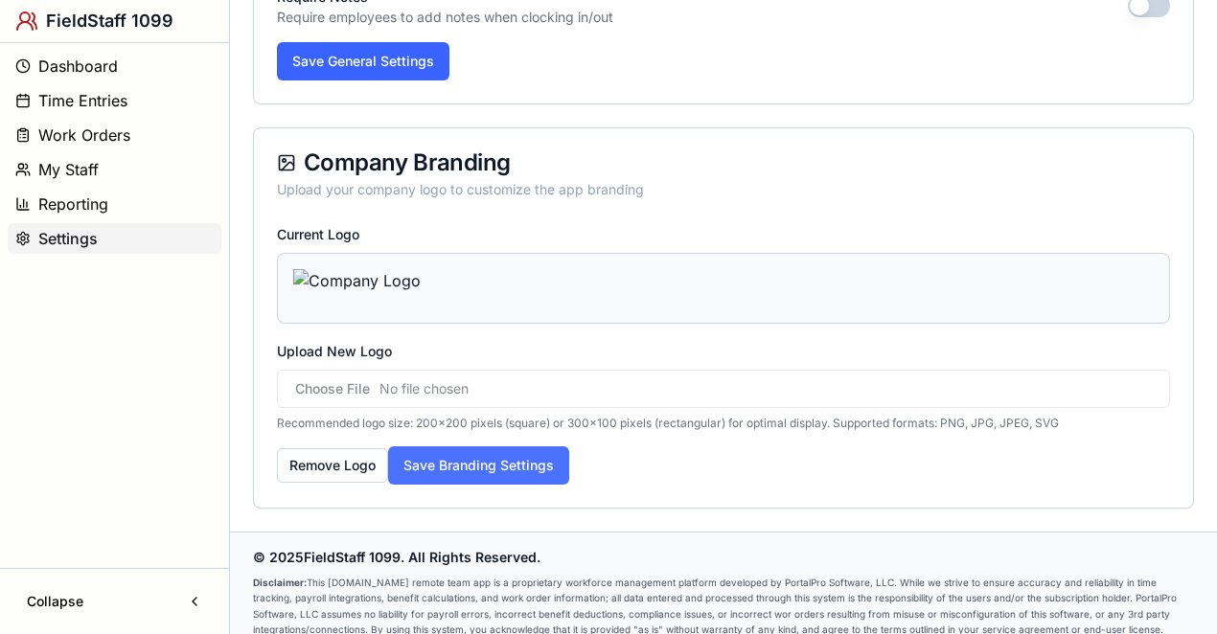
click at [415, 446] on button "Save Branding Settings" at bounding box center [478, 465] width 181 height 38
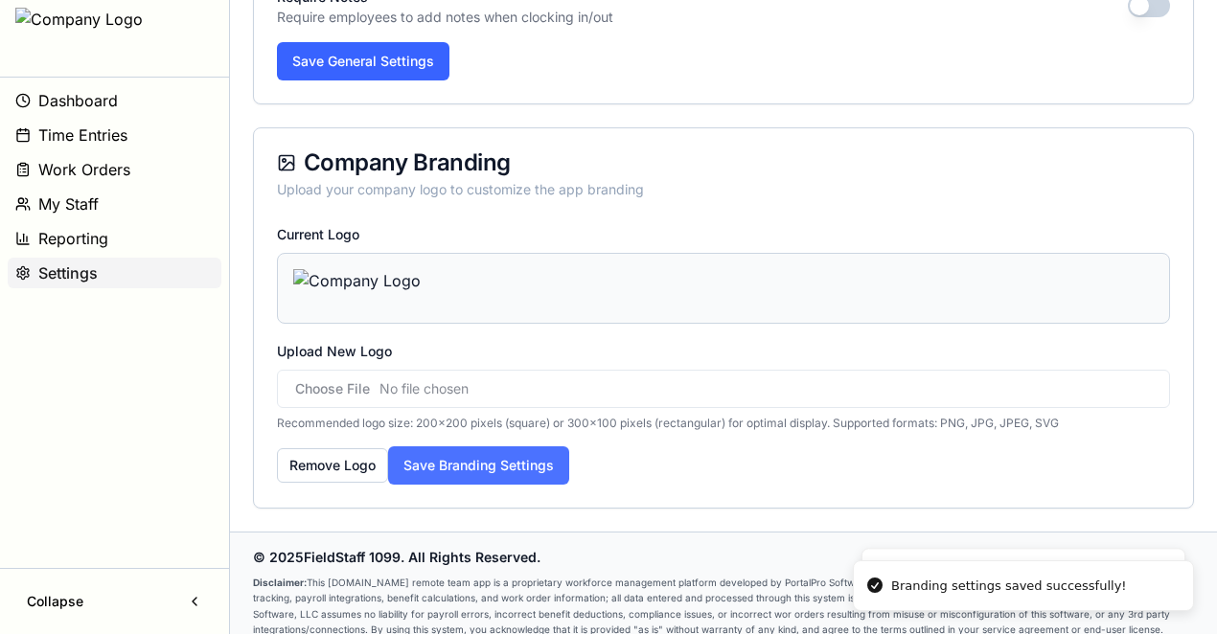
click at [434, 470] on button "Save Branding Settings" at bounding box center [478, 465] width 181 height 38
